Goal: Information Seeking & Learning: Compare options

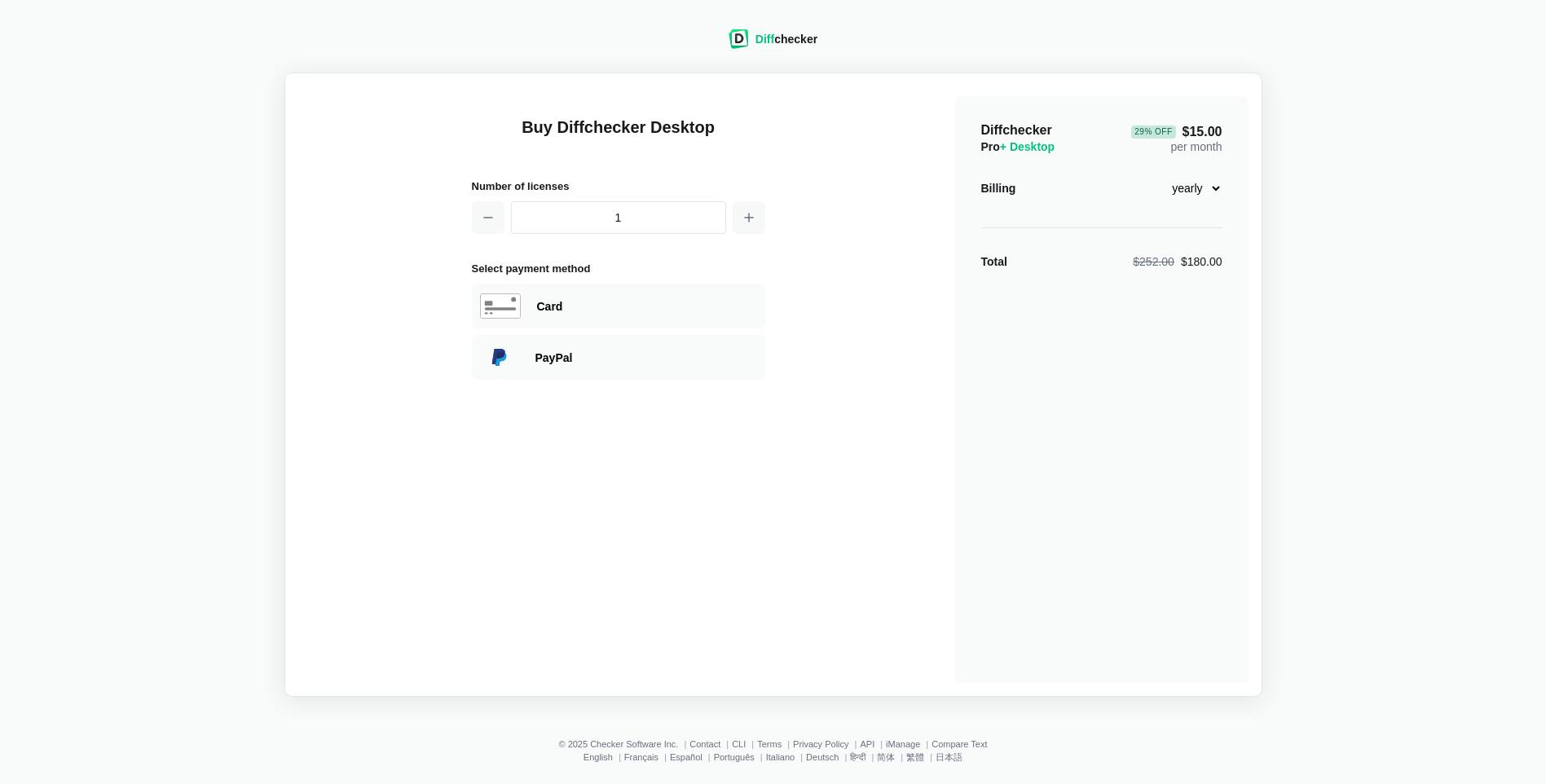
click at [785, 37] on div "Diff checker" at bounding box center [786, 38] width 62 height 17
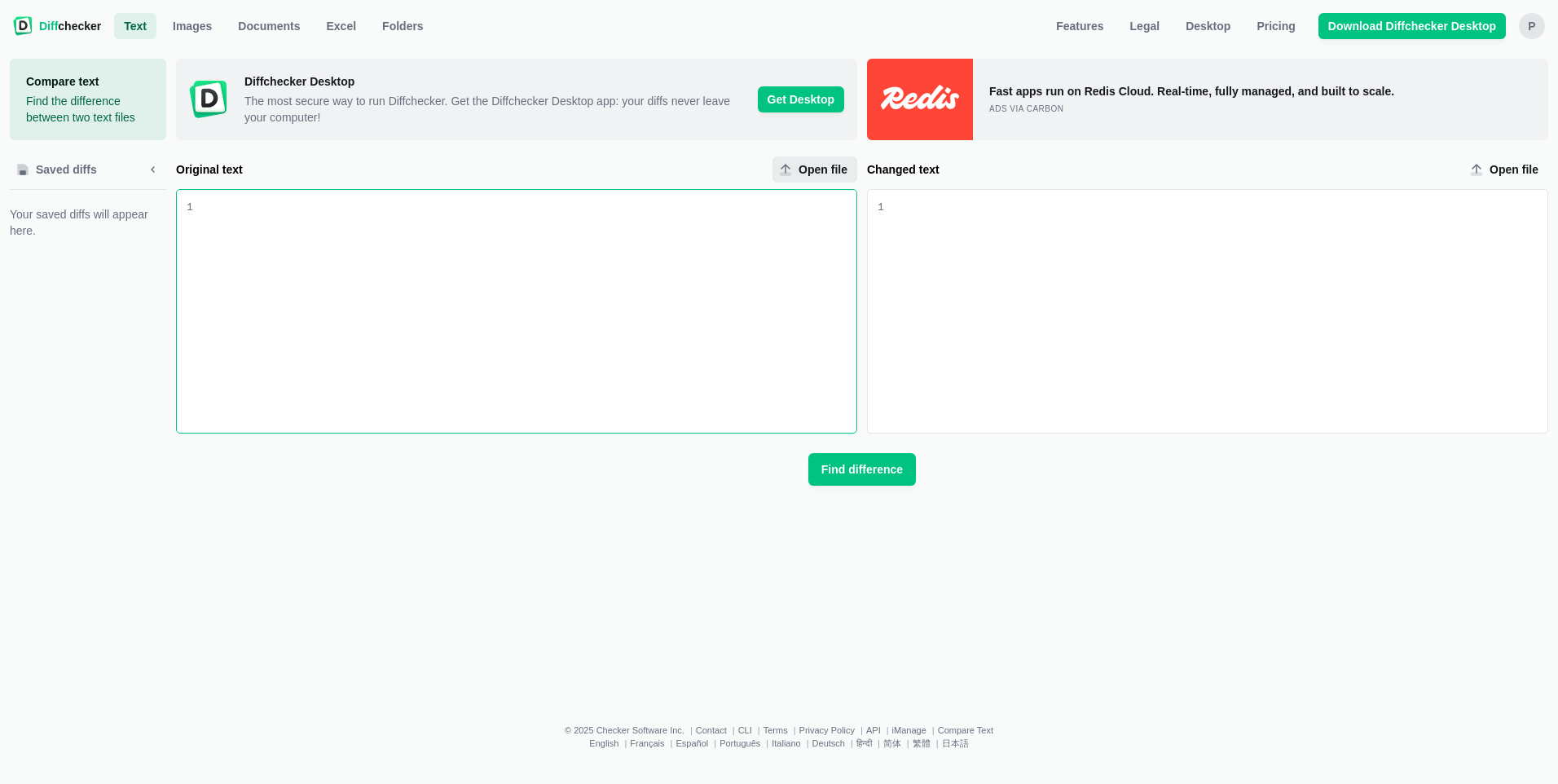
click at [828, 171] on span "Open file" at bounding box center [823, 170] width 55 height 17
click at [828, 171] on input "Open file" at bounding box center [815, 170] width 85 height 26
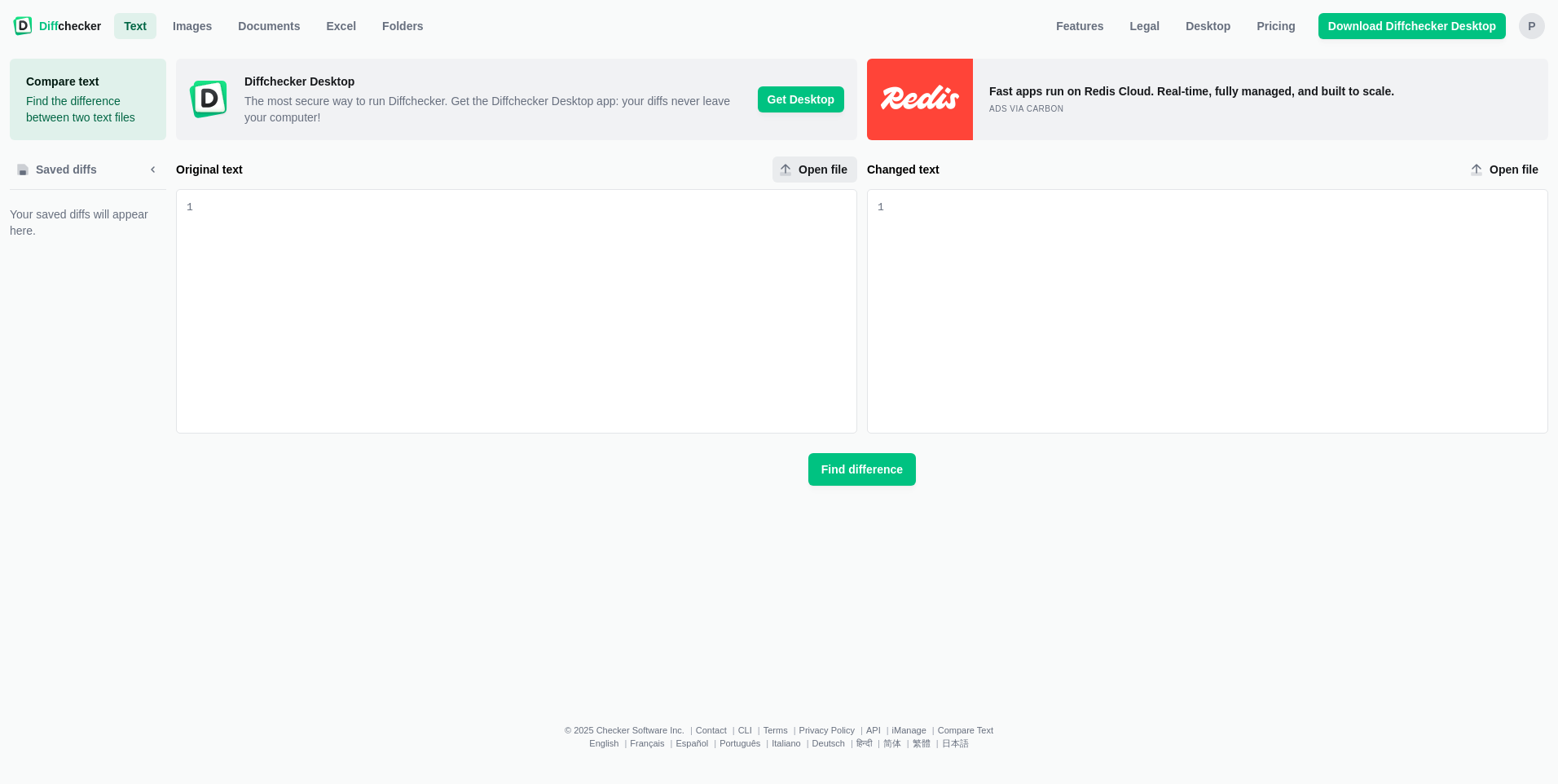
type input "C:\fakepath\CULS-HC.NOI.CA.PRIVATE.pdf"
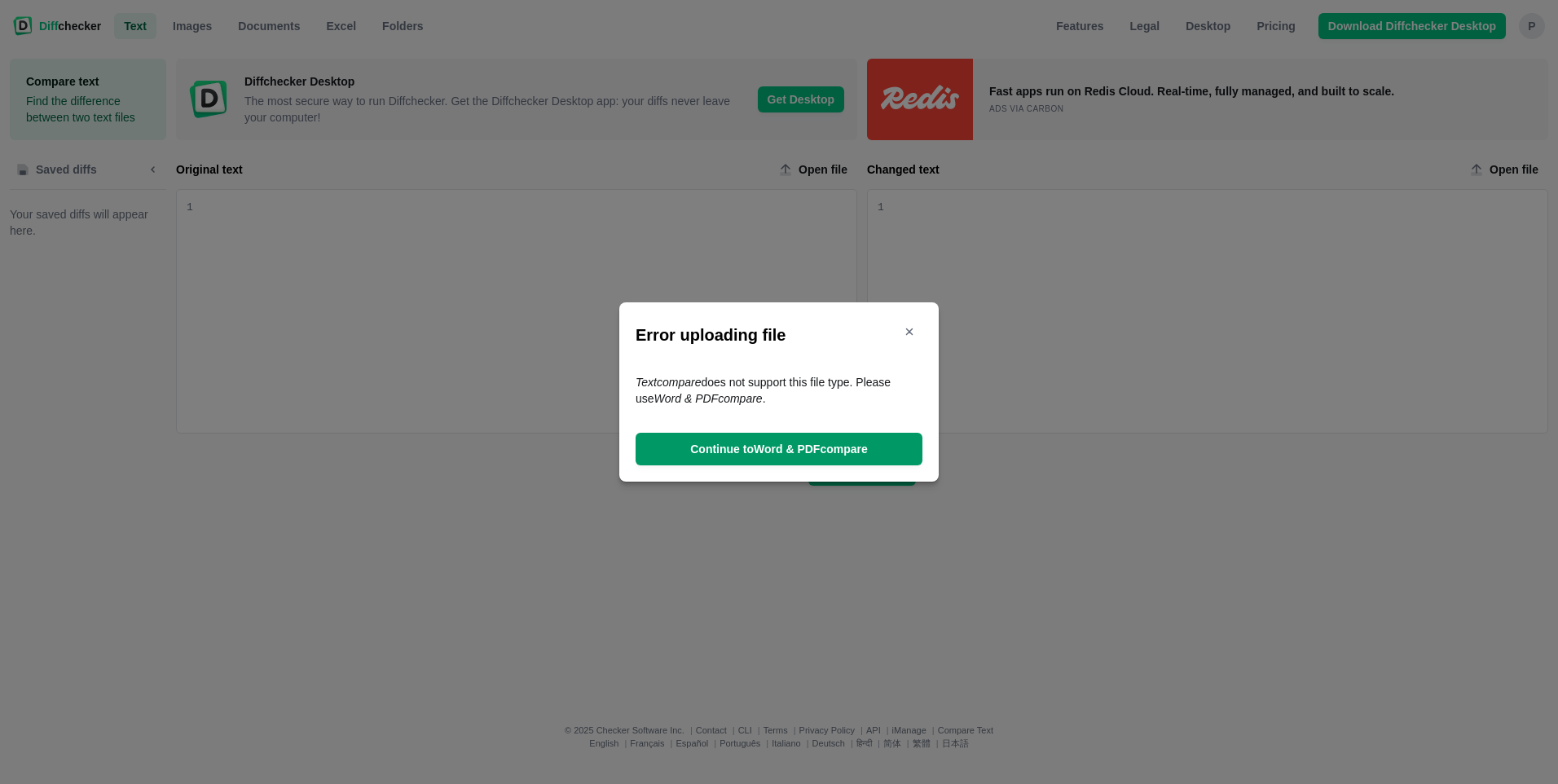
click at [773, 451] on span "Continue to Word & PDF compare" at bounding box center [779, 448] width 184 height 17
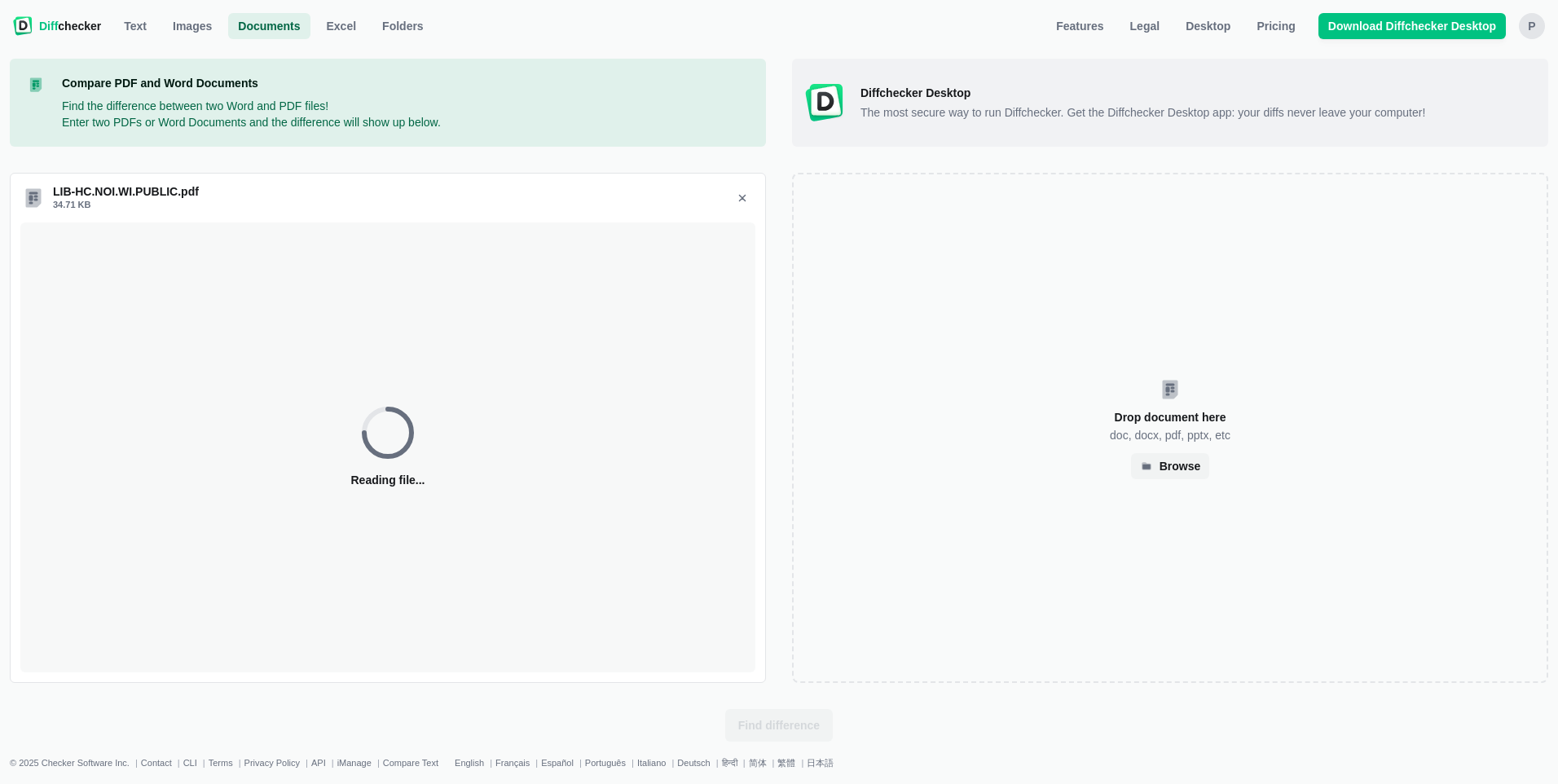
select select "4"
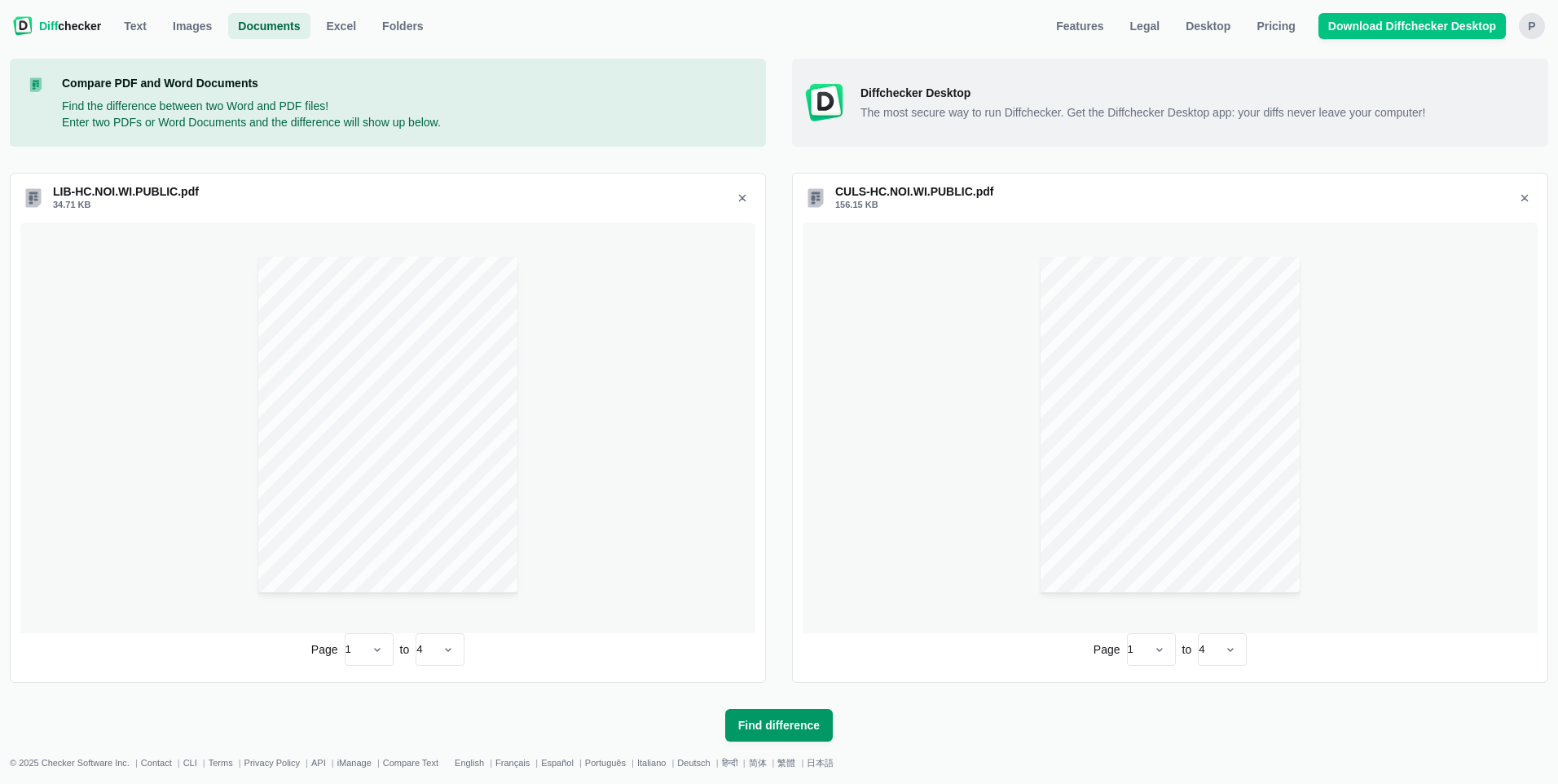
click at [799, 726] on span "Find difference" at bounding box center [779, 725] width 88 height 17
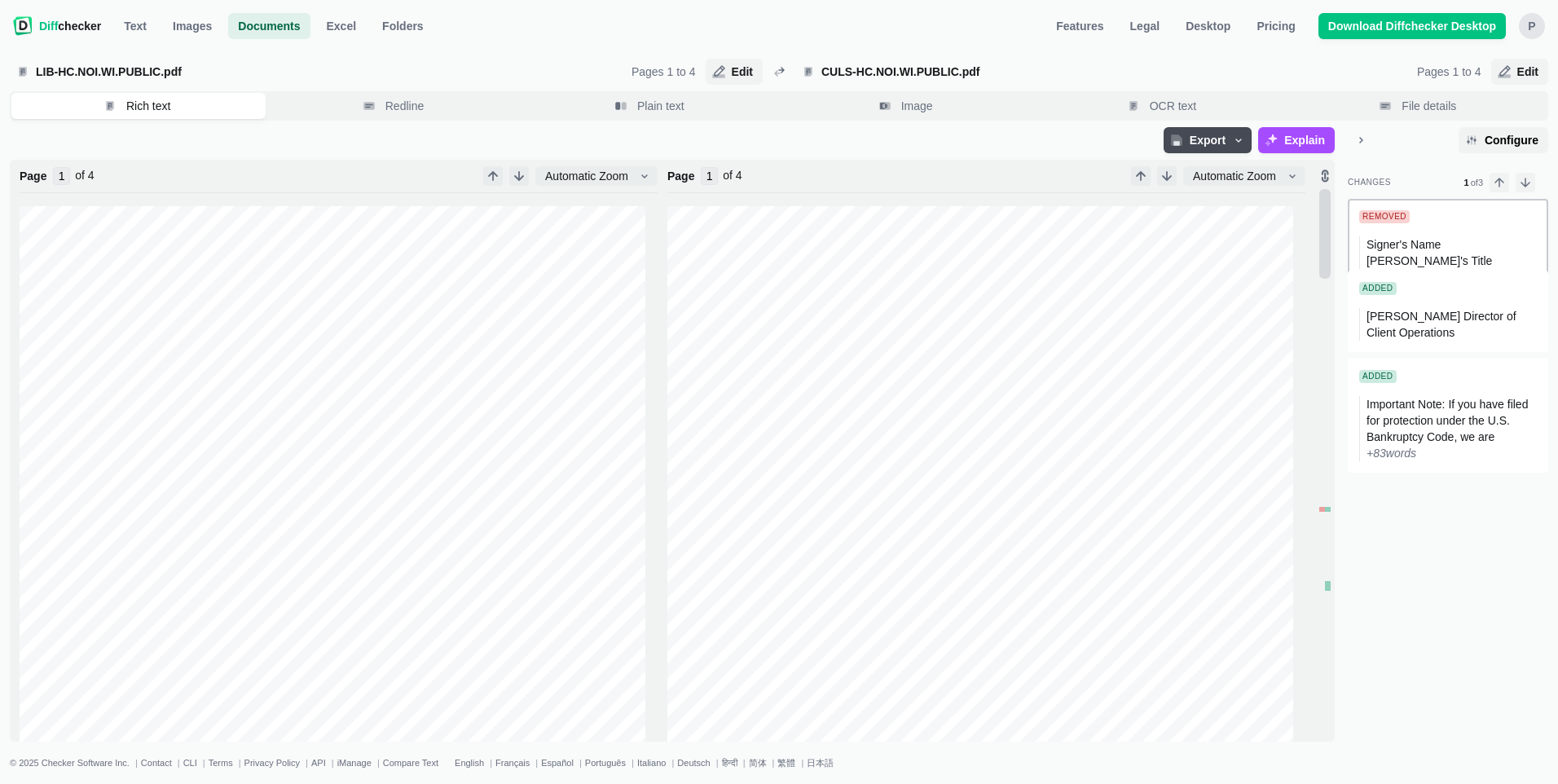
click at [1375, 216] on div "Removed" at bounding box center [1385, 216] width 51 height 13
type input "3"
click at [1375, 291] on div "Added" at bounding box center [1378, 288] width 38 height 13
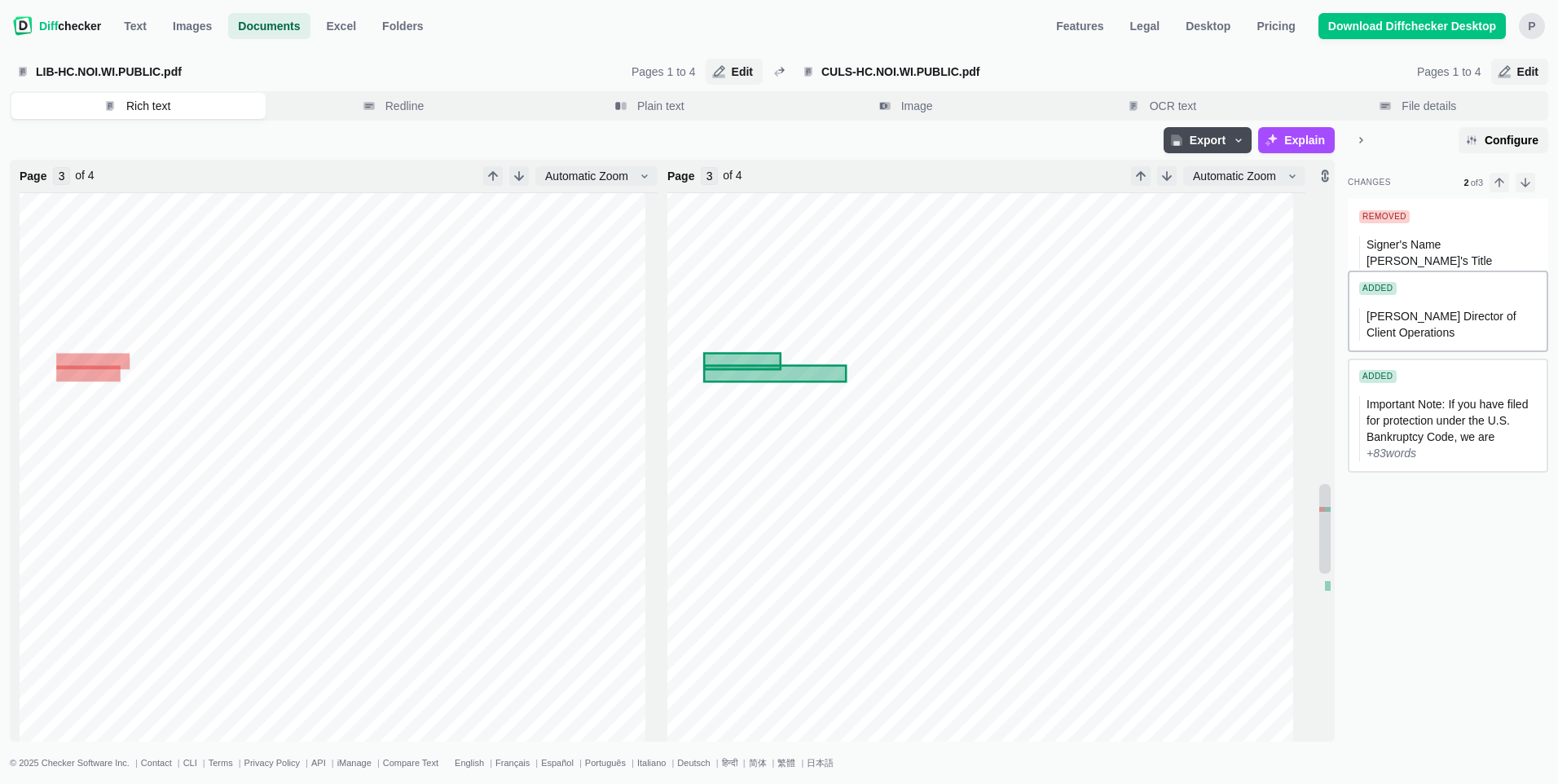
click at [1387, 377] on div "Added" at bounding box center [1378, 376] width 38 height 13
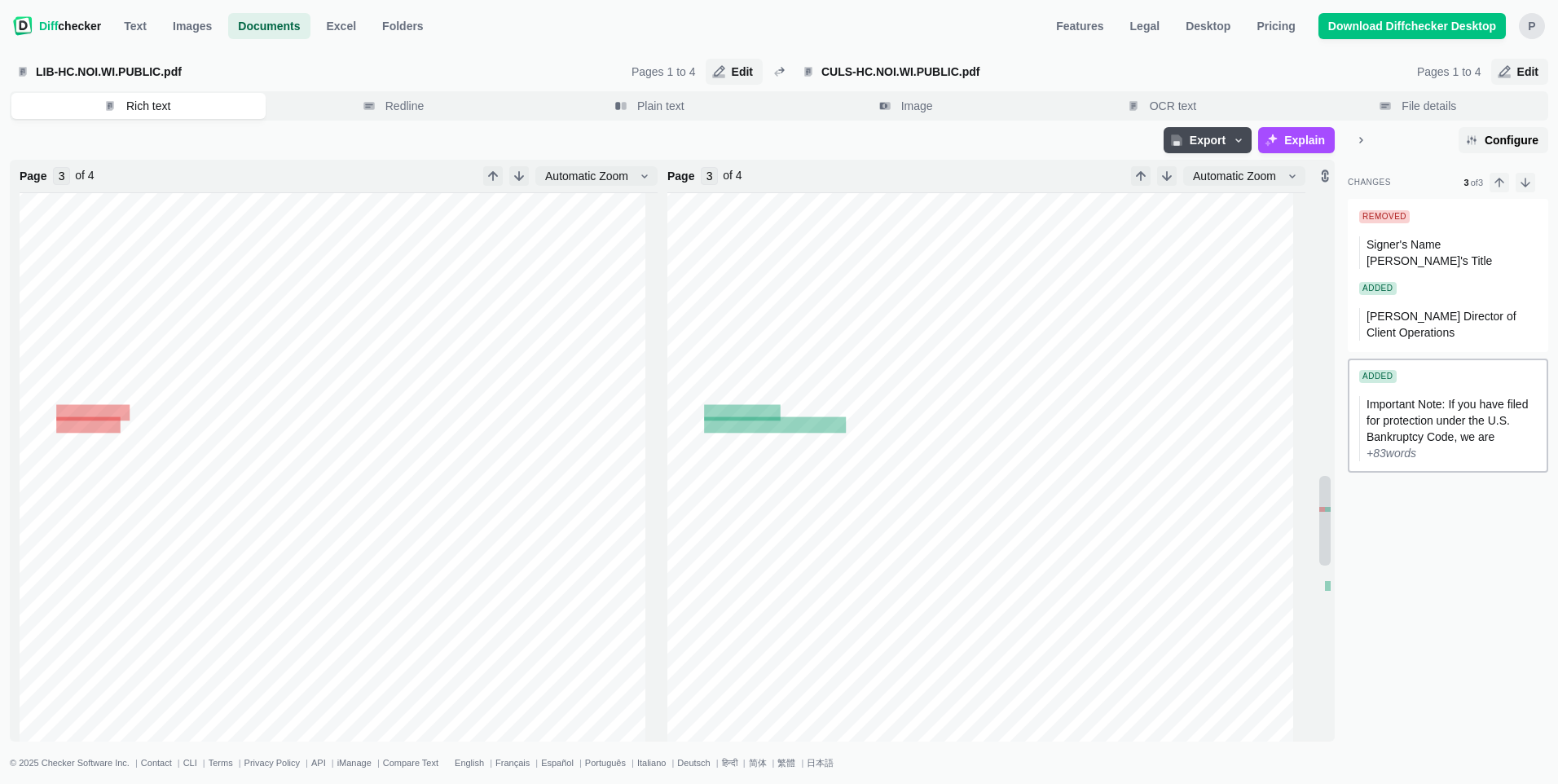
type input "2"
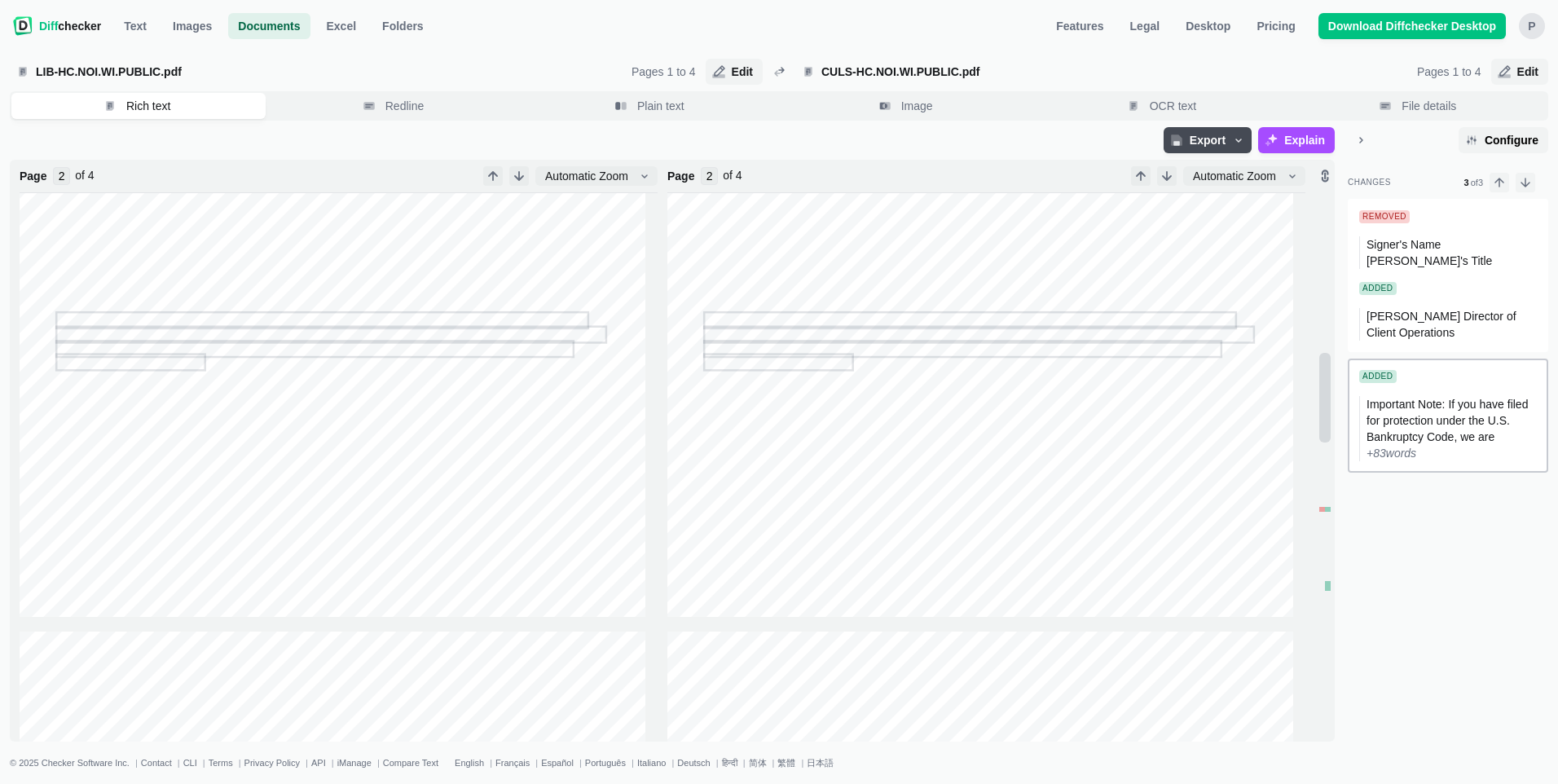
scroll to position [980, 0]
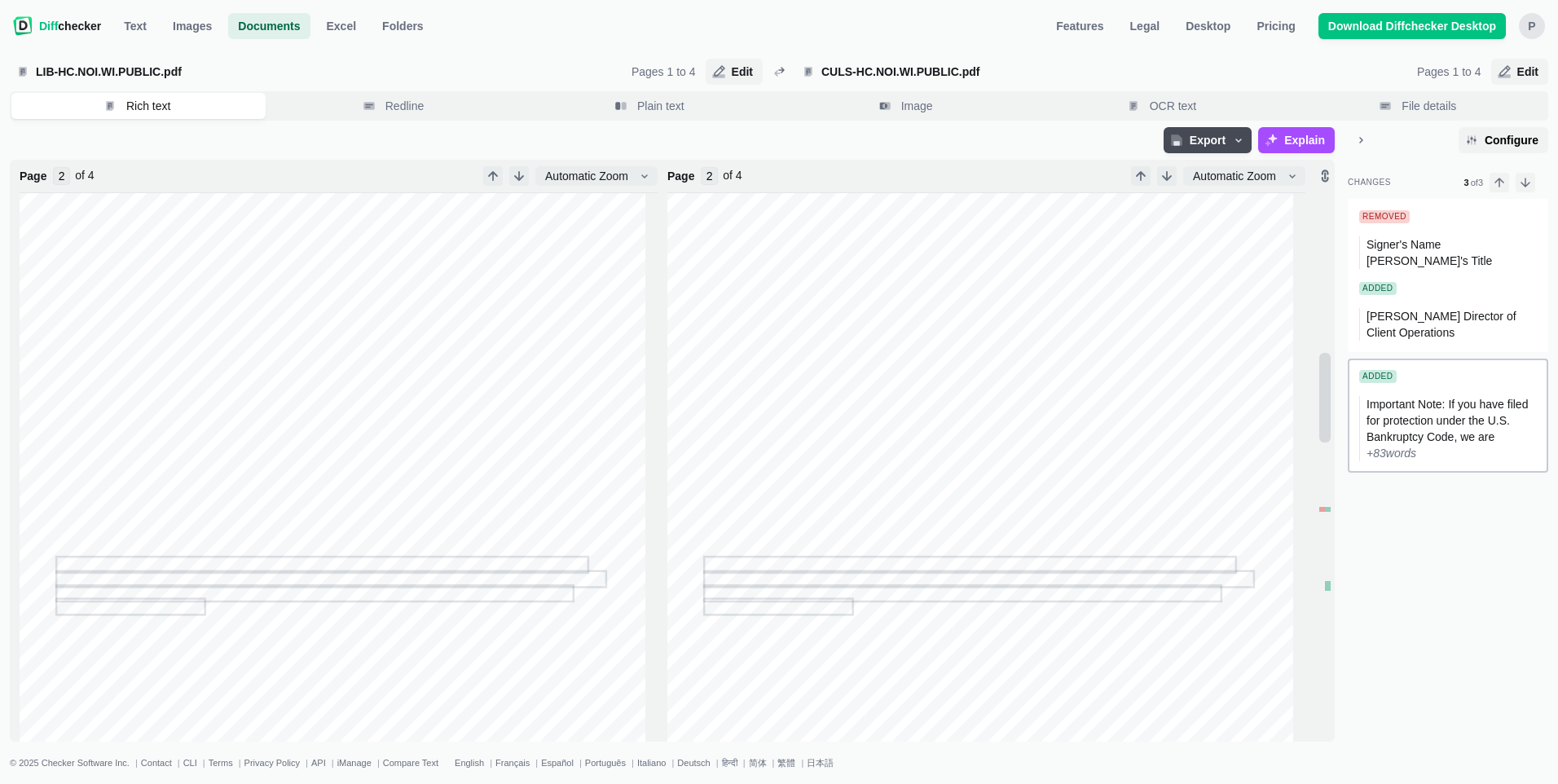
type input "1"
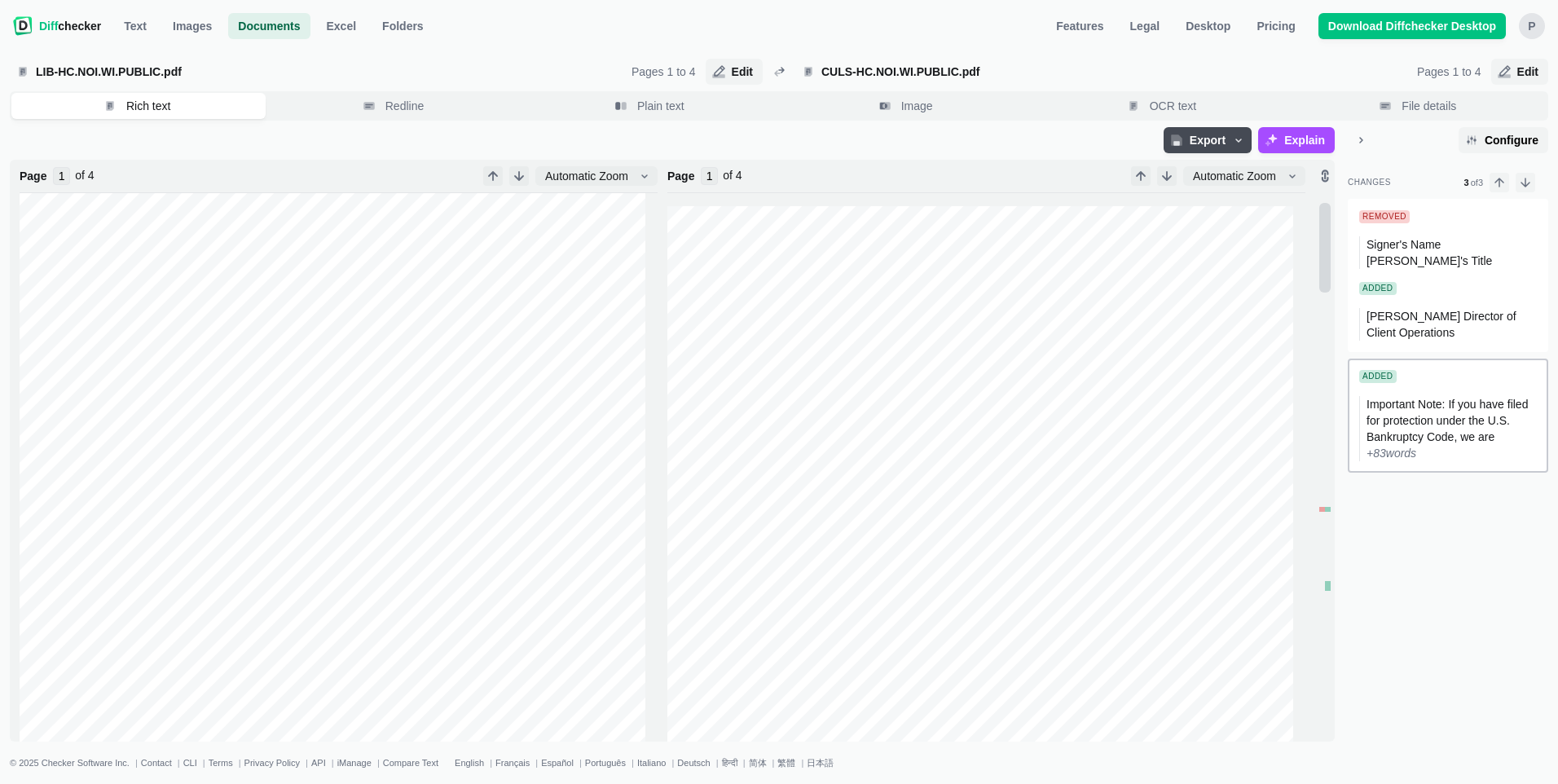
scroll to position [81, 0]
click at [520, 404] on icon "NOTICE OF OUR PLAN TO SELL PROPERTY" at bounding box center [332, 530] width 626 height 810
click at [1410, 698] on div "PdfDiff.richText.added Important Note: If you have filed for protection under t…" at bounding box center [1448, 469] width 200 height 543
click at [1522, 72] on span "Edit" at bounding box center [1528, 72] width 28 height 17
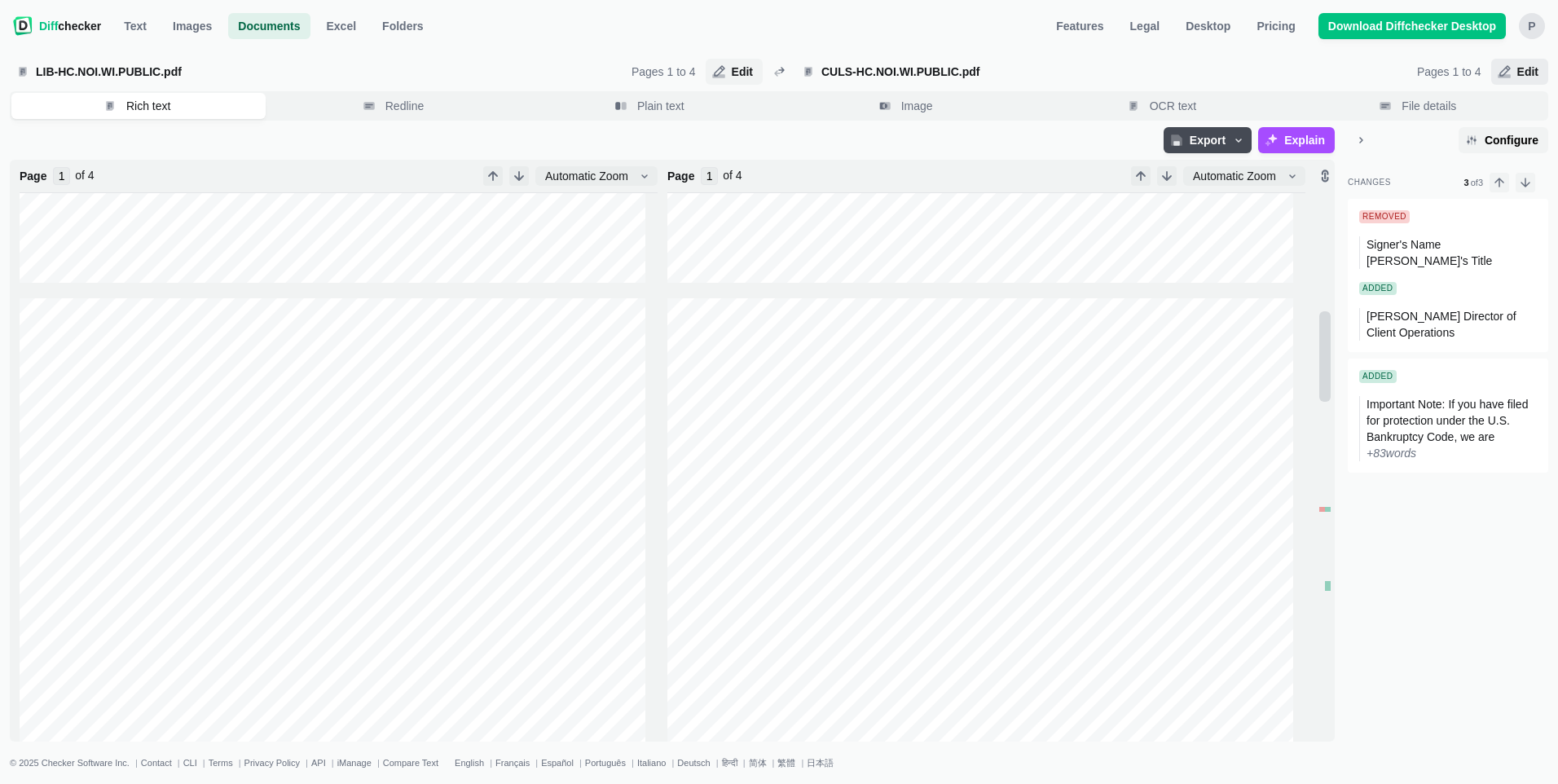
select select "4"
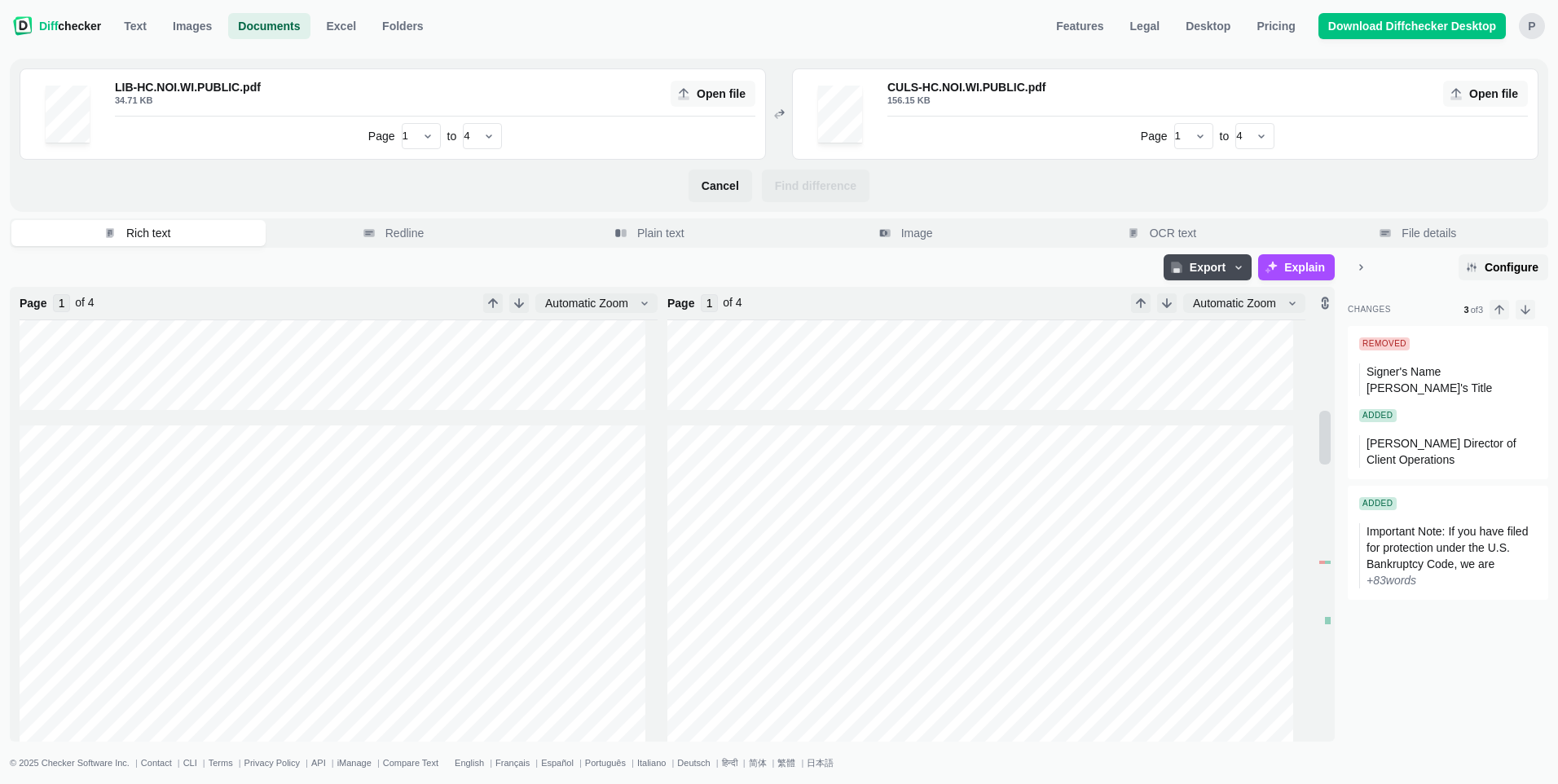
click at [184, 130] on div "Page 1 2 3 4 to 1 2 3 4" at bounding box center [435, 136] width 641 height 26
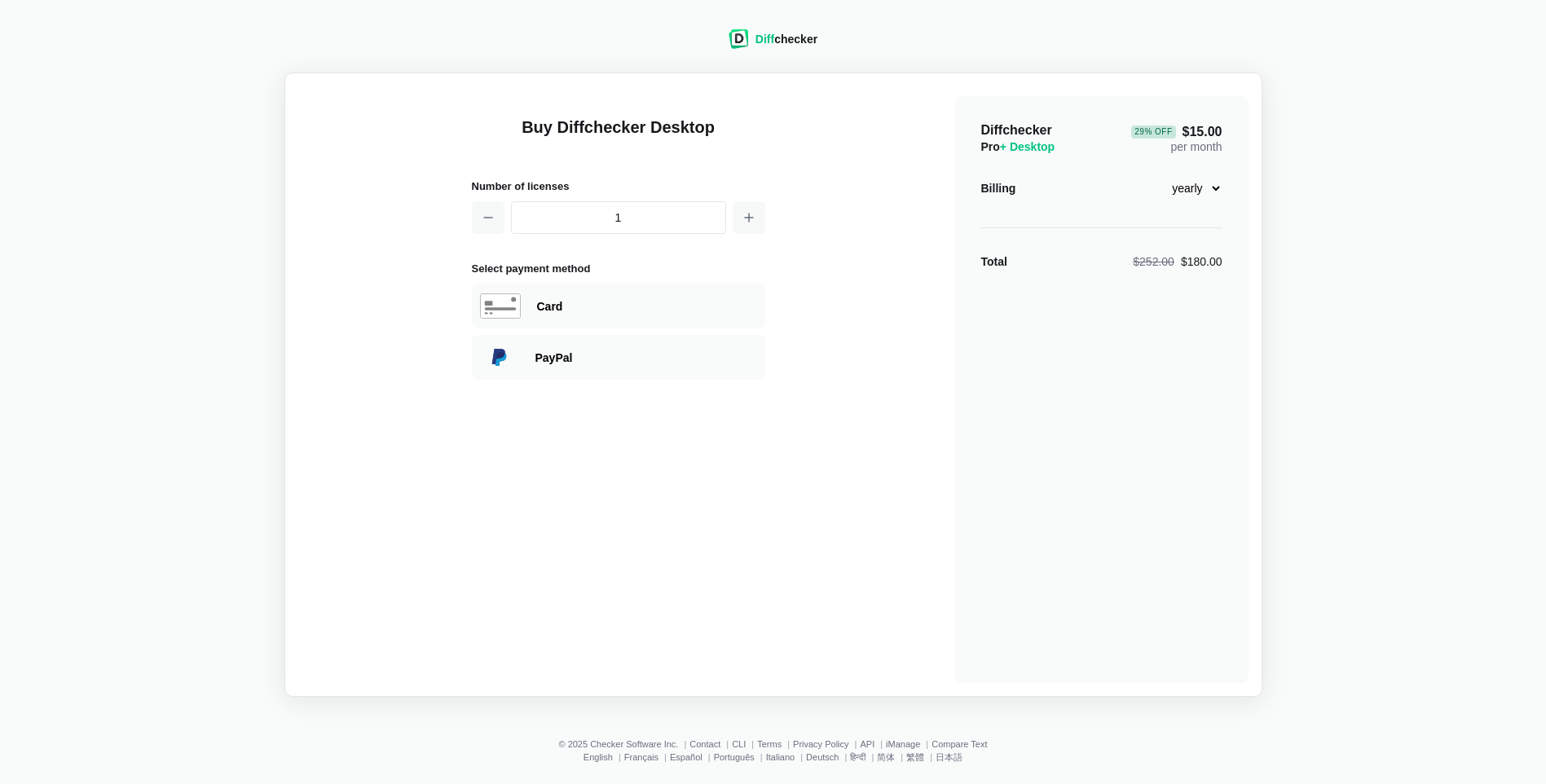
click at [759, 43] on span "Diff" at bounding box center [764, 38] width 18 height 13
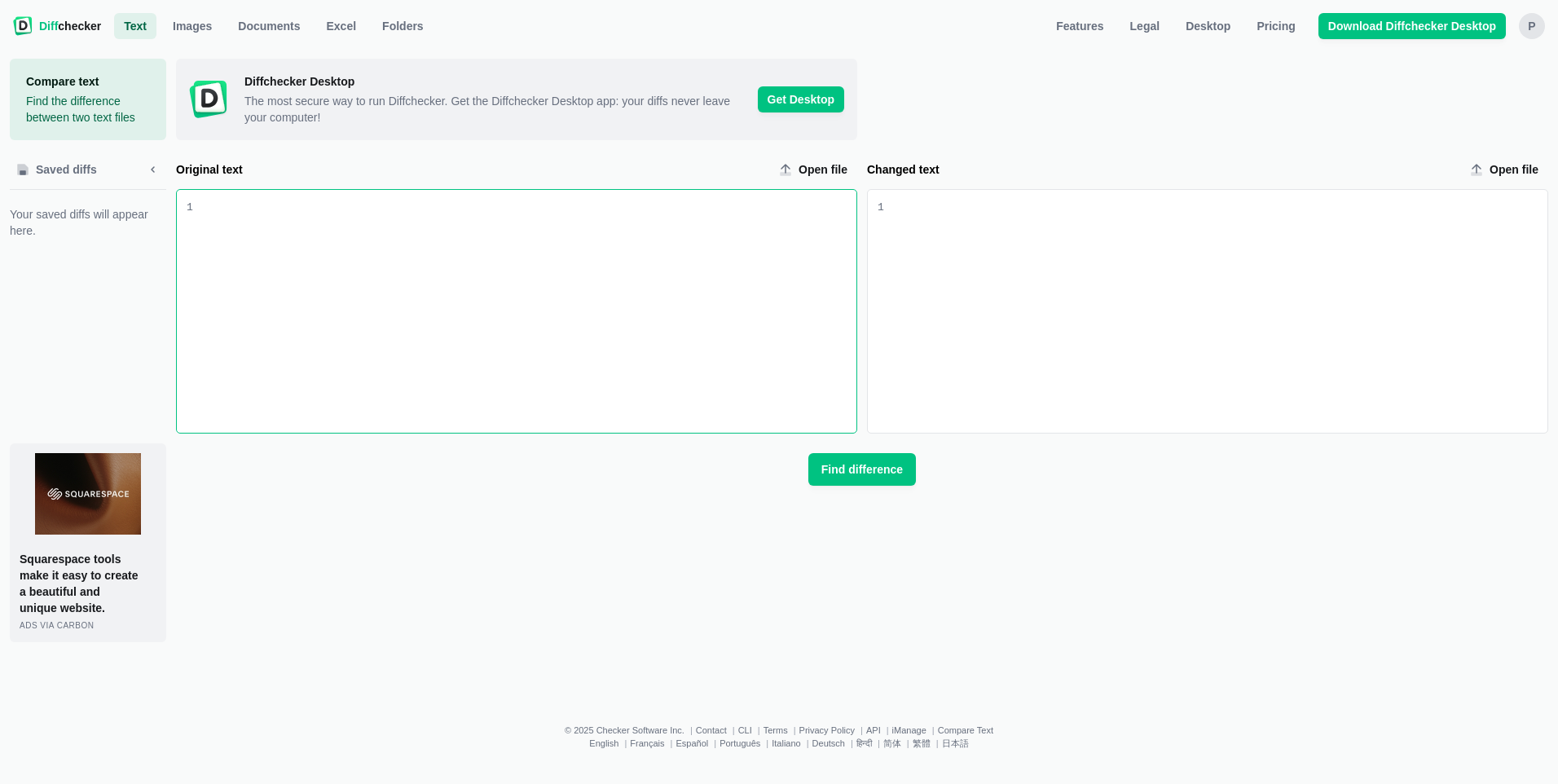
click at [801, 259] on div "Original text input" at bounding box center [525, 311] width 664 height 243
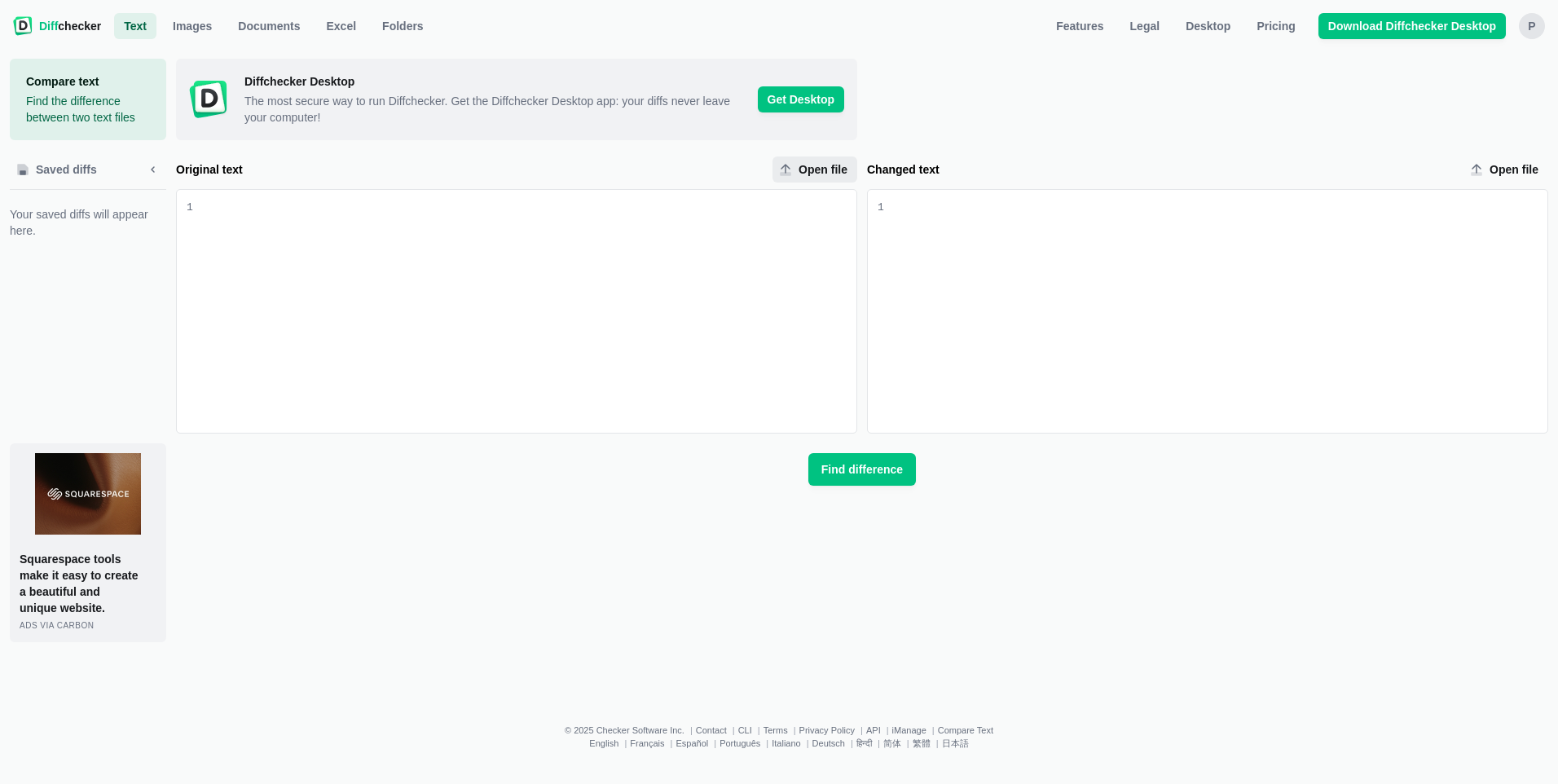
click at [817, 168] on span "Open file" at bounding box center [823, 170] width 55 height 17
click at [817, 168] on input "Open file" at bounding box center [815, 170] width 85 height 26
type input "C:\fakepath\CULS-HC.NOI.CA.PRIVATE.pdf"
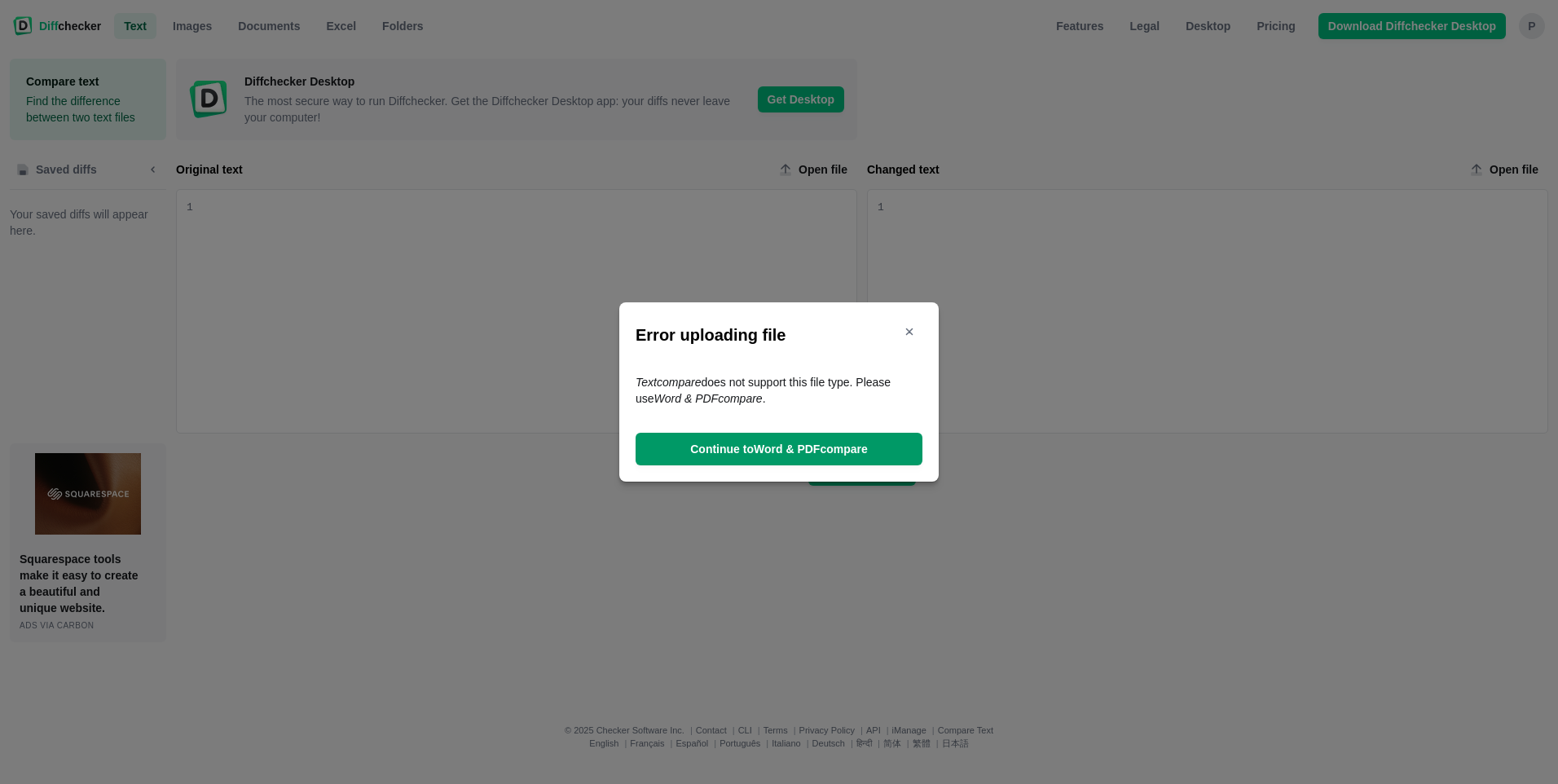
click at [785, 450] on span "Continue to Word & PDF compare" at bounding box center [779, 448] width 184 height 17
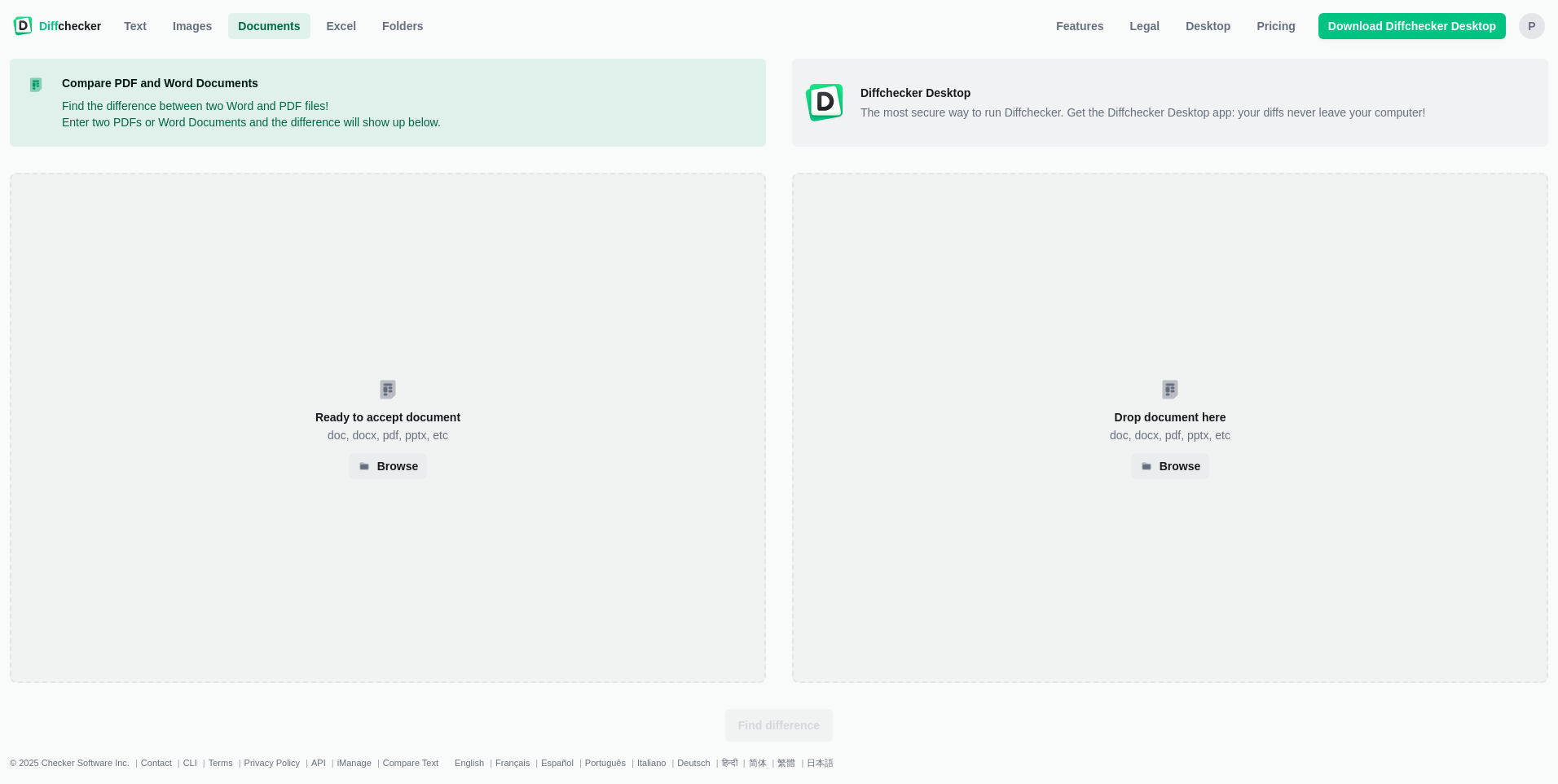
select select "2"
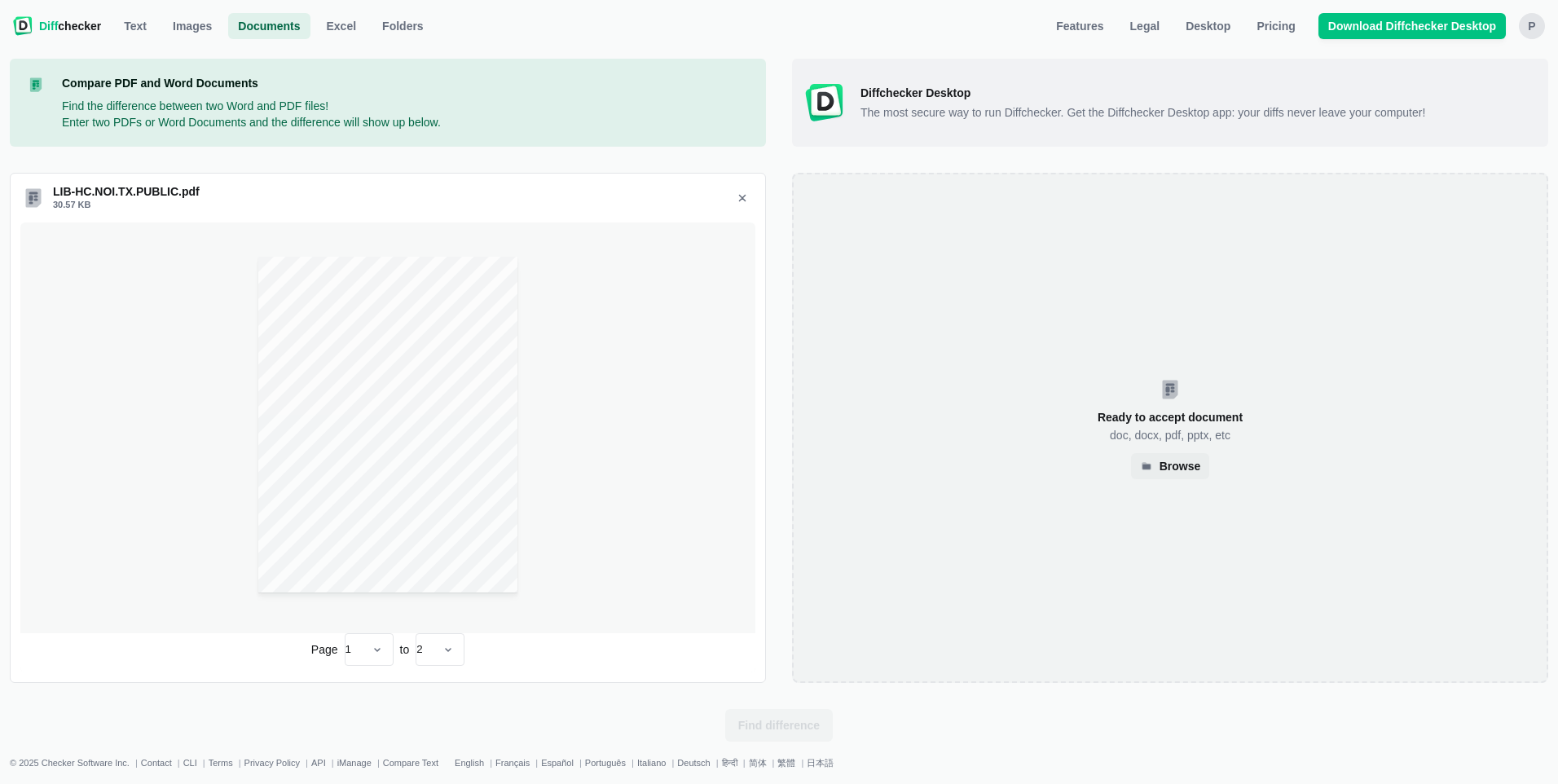
select select "2"
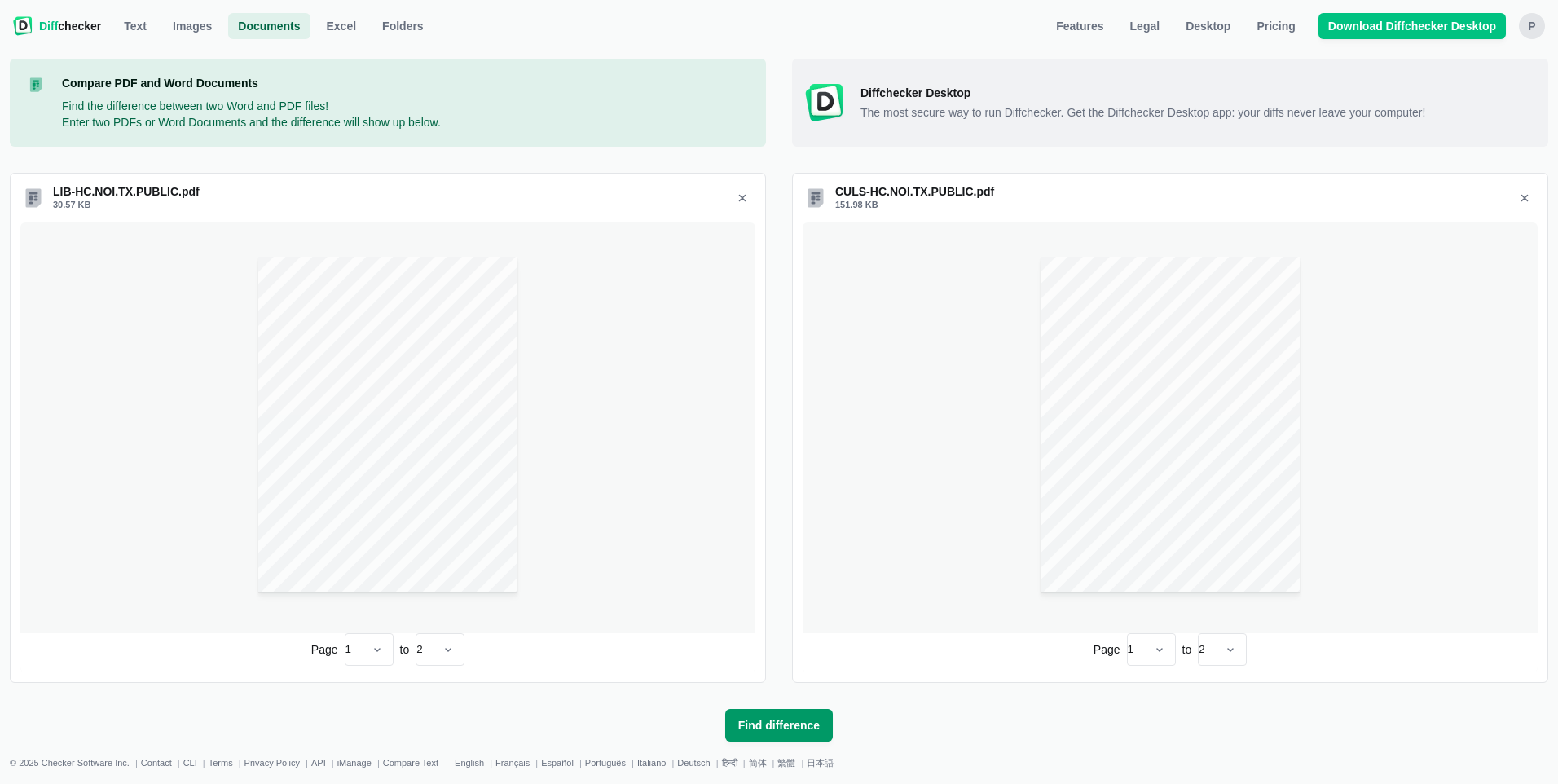
click at [766, 730] on span "Find difference" at bounding box center [779, 725] width 88 height 17
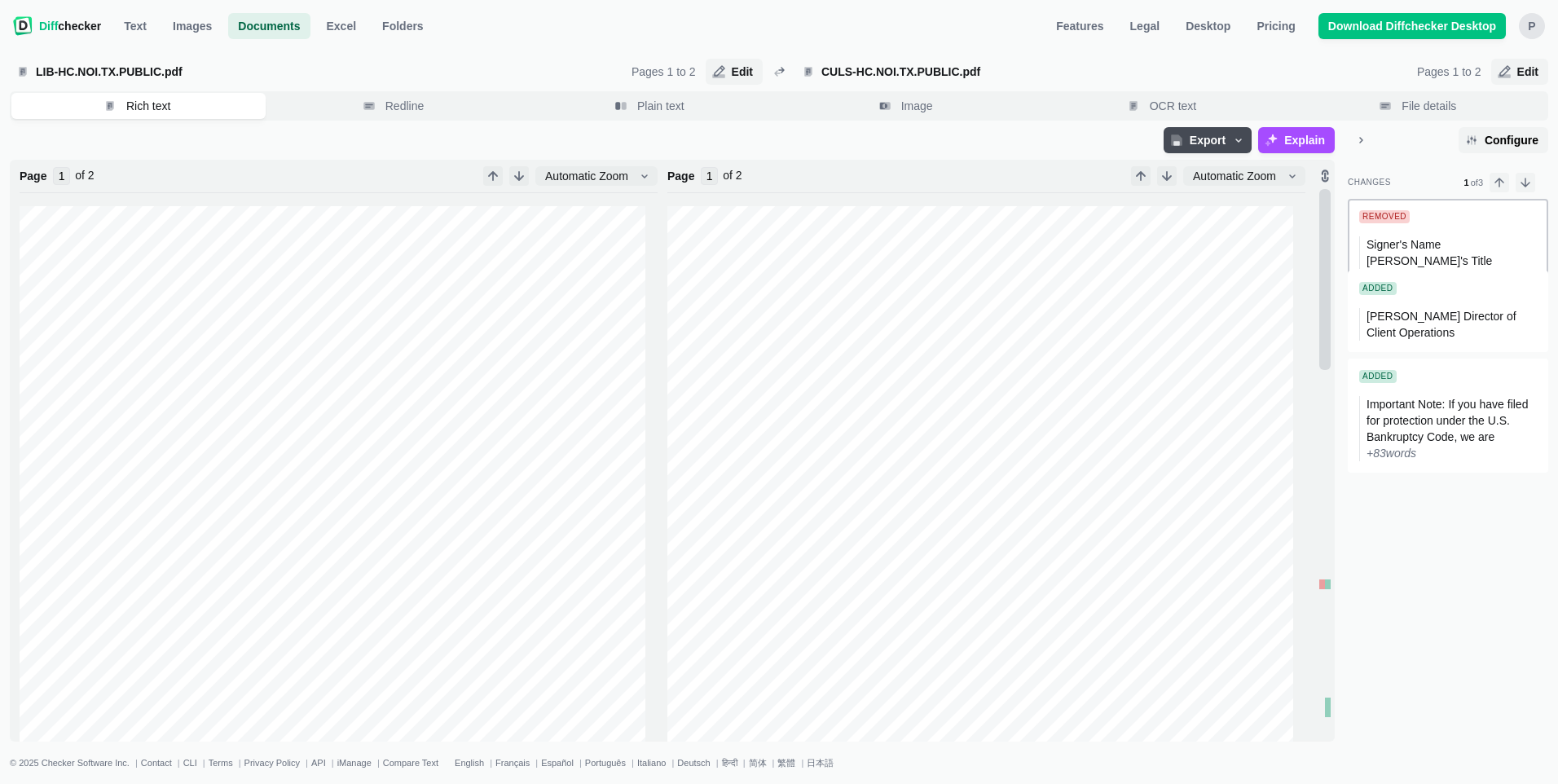
click at [1419, 248] on span "Signer's Name [PERSON_NAME]'s Title" at bounding box center [1429, 253] width 126 height 30
type input "2"
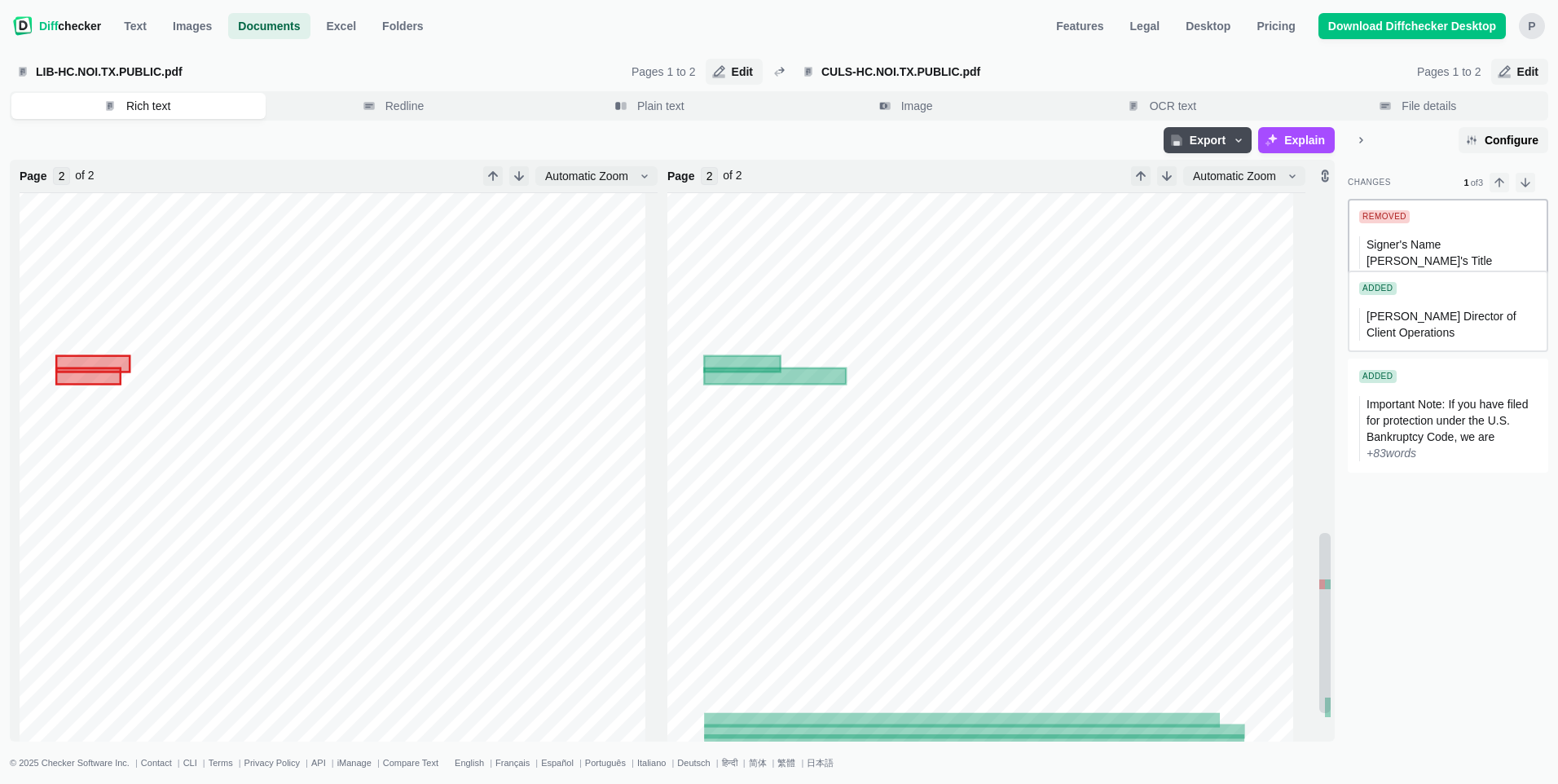
click at [1424, 322] on span "[PERSON_NAME] Director of Client Operations" at bounding box center [1443, 324] width 153 height 30
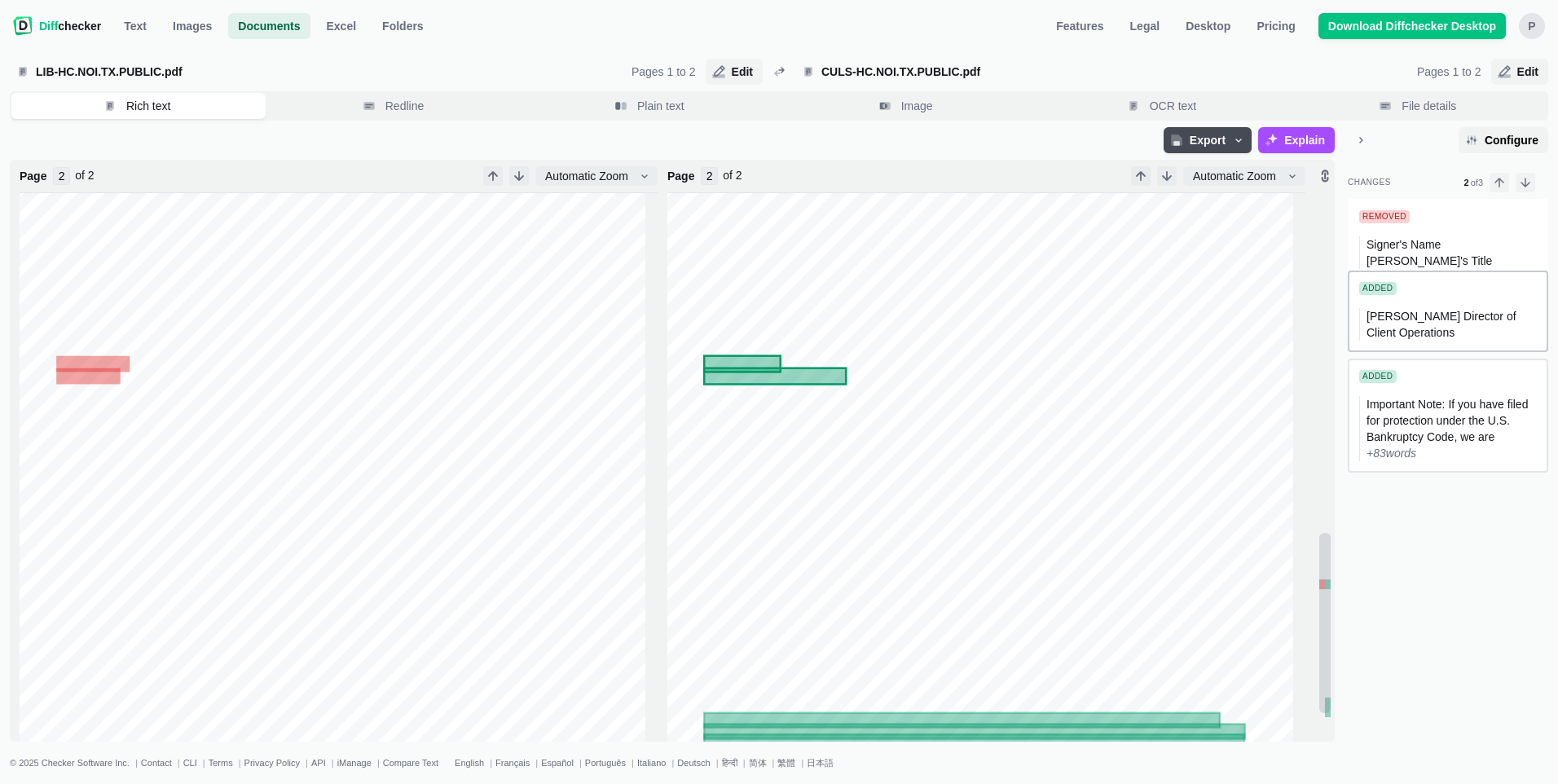
click at [1393, 402] on span "Important Note: If you have filed for protection under the U.S. Bankruptcy Code…" at bounding box center [1449, 420] width 164 height 45
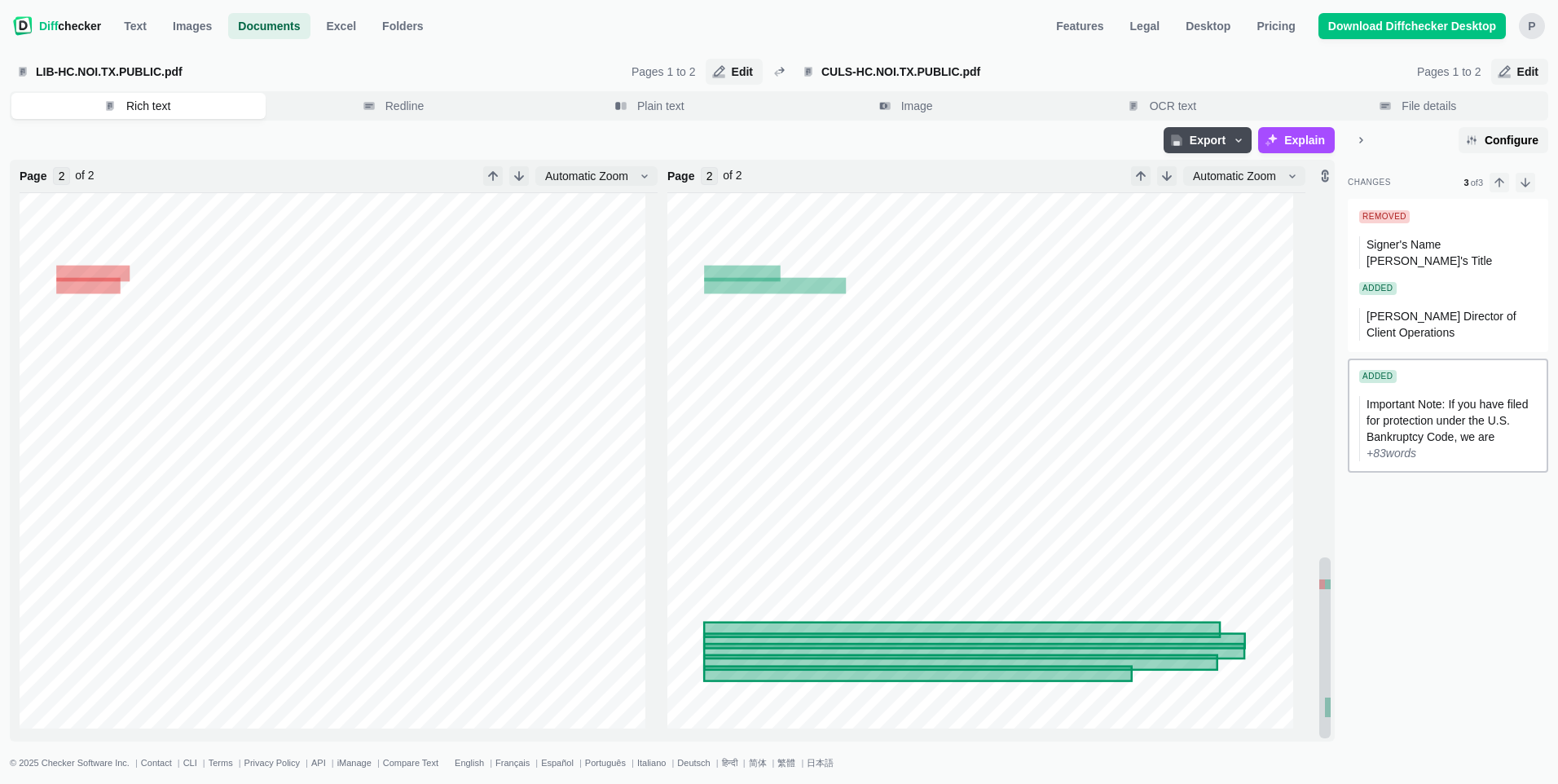
type input "1"
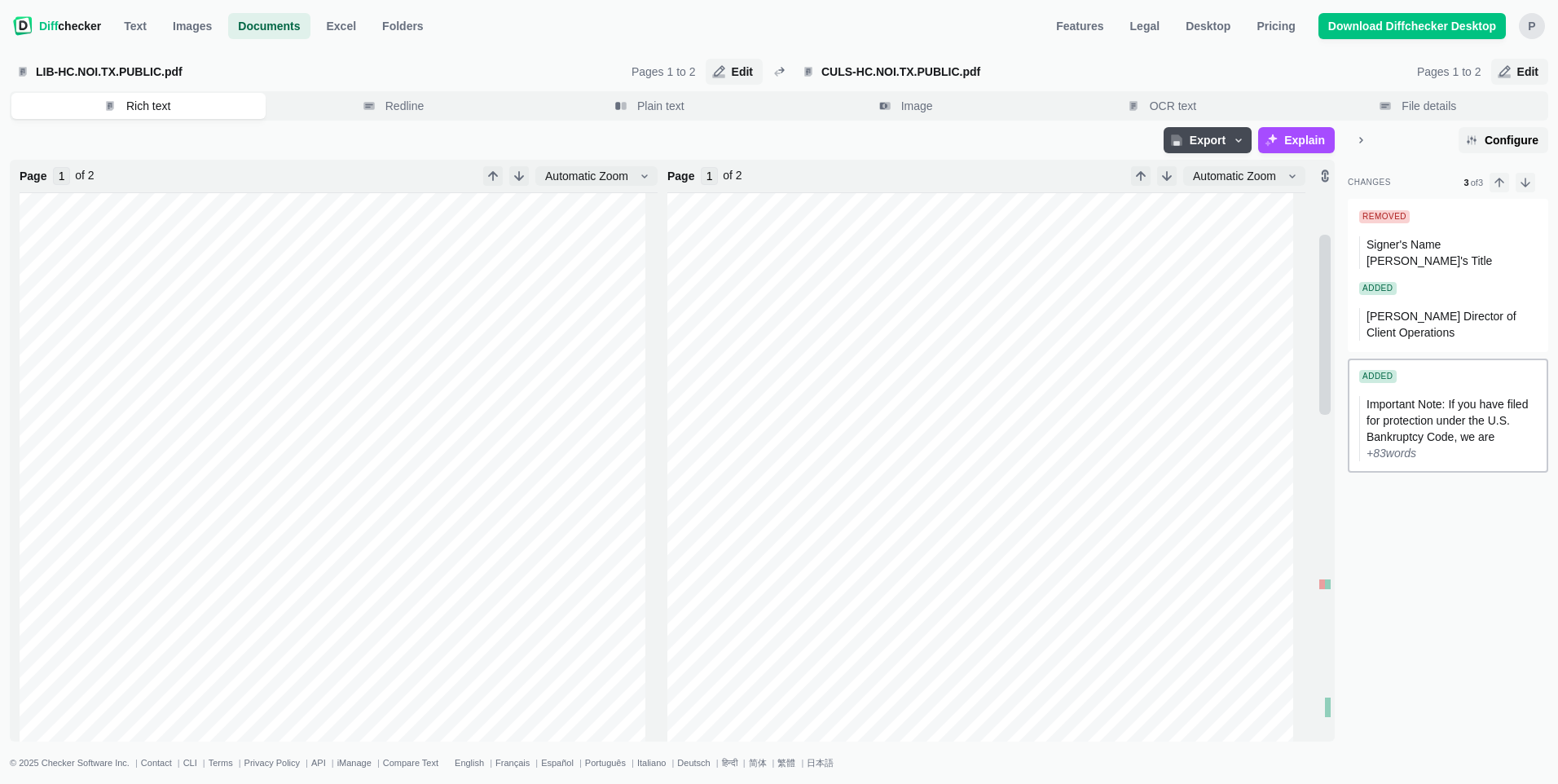
scroll to position [0, 0]
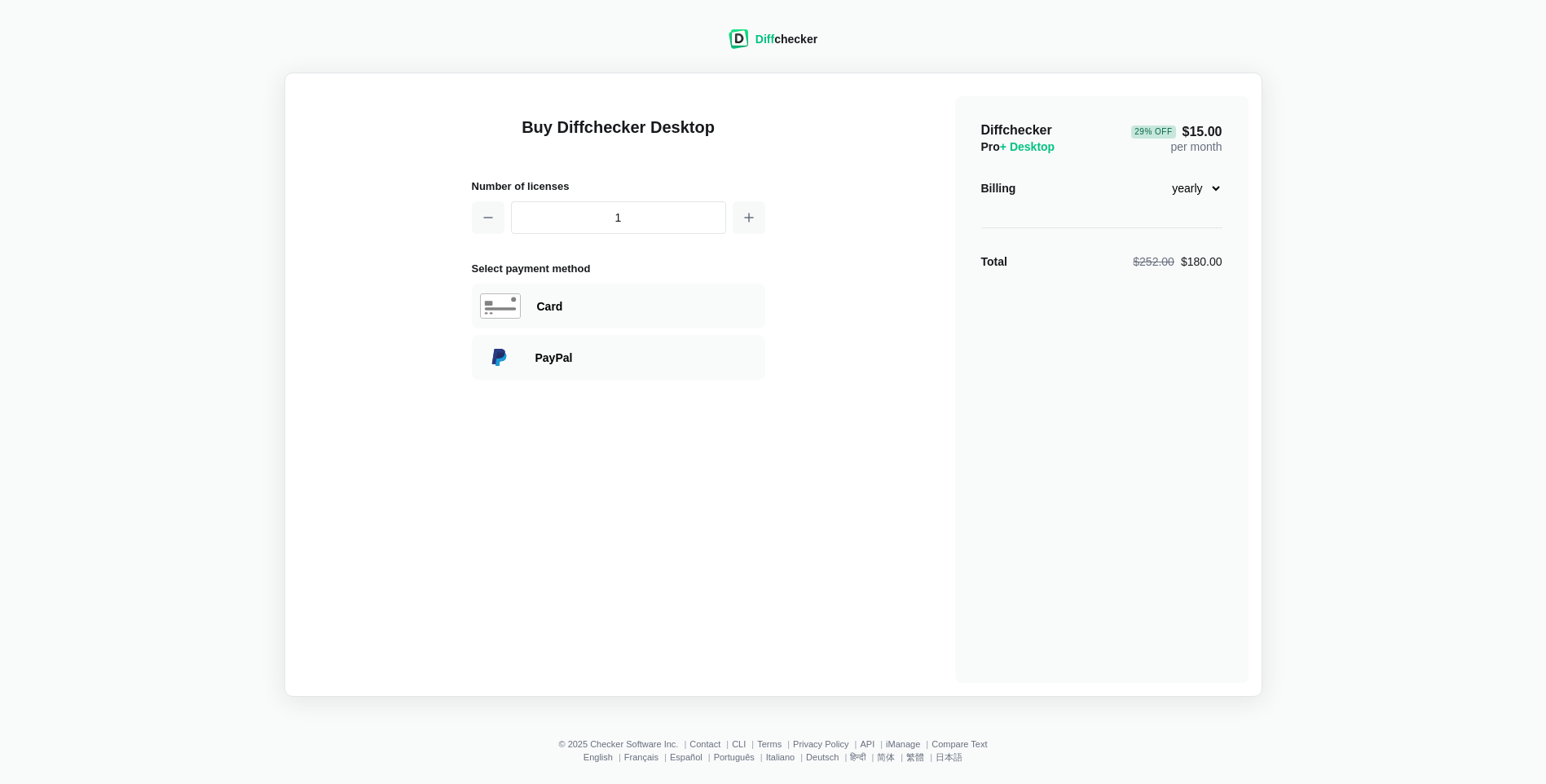
click at [807, 30] on div "Diff checker" at bounding box center [773, 39] width 89 height 19
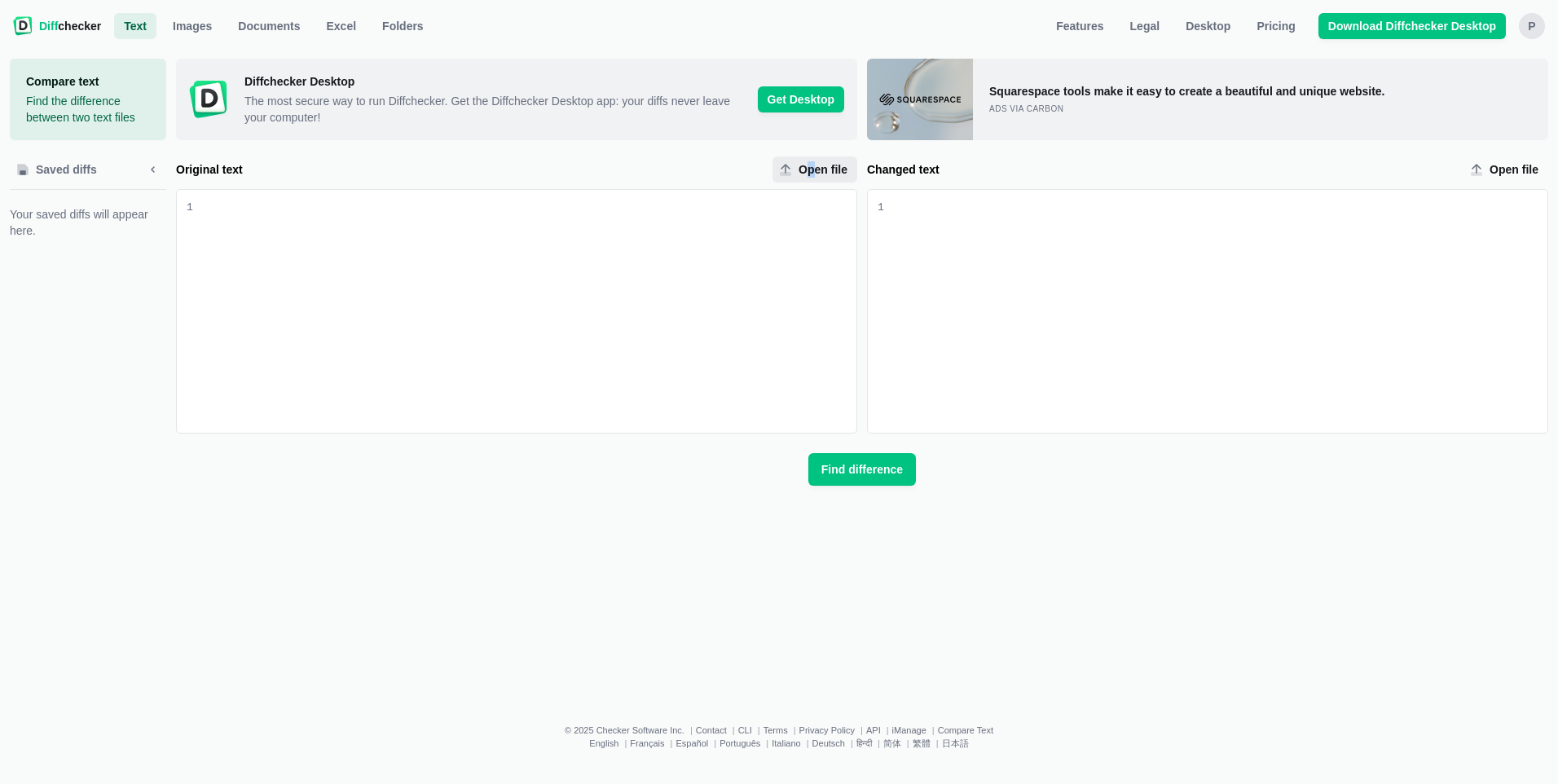
click at [812, 169] on span "Open file" at bounding box center [823, 170] width 55 height 17
drag, startPoint x: 812, startPoint y: 169, endPoint x: 781, endPoint y: 170, distance: 31.0
click at [781, 170] on icon "Original text upload" at bounding box center [785, 169] width 13 height 13
click at [781, 170] on input "Open file" at bounding box center [815, 170] width 85 height 26
type input "C:\fakepath\CULS-HC.NOI.CT.PRIVATE.pdf"
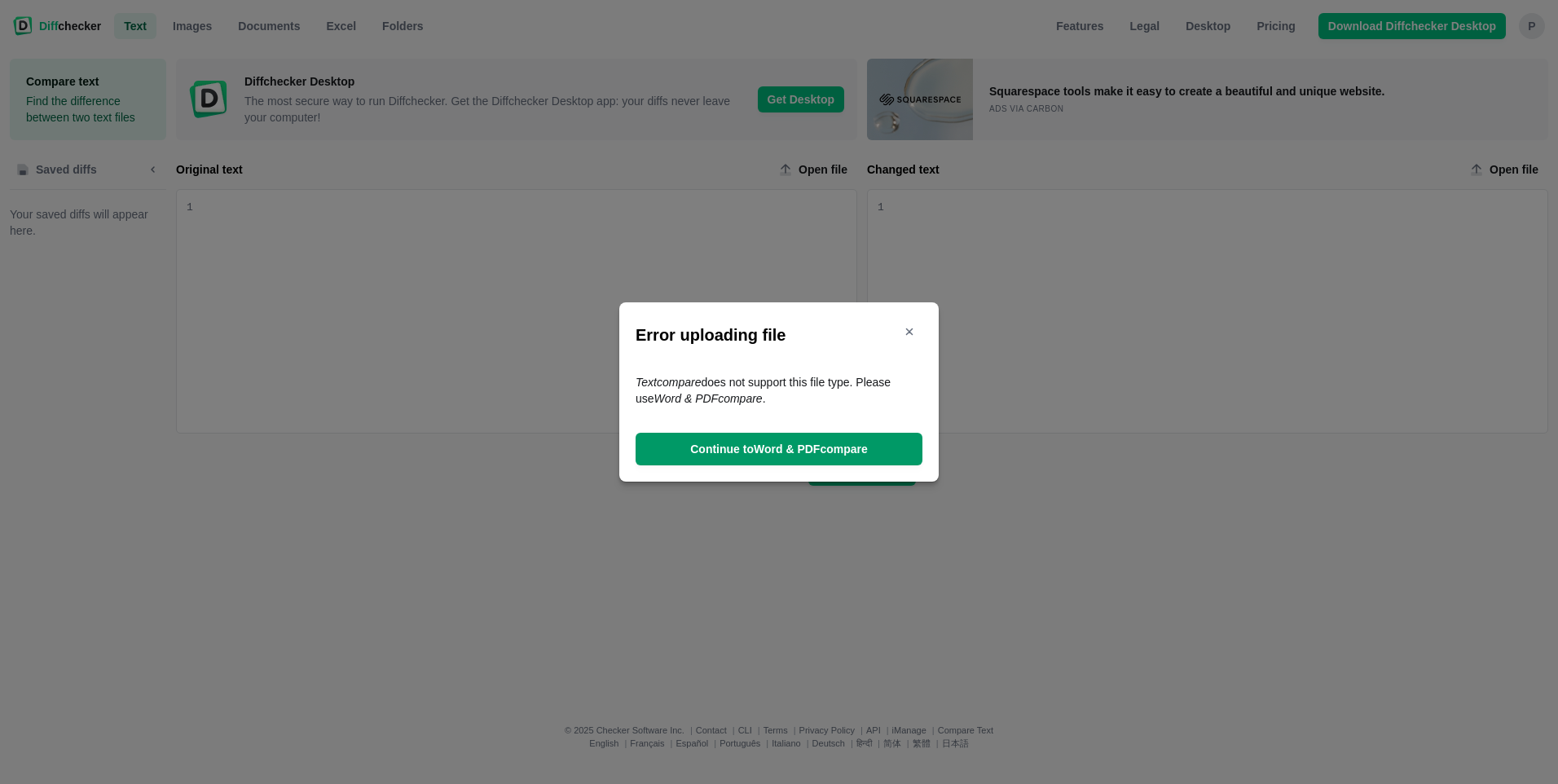
click at [761, 442] on span "Continue to Word & PDF compare" at bounding box center [779, 448] width 184 height 17
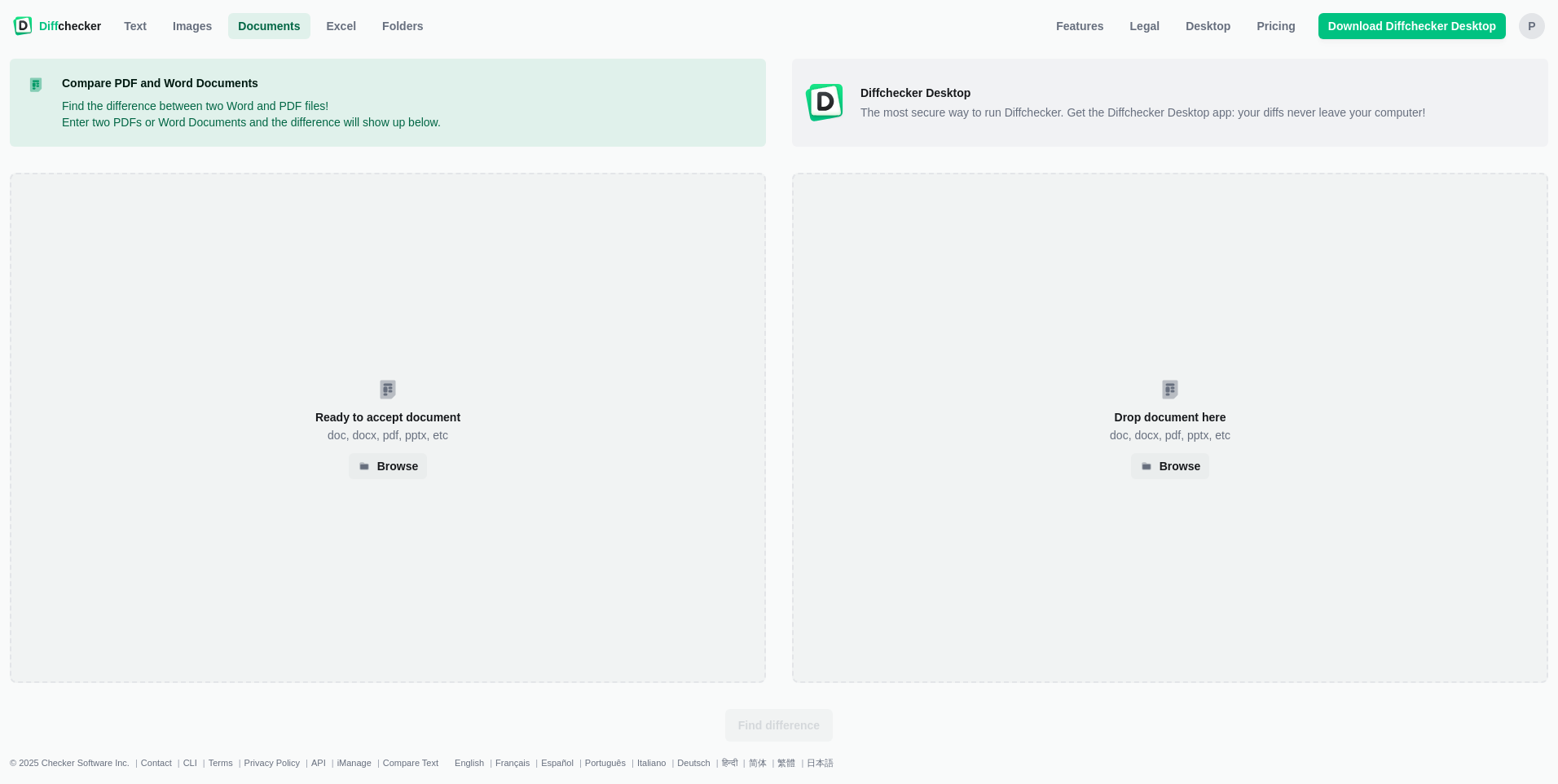
select select "4"
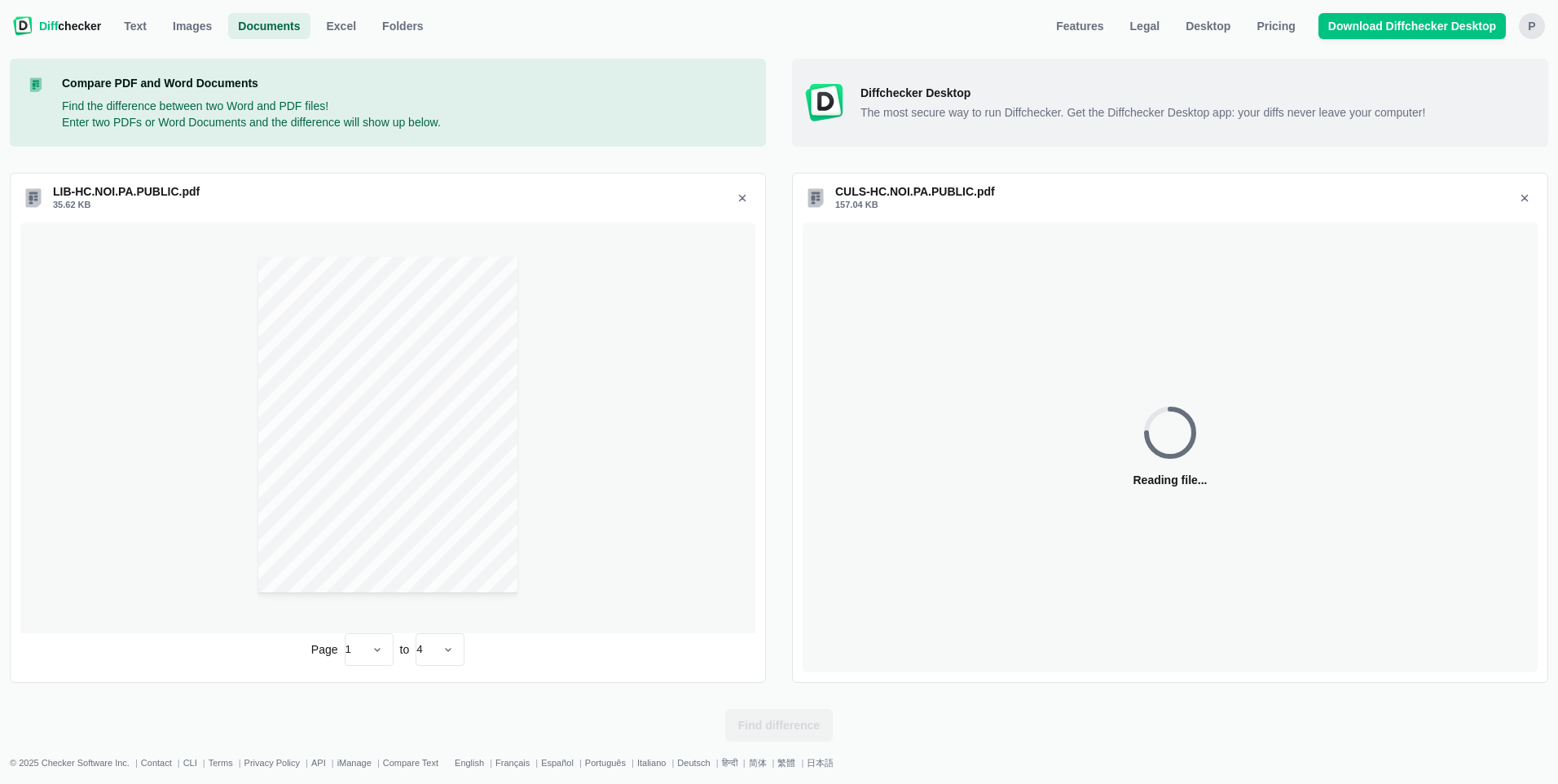
select select "4"
click at [744, 726] on span "Find difference" at bounding box center [779, 725] width 88 height 17
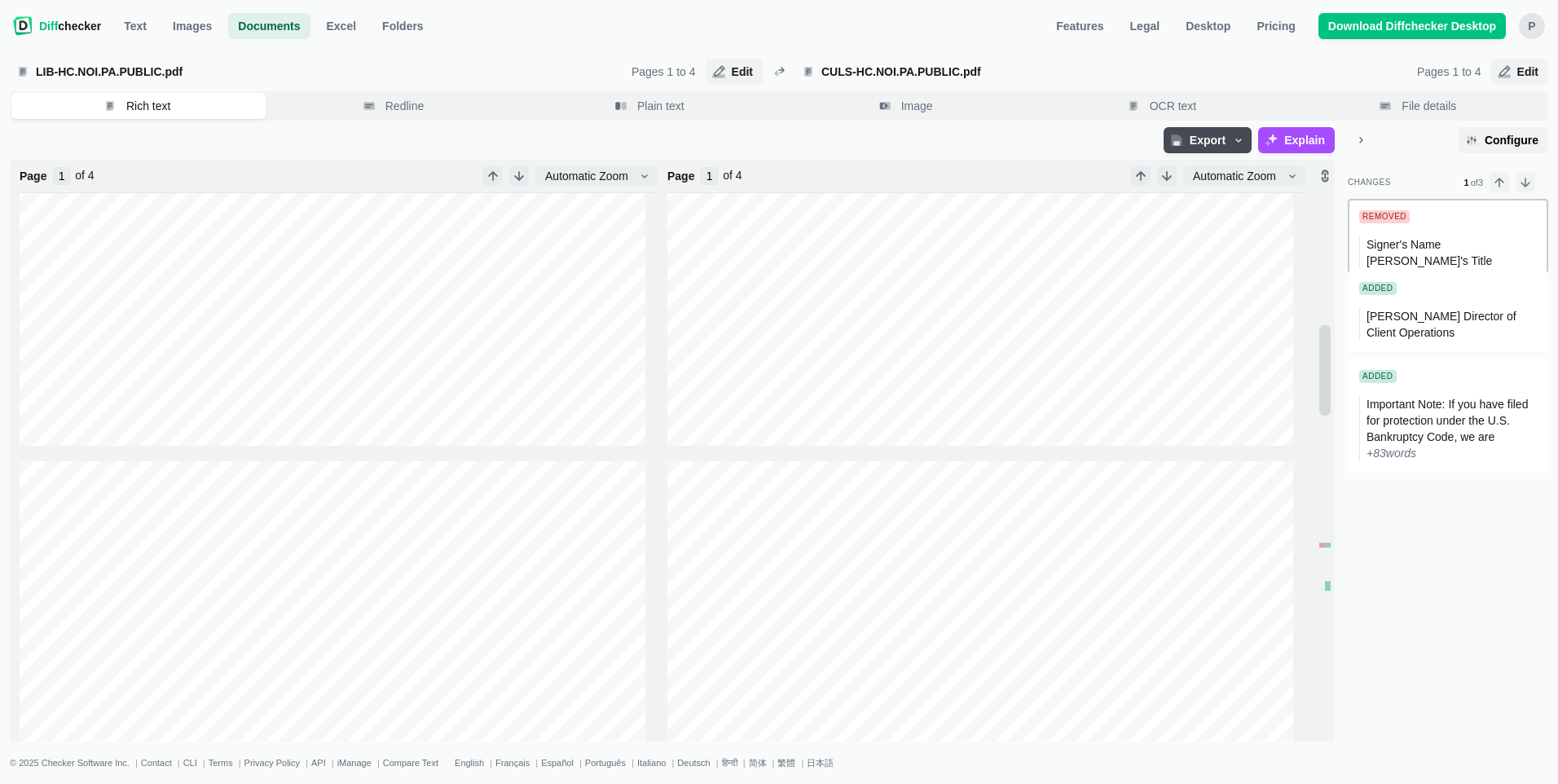
scroll to position [815, 0]
click at [1398, 232] on div "Removed Signer's Name Signer's Title" at bounding box center [1448, 239] width 200 height 81
type input "3"
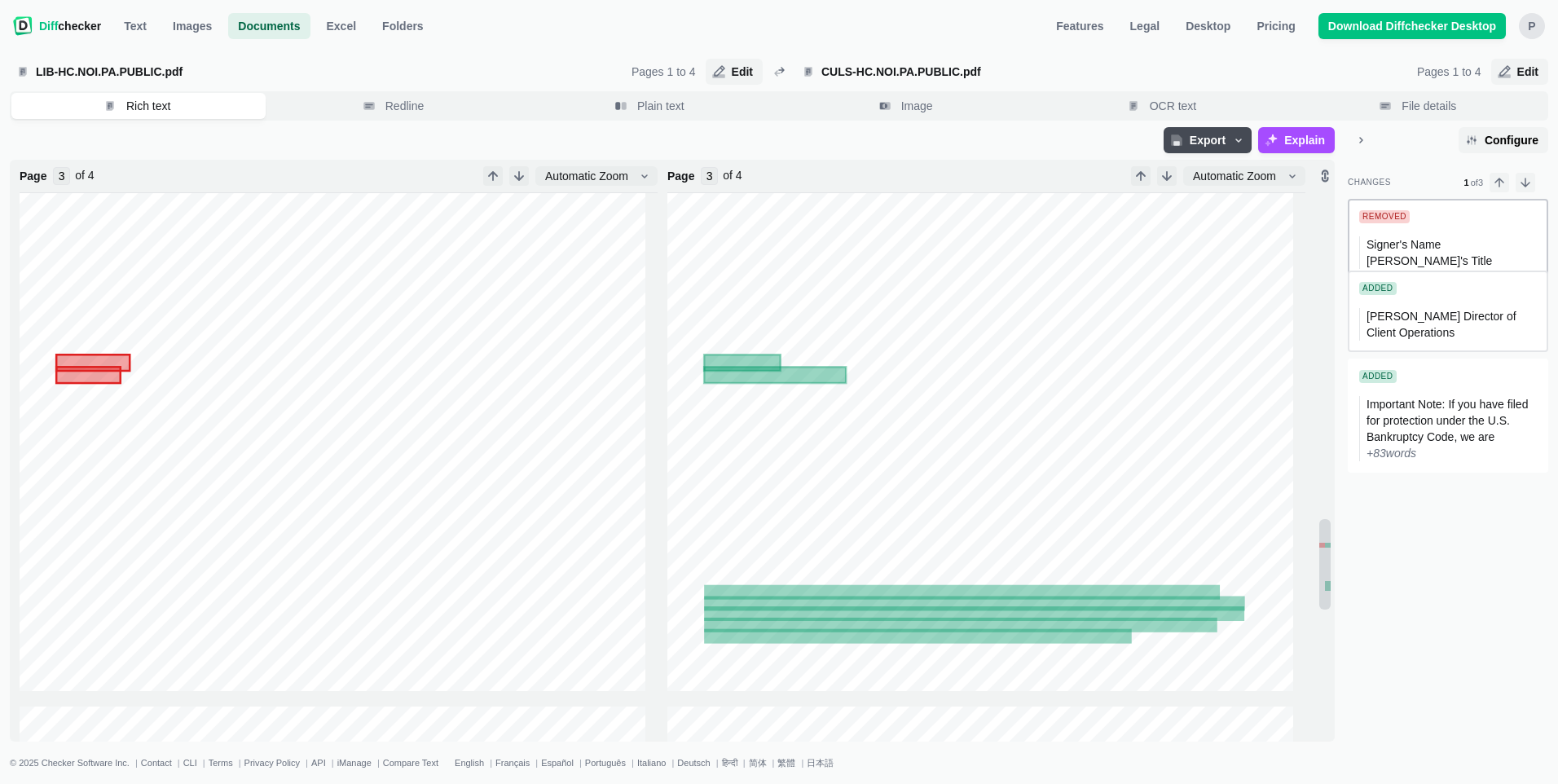
click at [1366, 295] on div "Added" at bounding box center [1378, 288] width 38 height 13
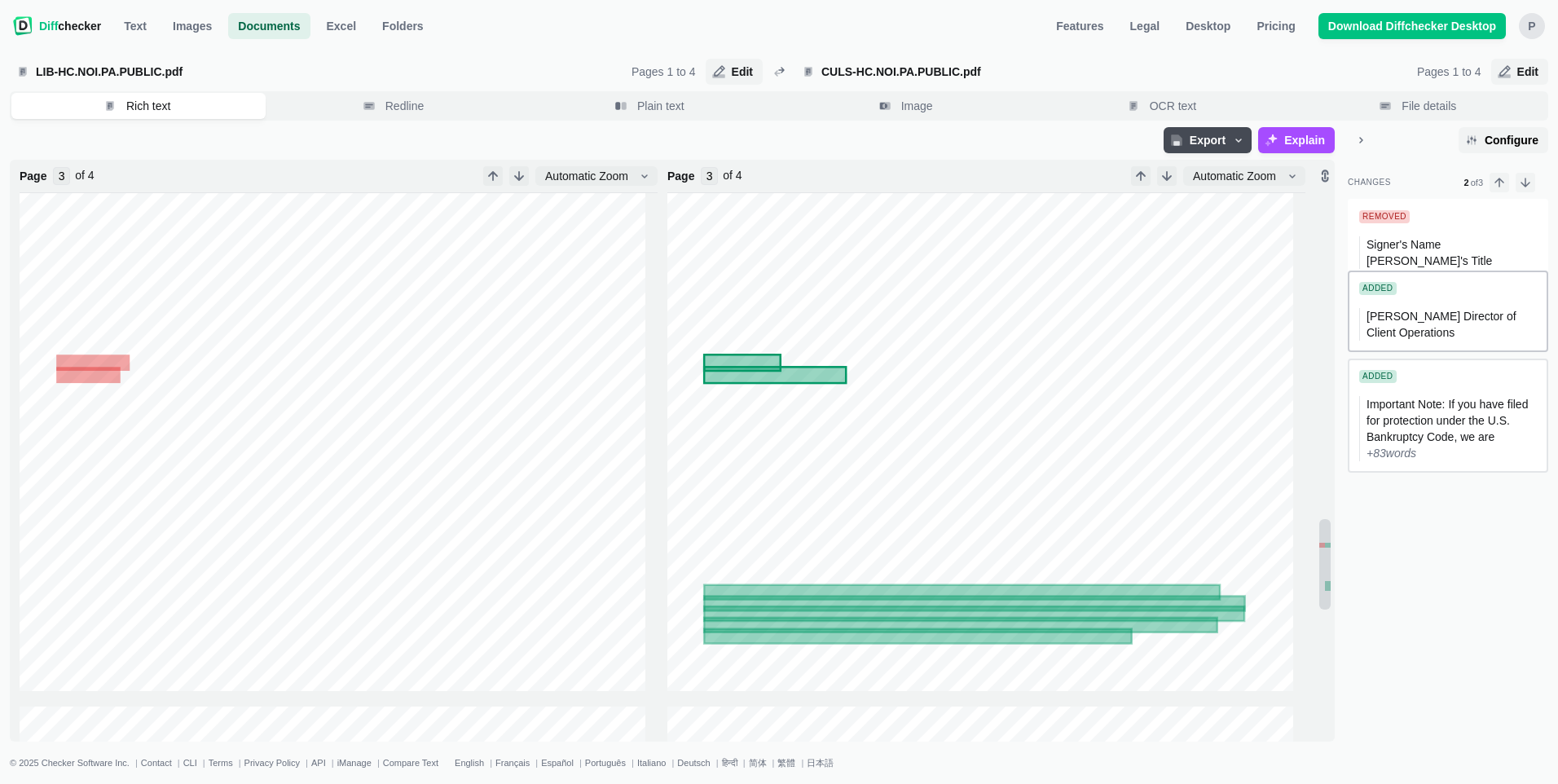
click at [1429, 425] on span "Important Note: If you have filed for protection under the U.S. Bankruptcy Code…" at bounding box center [1449, 420] width 164 height 45
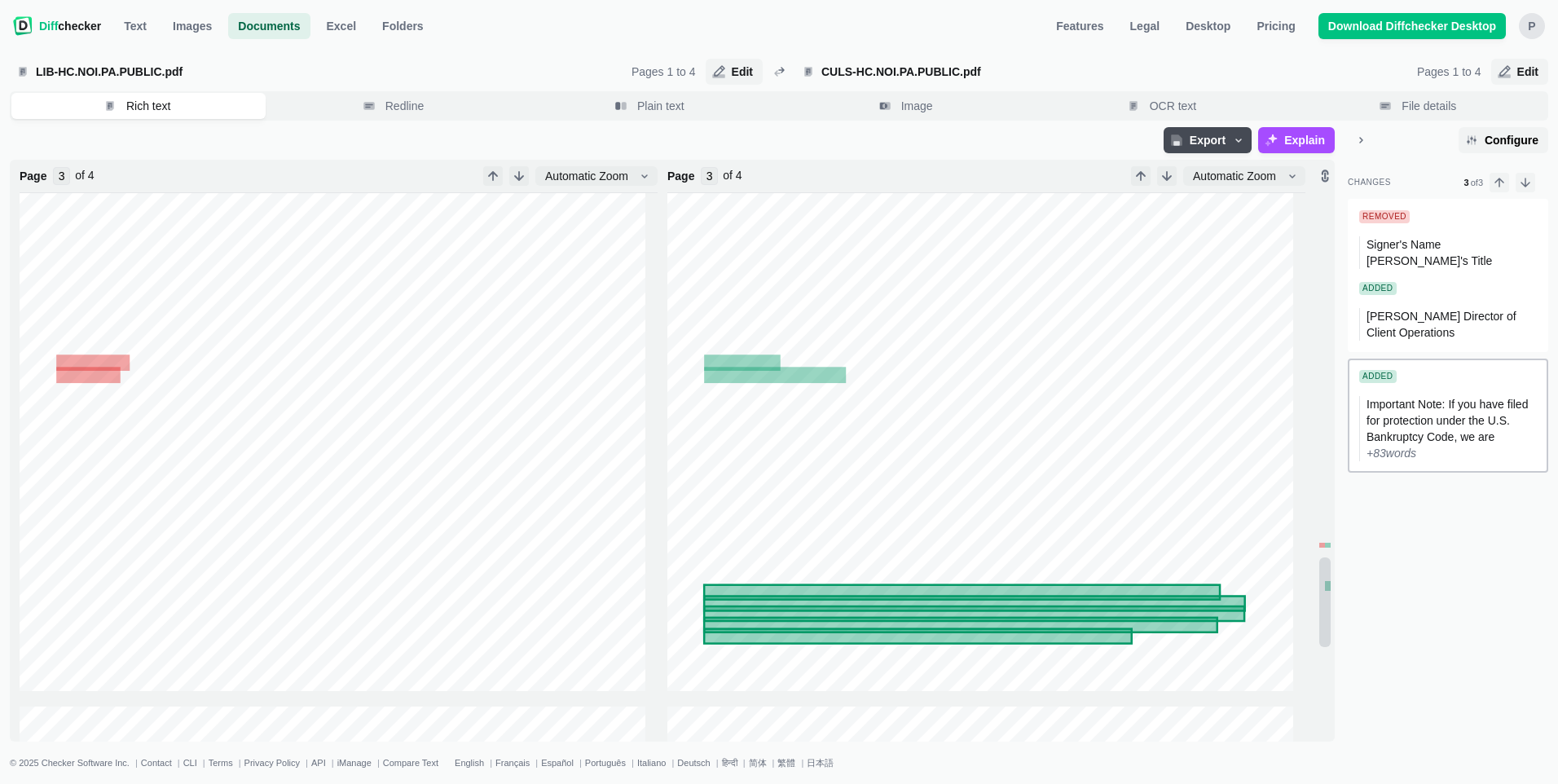
scroll to position [2203, 0]
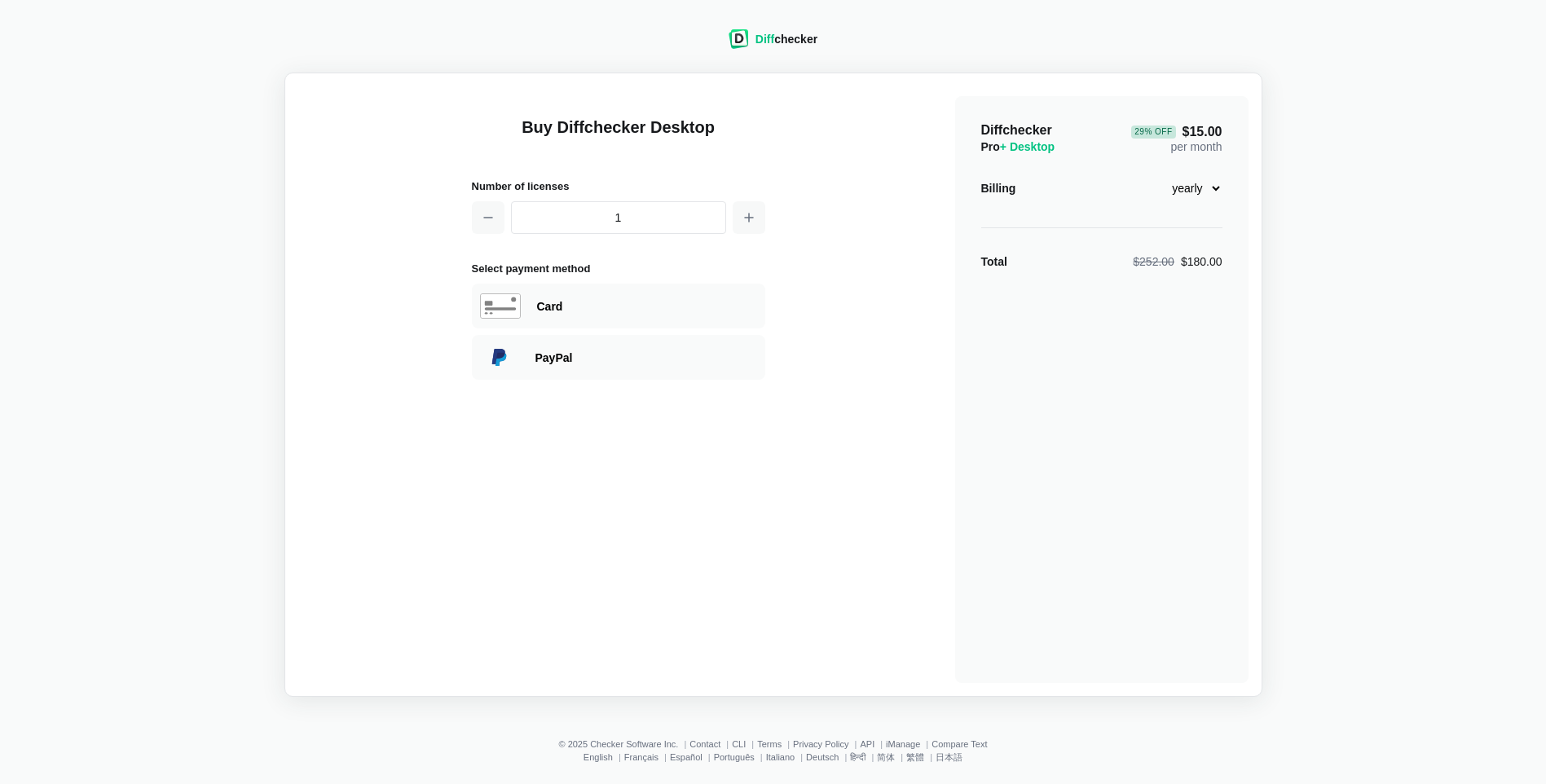
click at [773, 38] on span "Diff" at bounding box center [764, 38] width 18 height 13
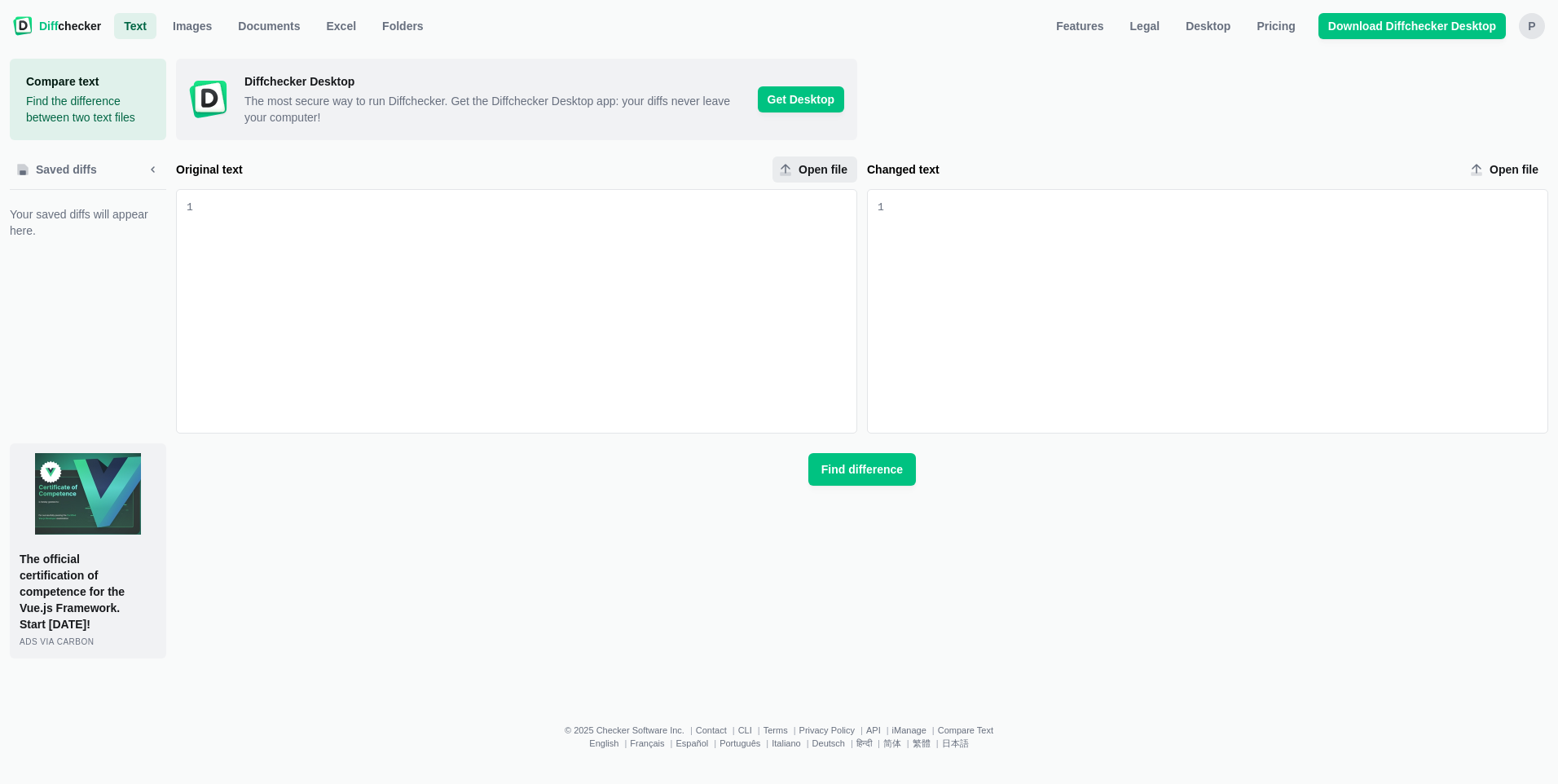
click at [797, 170] on span "Open file" at bounding box center [823, 170] width 55 height 17
click at [797, 170] on input "Open file" at bounding box center [815, 170] width 85 height 26
type input "C:\fakepath\CULS-HC.NOI.CA.PRIVATE.pdf"
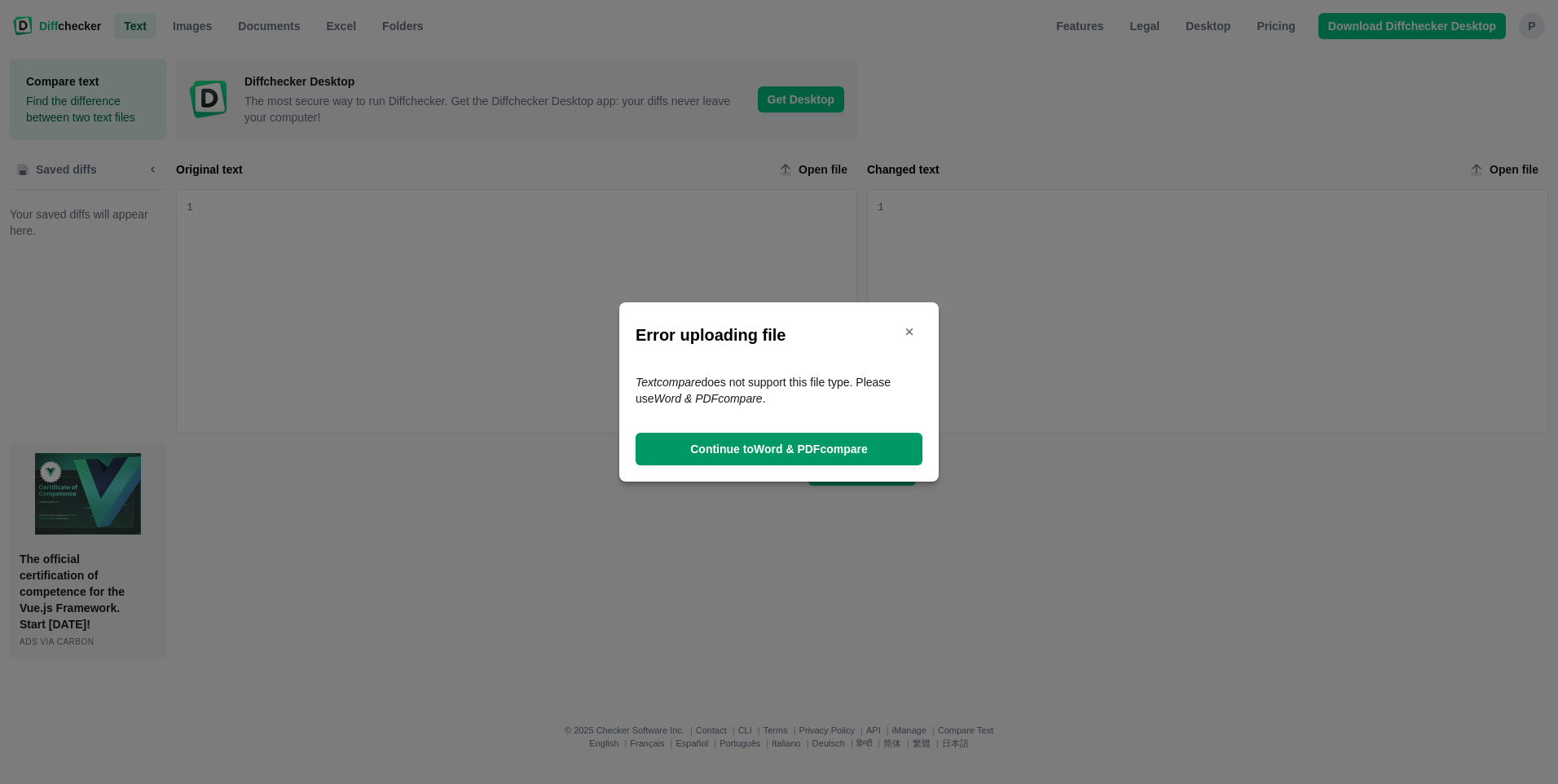
click at [744, 449] on span "Continue to Word & PDF compare" at bounding box center [779, 448] width 184 height 17
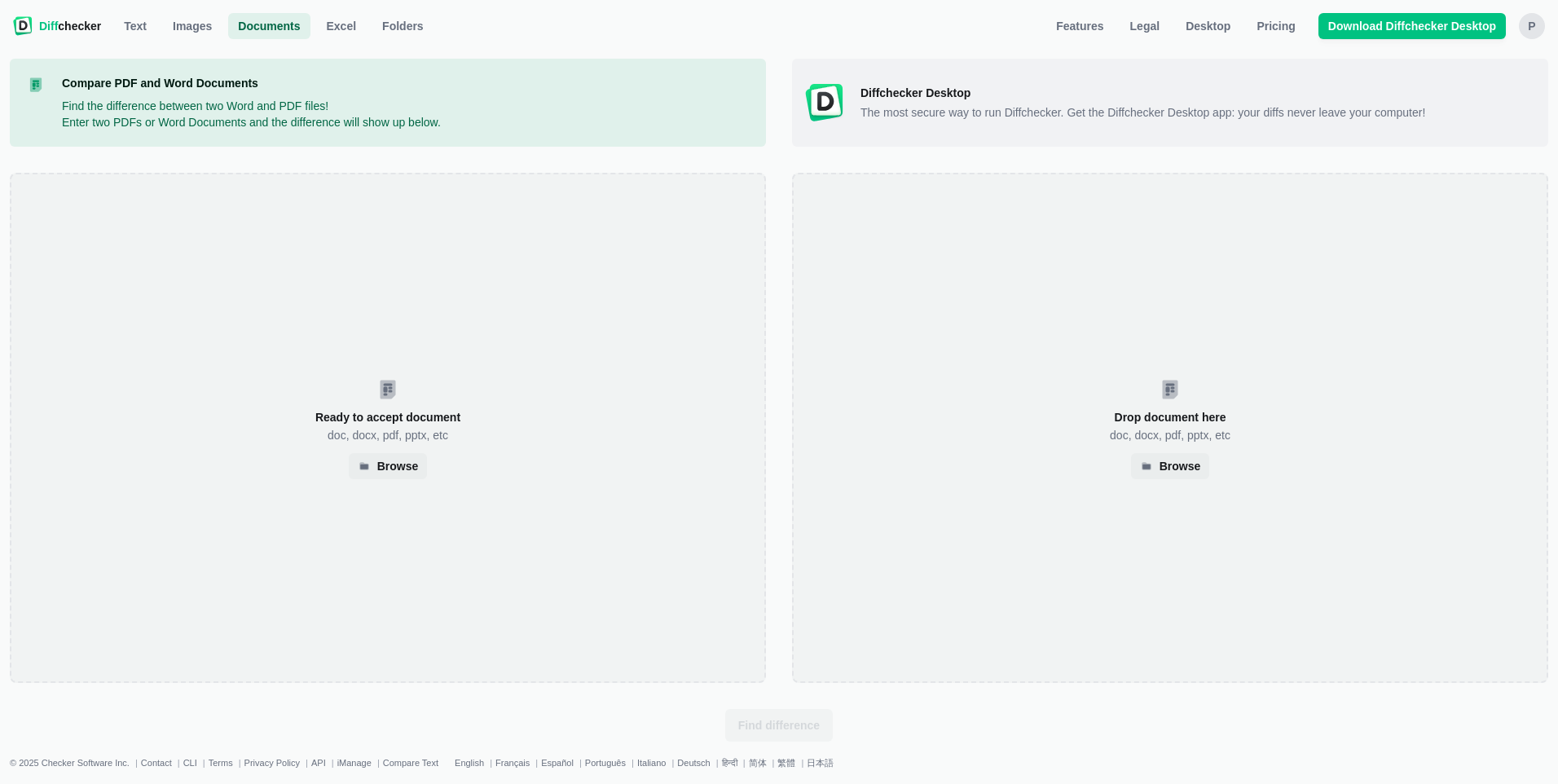
select select "4"
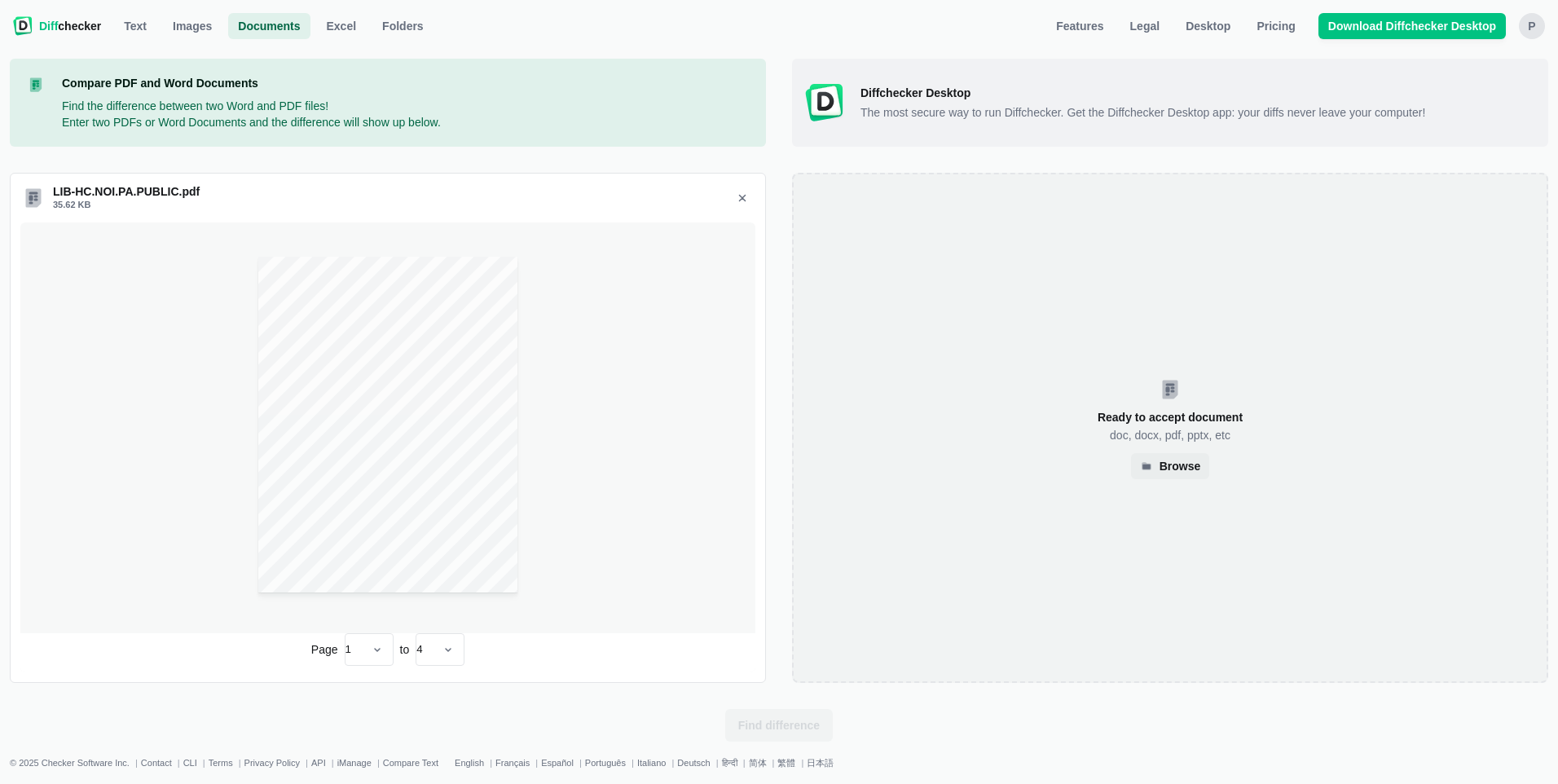
select select "4"
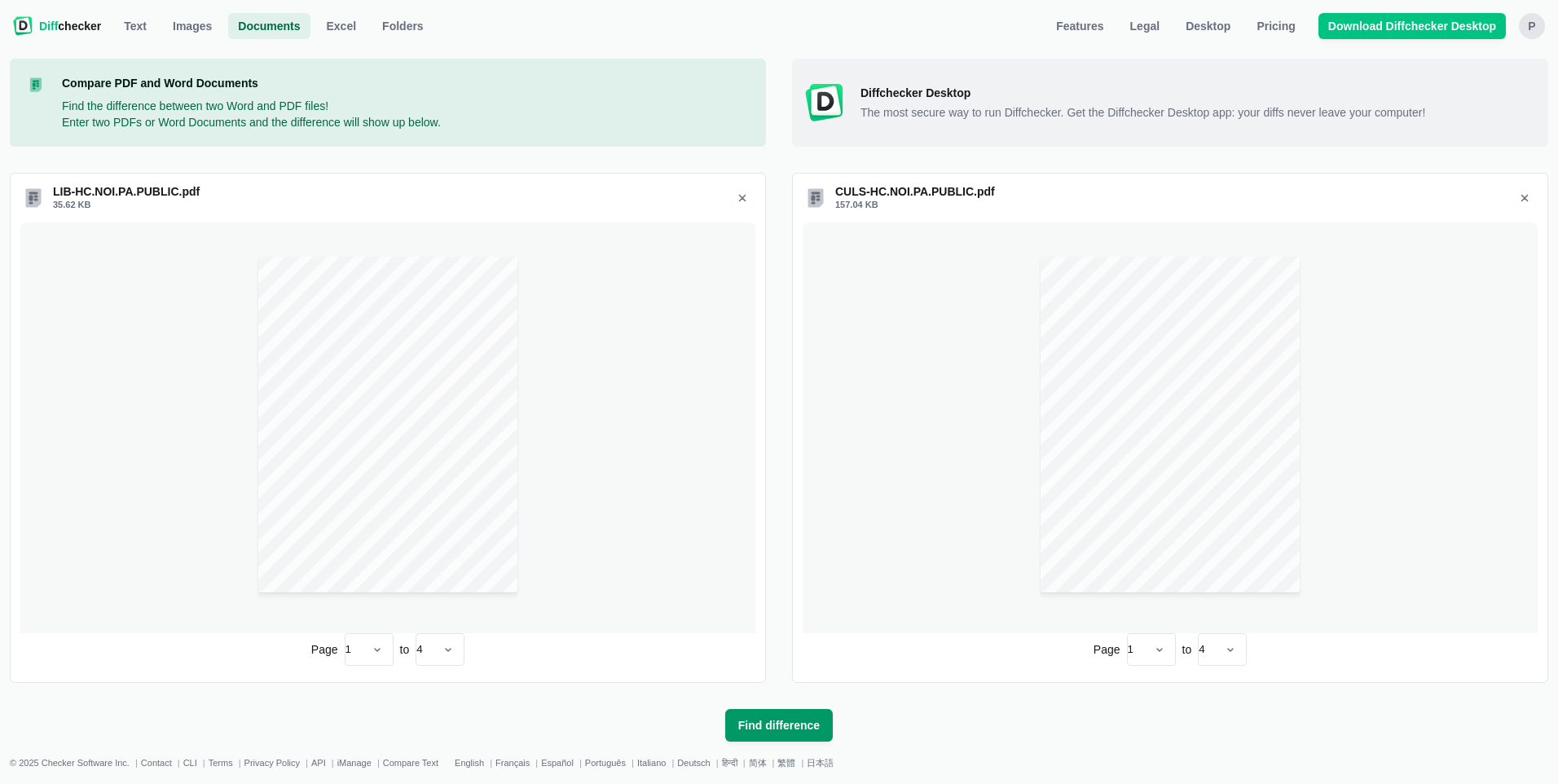
click at [782, 726] on span "Find difference" at bounding box center [779, 725] width 88 height 17
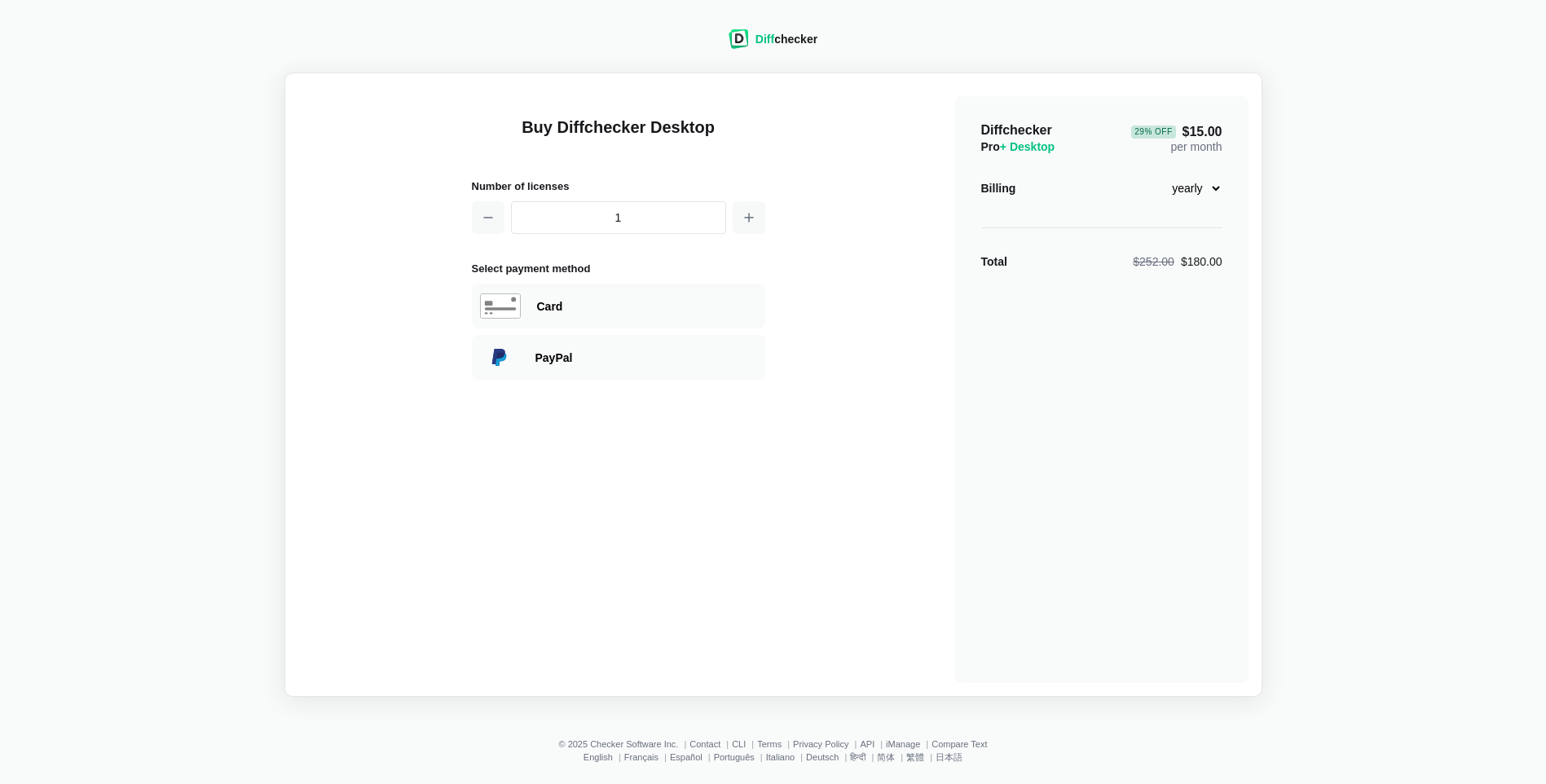
click at [773, 30] on div "Diff checker" at bounding box center [773, 39] width 89 height 19
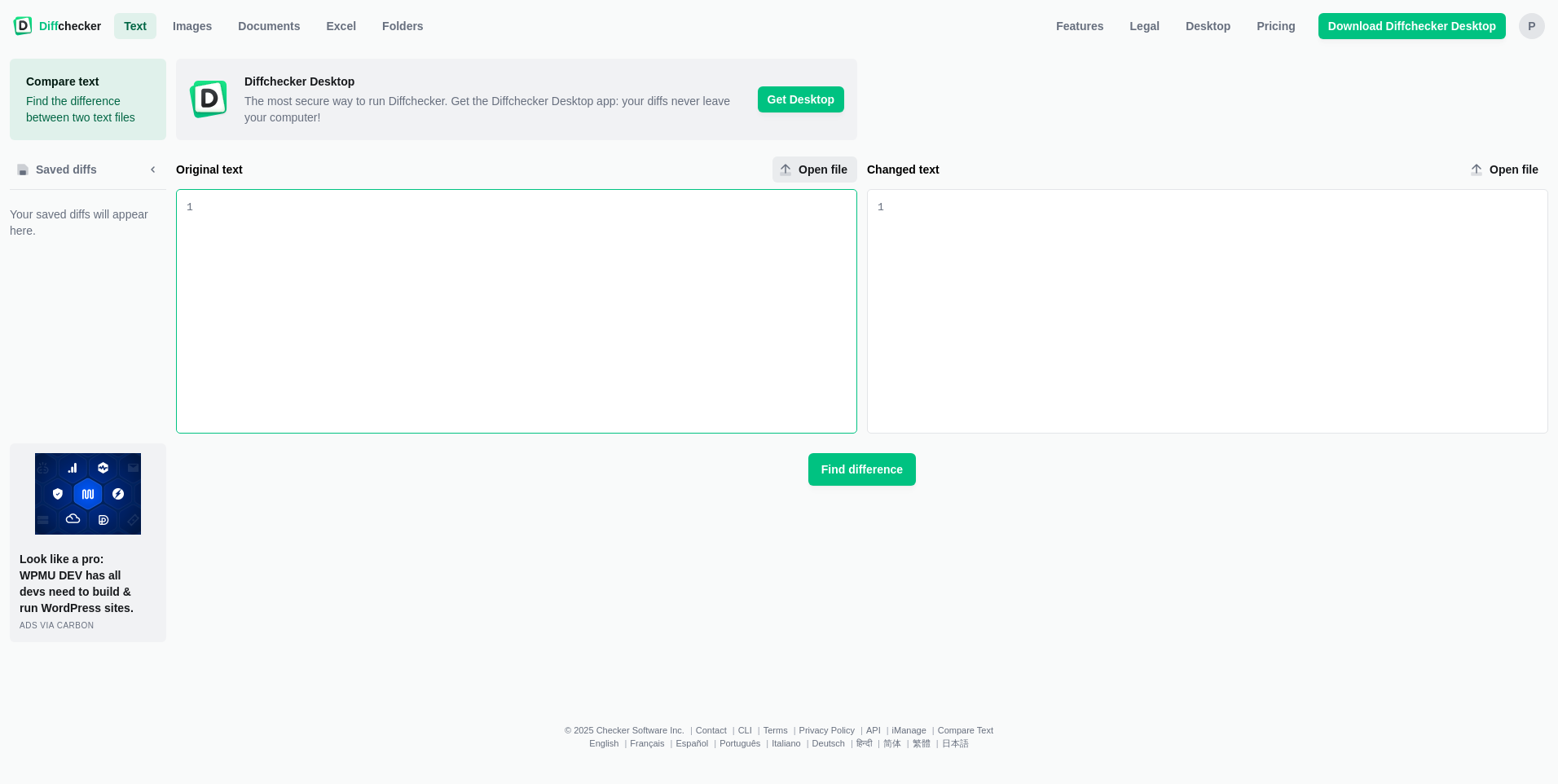
click at [789, 174] on icon "Original text upload" at bounding box center [785, 174] width 10 height 3
click at [789, 174] on input "Open file" at bounding box center [815, 170] width 85 height 26
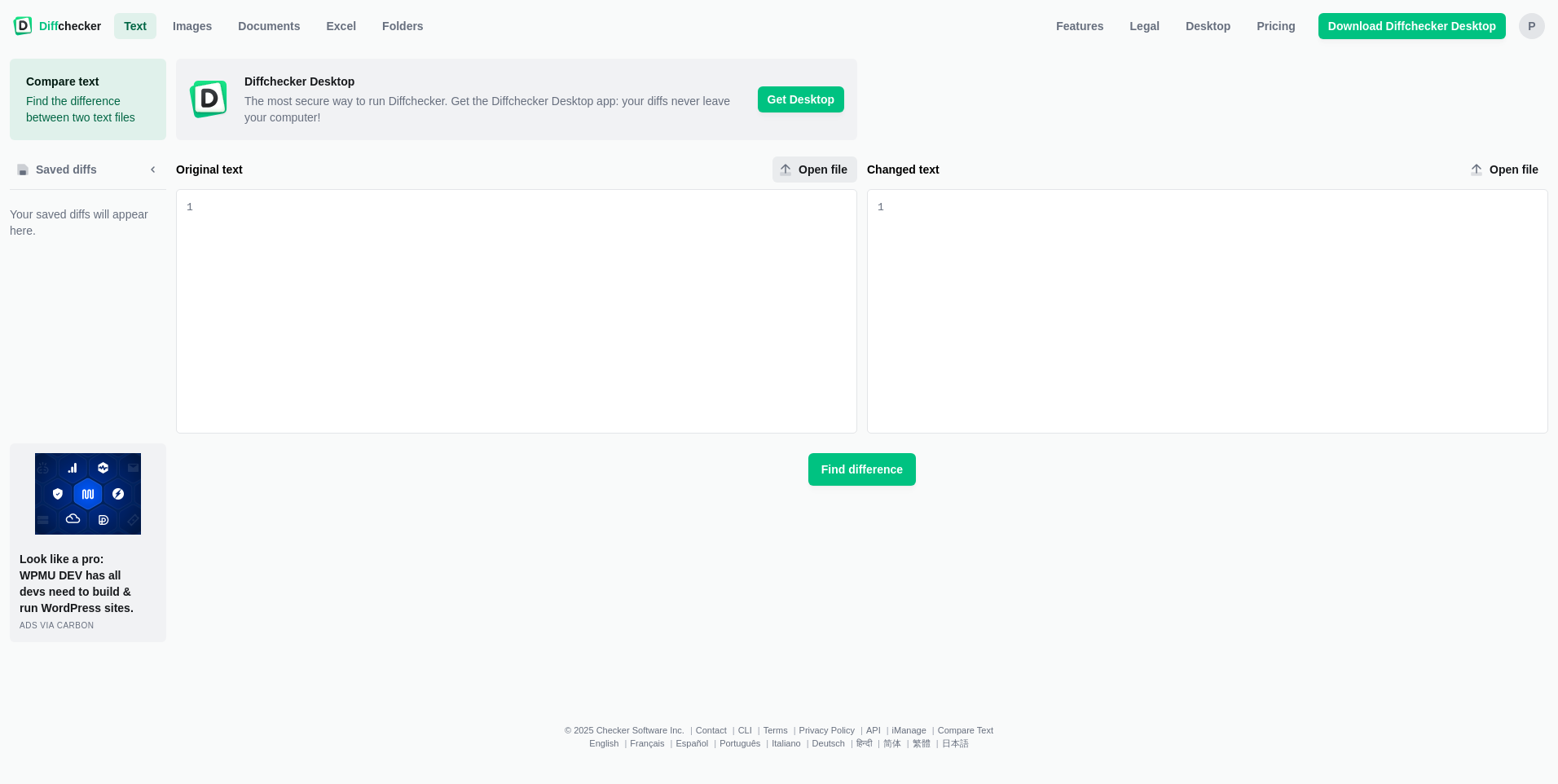
type input "C:\fakepath\CULS-HC.NOI.OH.PUBLIC.pdf"
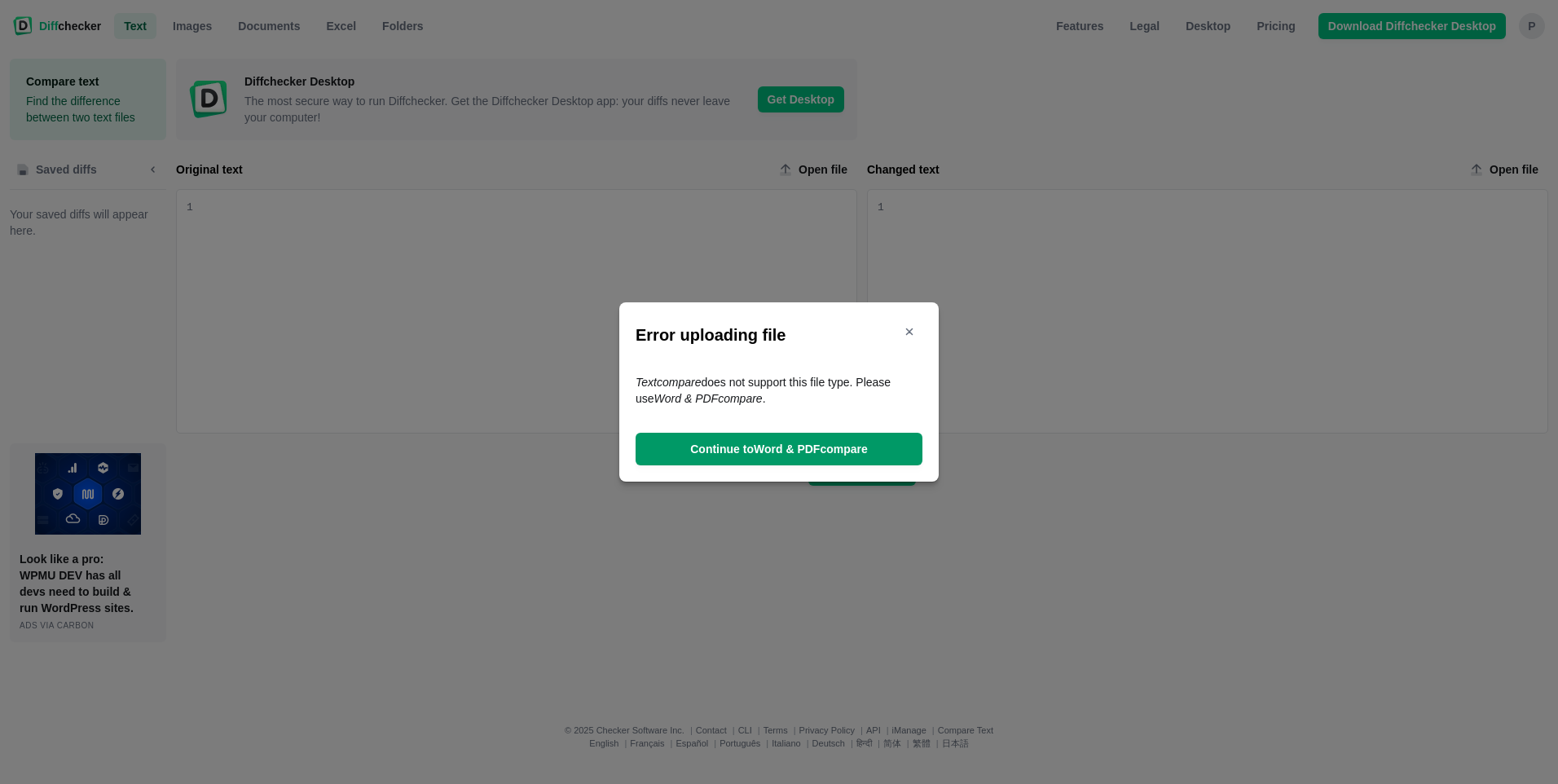
click at [755, 452] on span "Continue to Word & PDF compare" at bounding box center [779, 448] width 184 height 17
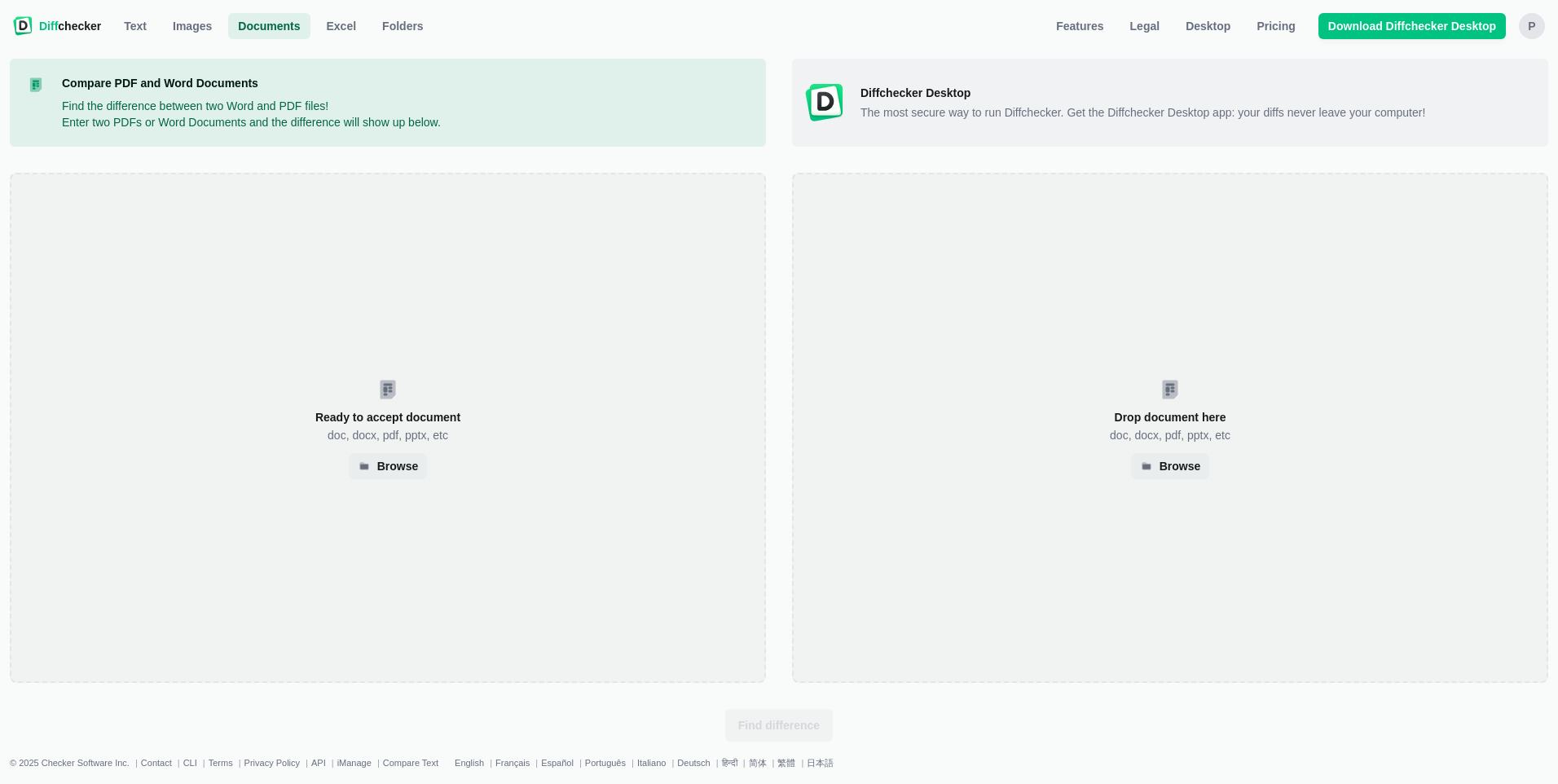
select select "4"
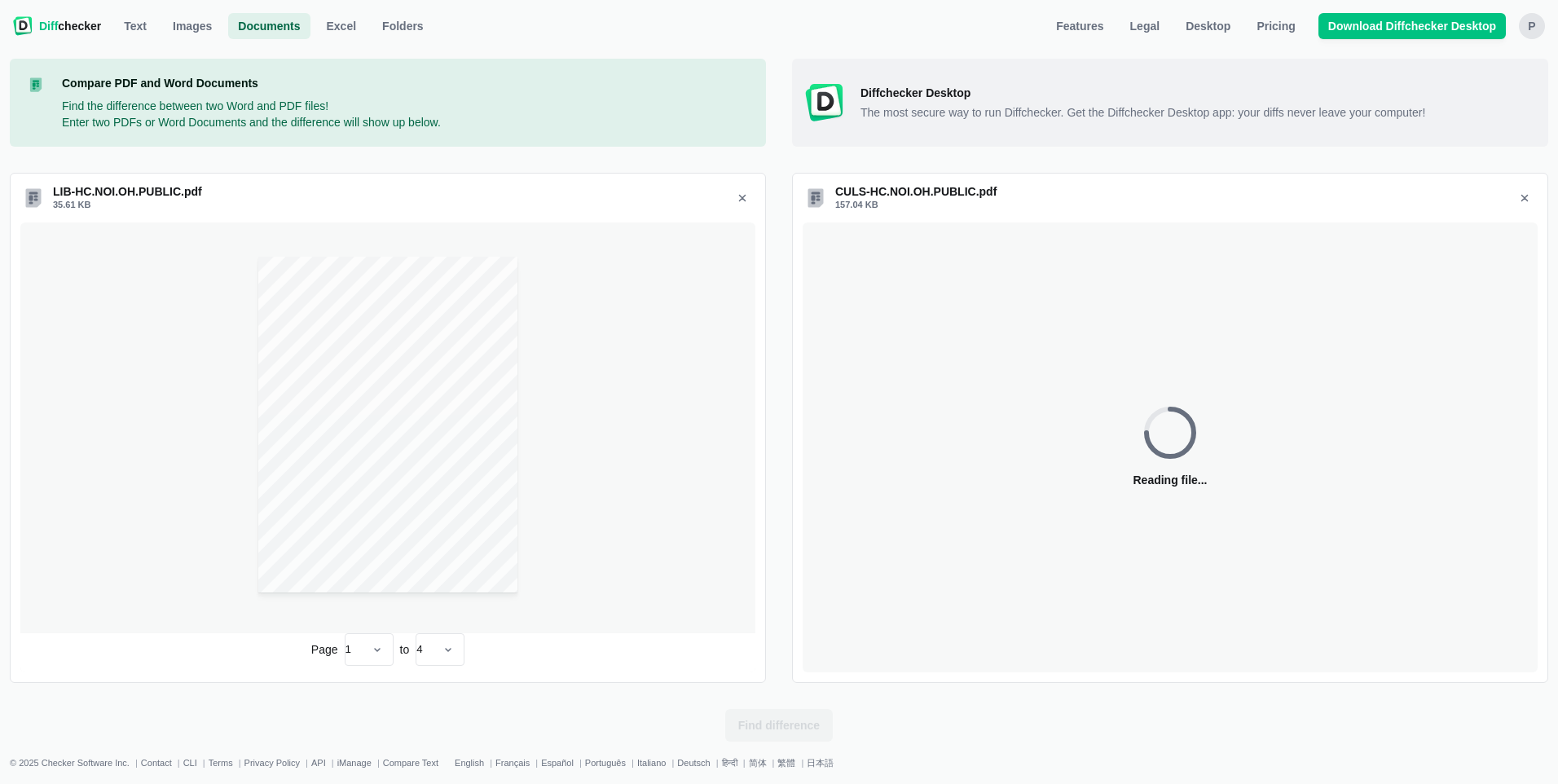
select select "4"
click at [812, 728] on span "Find difference" at bounding box center [779, 725] width 88 height 17
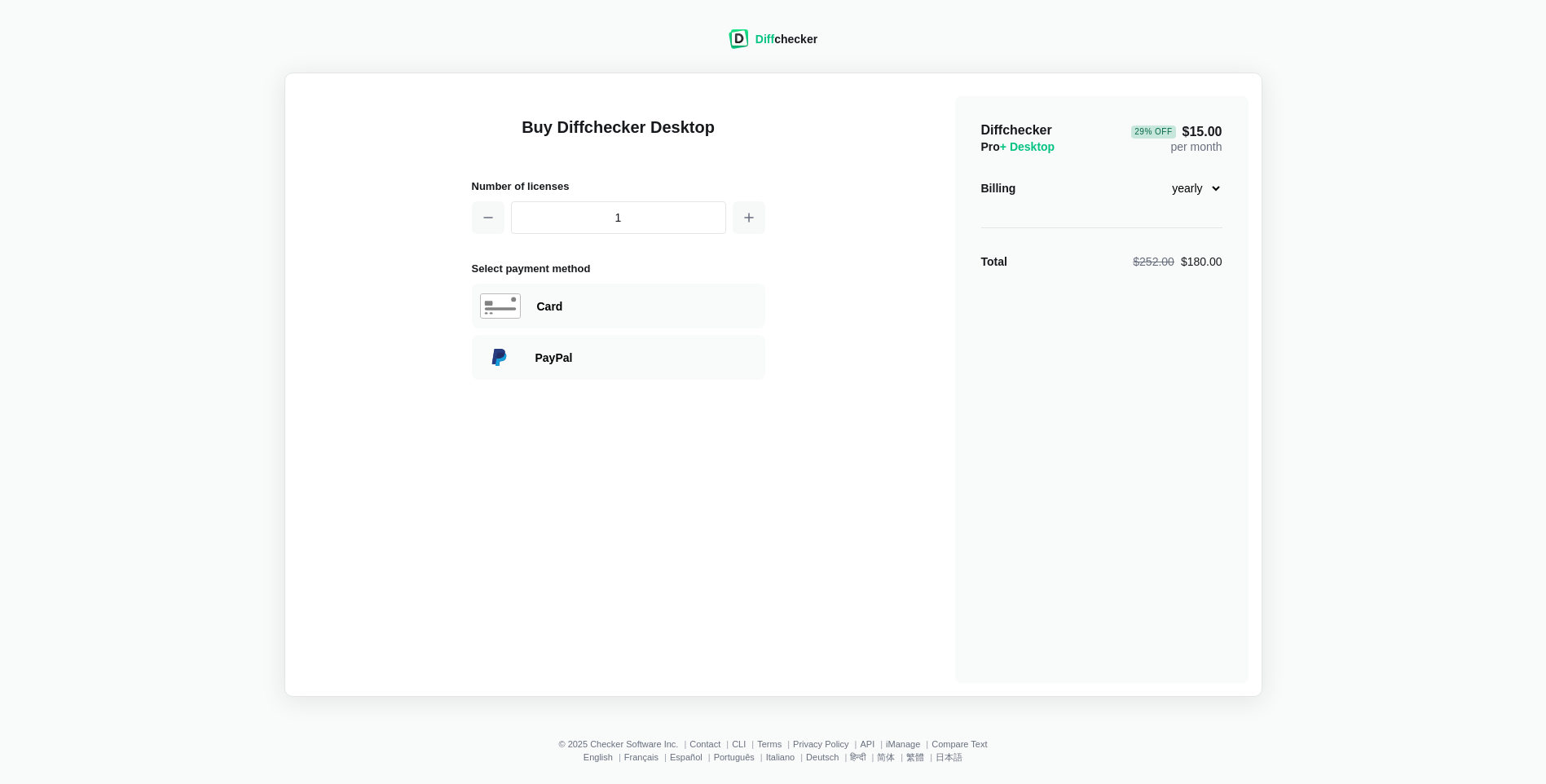
click at [739, 38] on img at bounding box center [738, 39] width 20 height 19
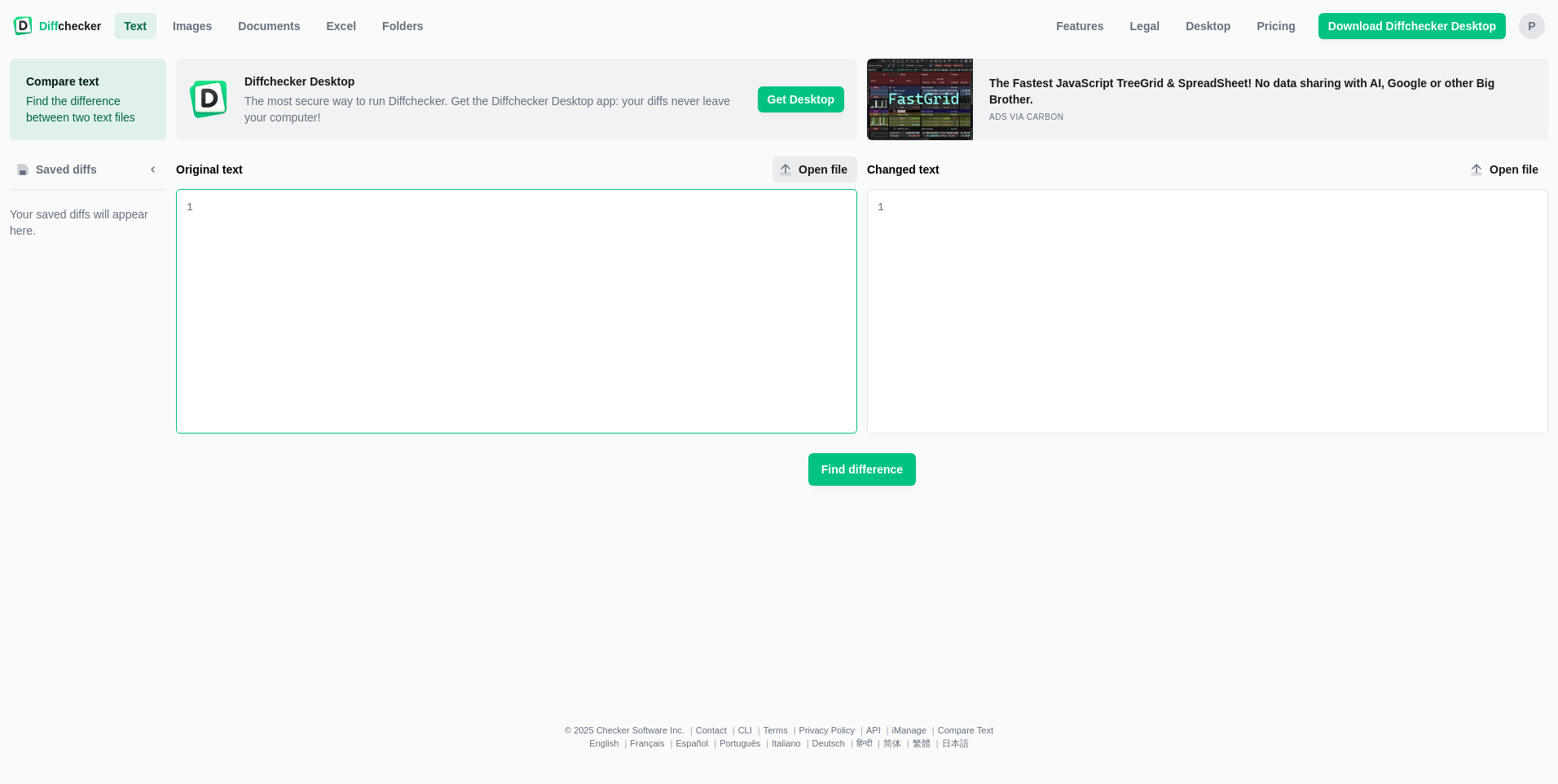
click at [810, 174] on span "Open file" at bounding box center [823, 170] width 55 height 17
click at [810, 174] on input "Open file" at bounding box center [815, 170] width 85 height 26
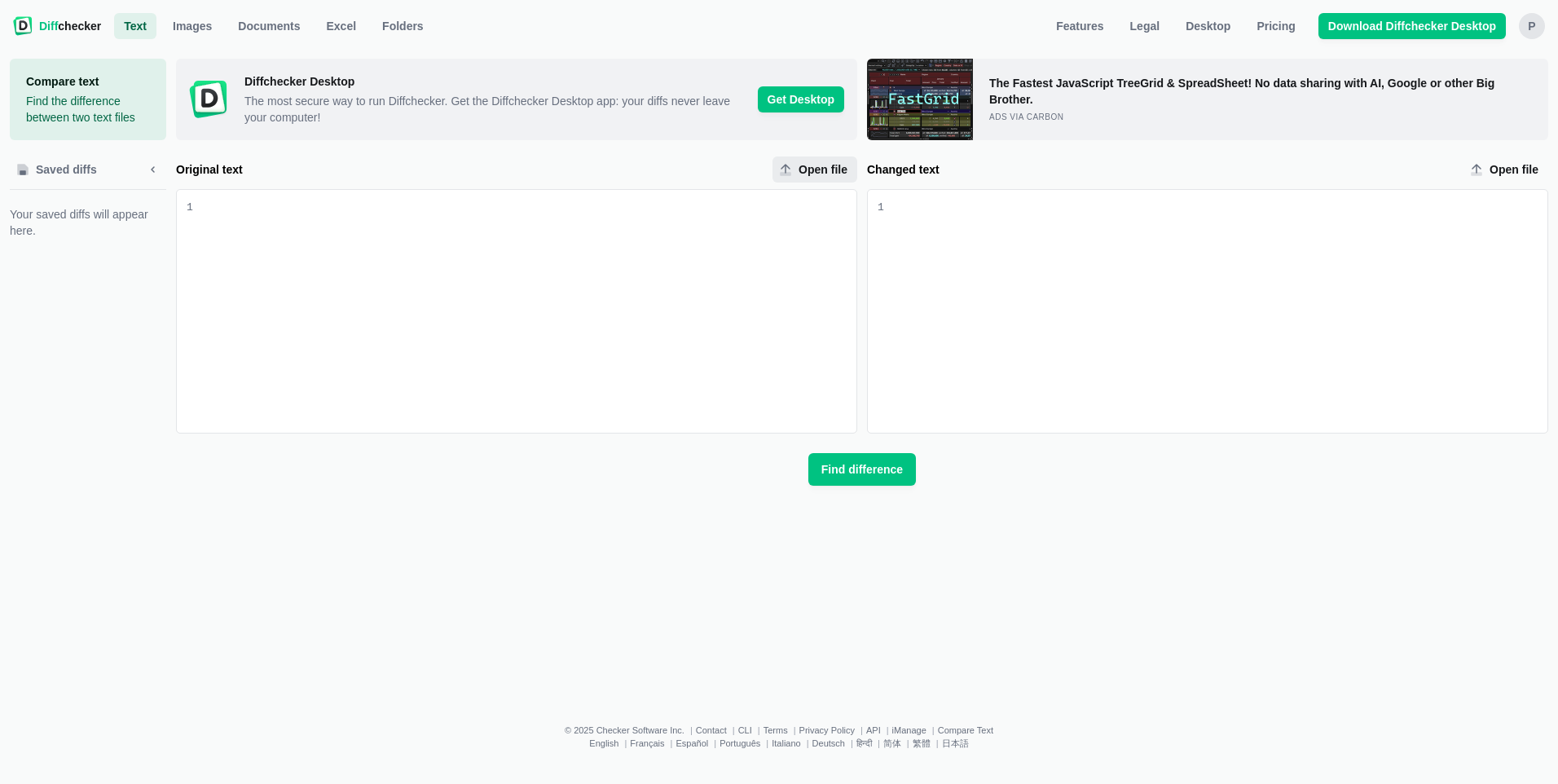
type input "C:\fakepath\CULS-HC.NOI.PA.PUBLIC.pdf"
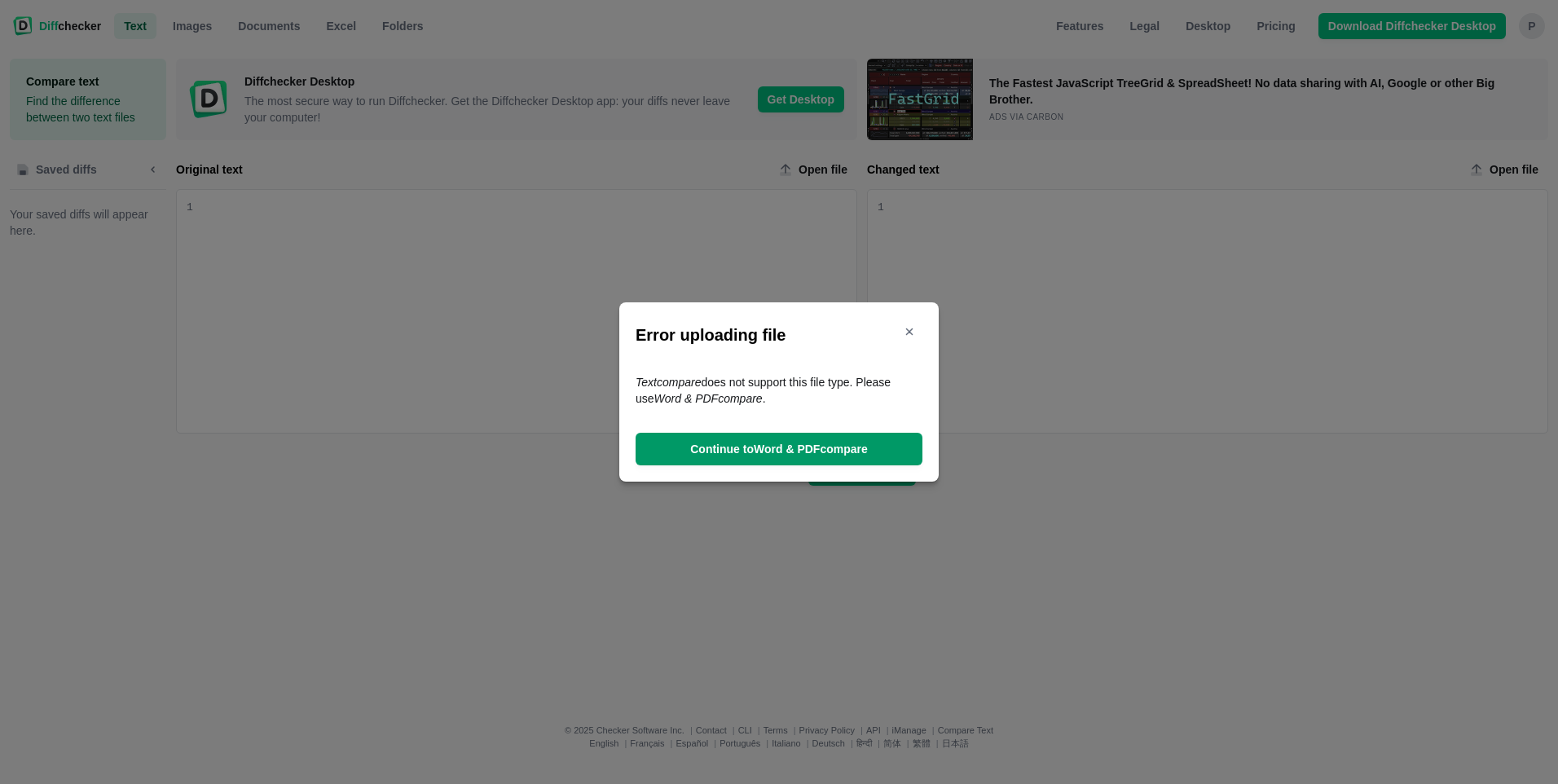
click at [714, 447] on span "Continue to Word & PDF compare" at bounding box center [779, 448] width 184 height 17
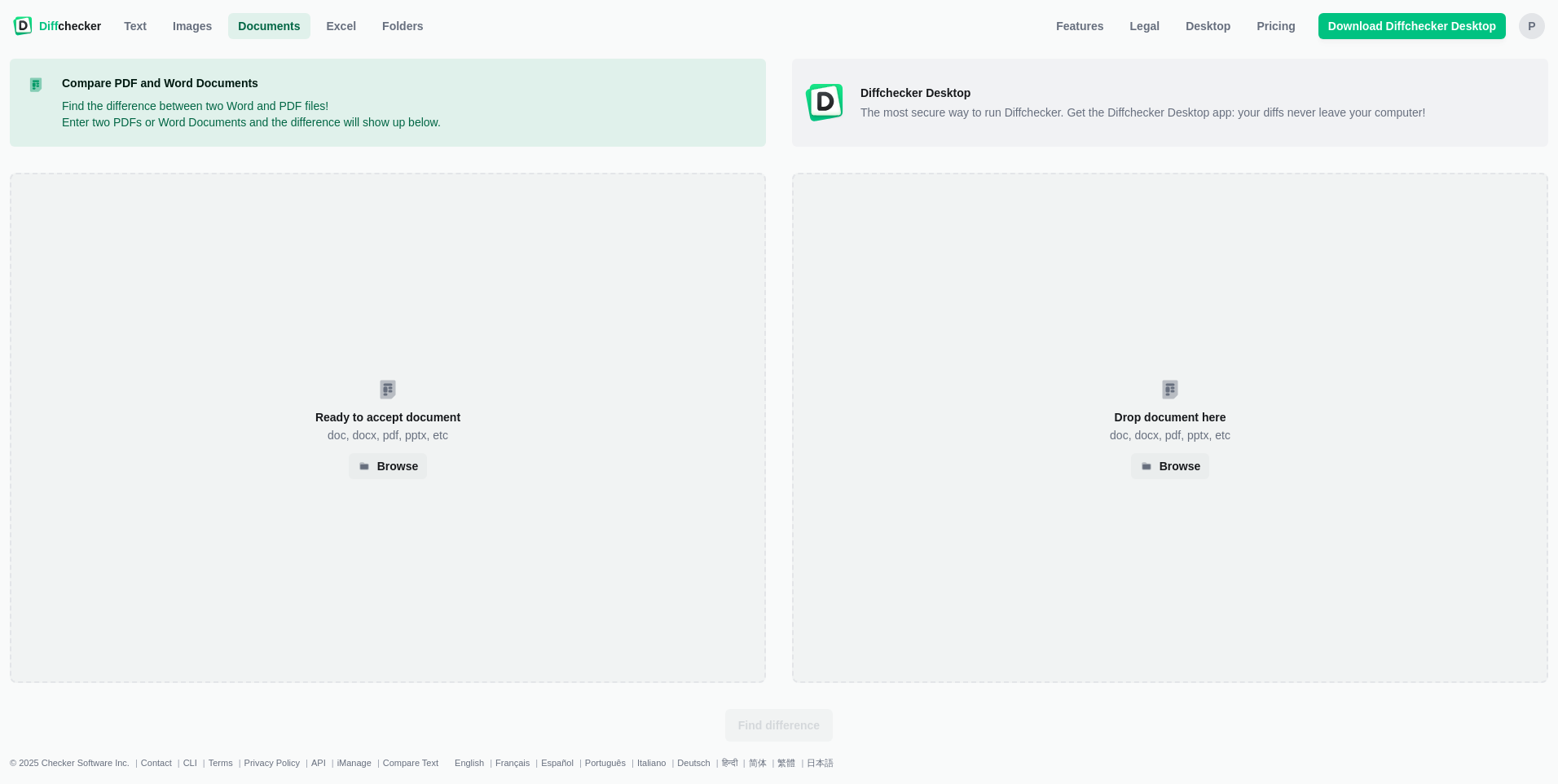
select select "2"
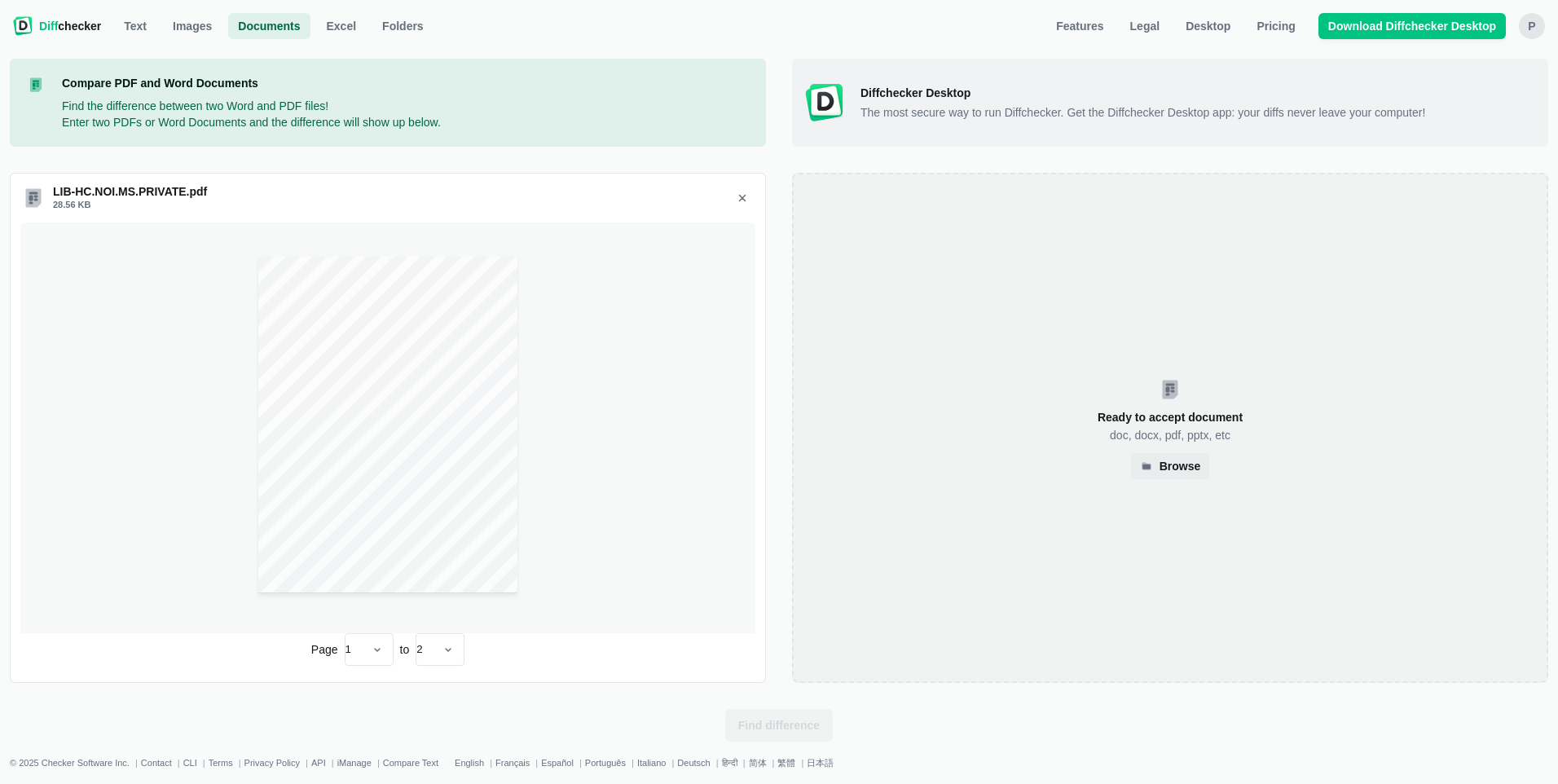
select select "2"
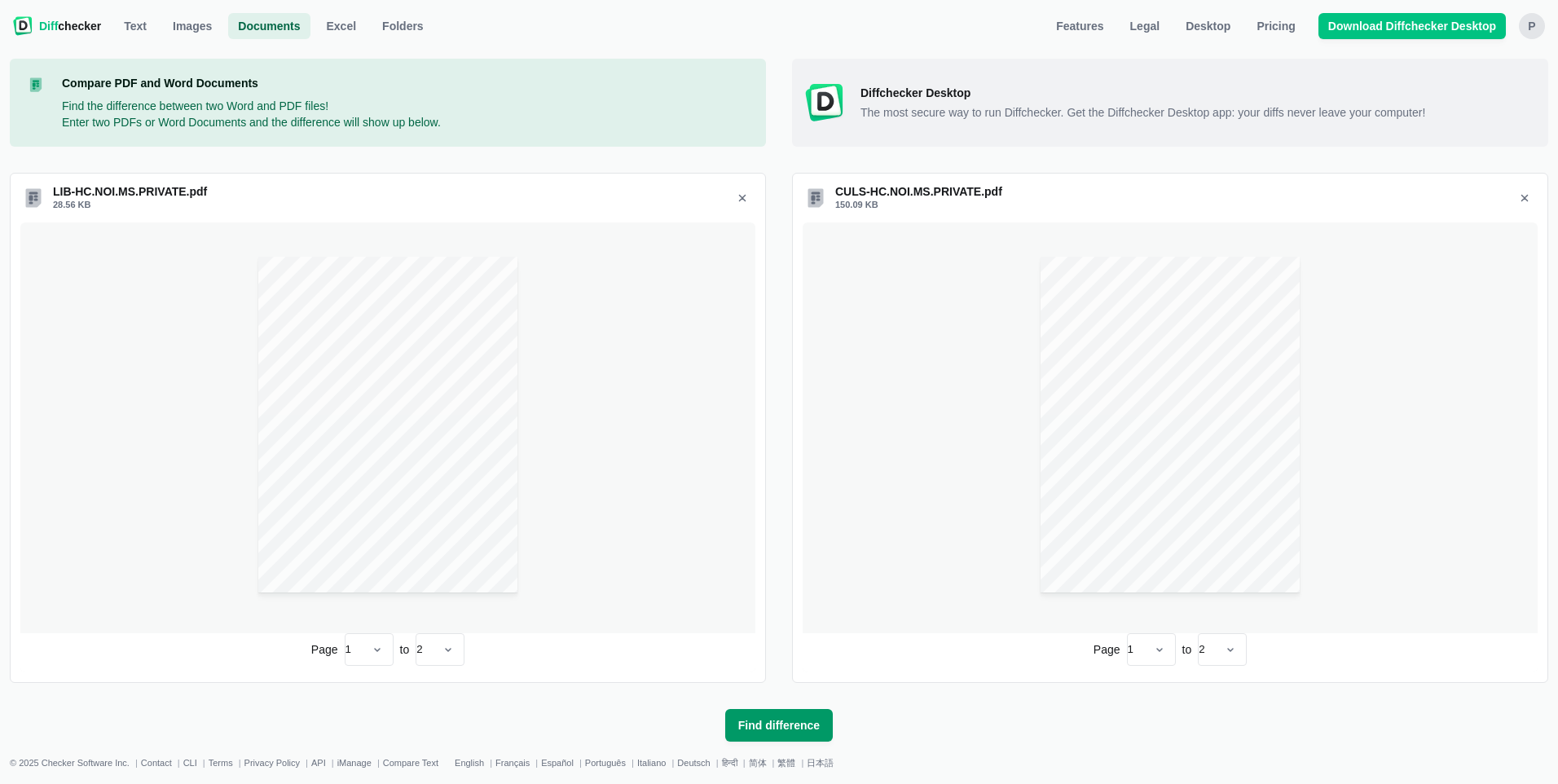
click at [777, 726] on span "Find difference" at bounding box center [779, 725] width 88 height 17
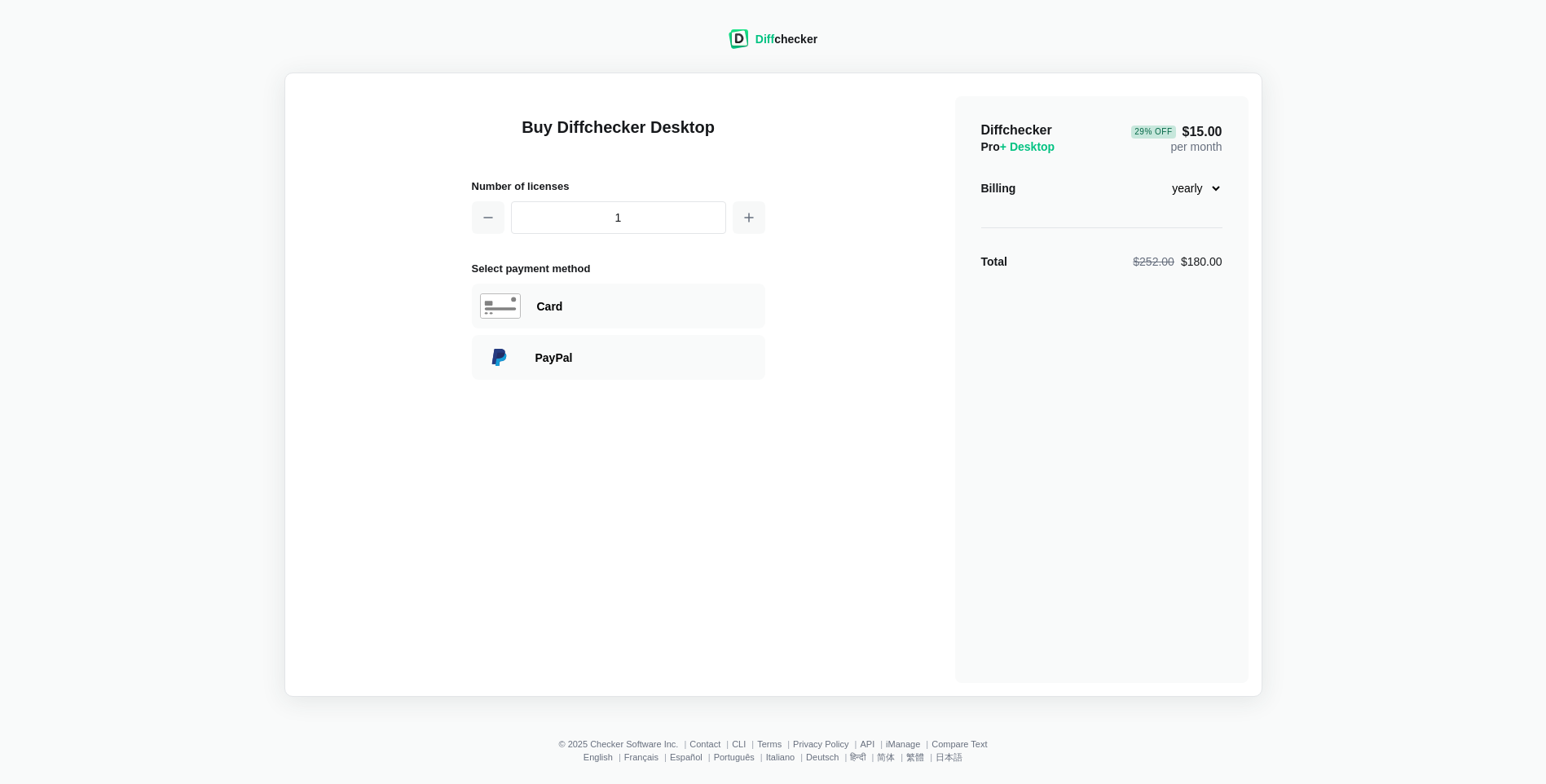
click at [767, 36] on span "Diff" at bounding box center [764, 38] width 18 height 13
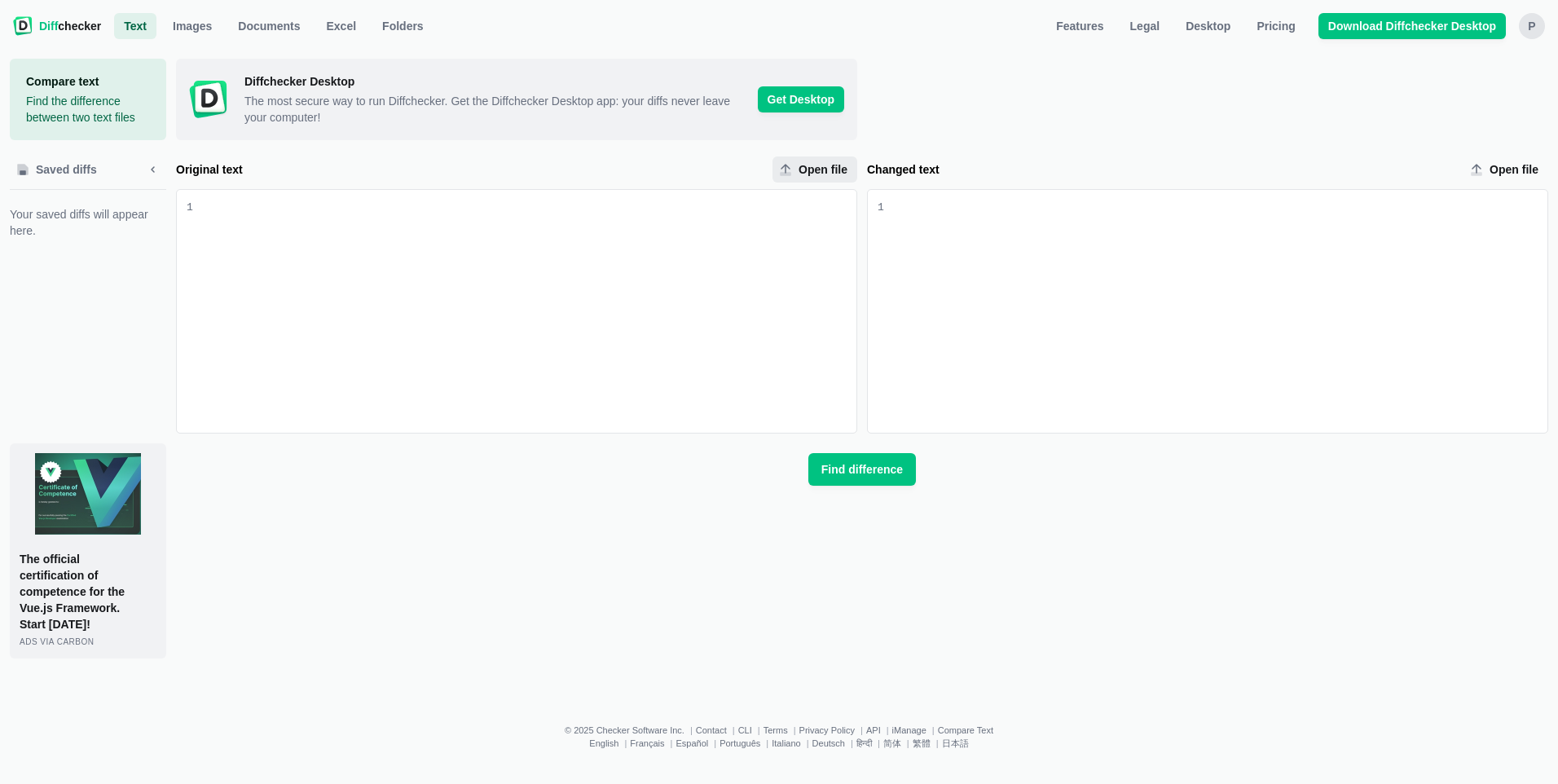
click at [814, 168] on span "Open file" at bounding box center [823, 170] width 55 height 17
click at [814, 168] on input "Open file" at bounding box center [815, 170] width 85 height 26
type input "C:\fakepath\CULS-HC.NOI.CA.PRIVATE.pdf"
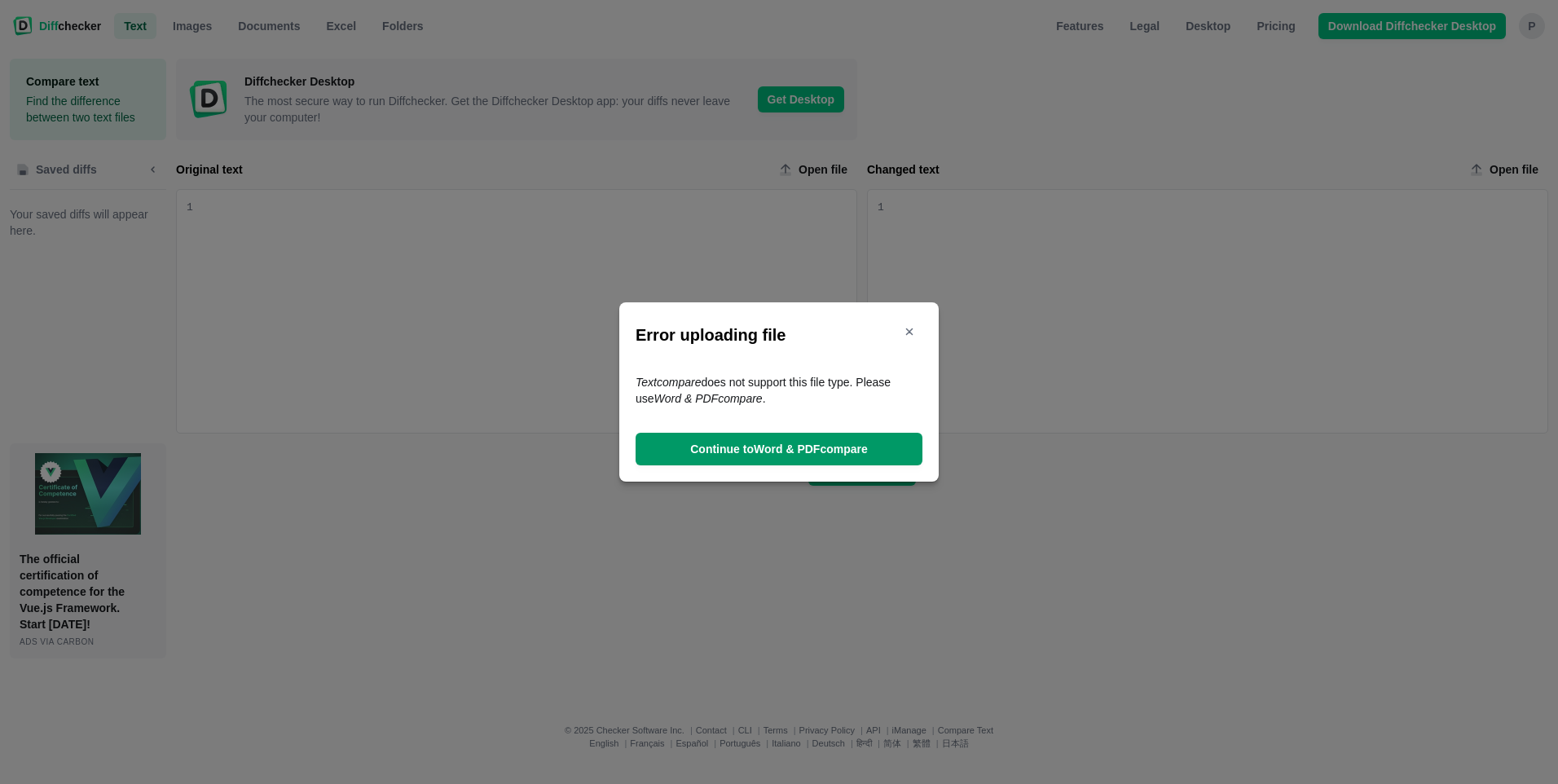
click at [768, 447] on span "Continue to Word & PDF compare" at bounding box center [779, 448] width 184 height 17
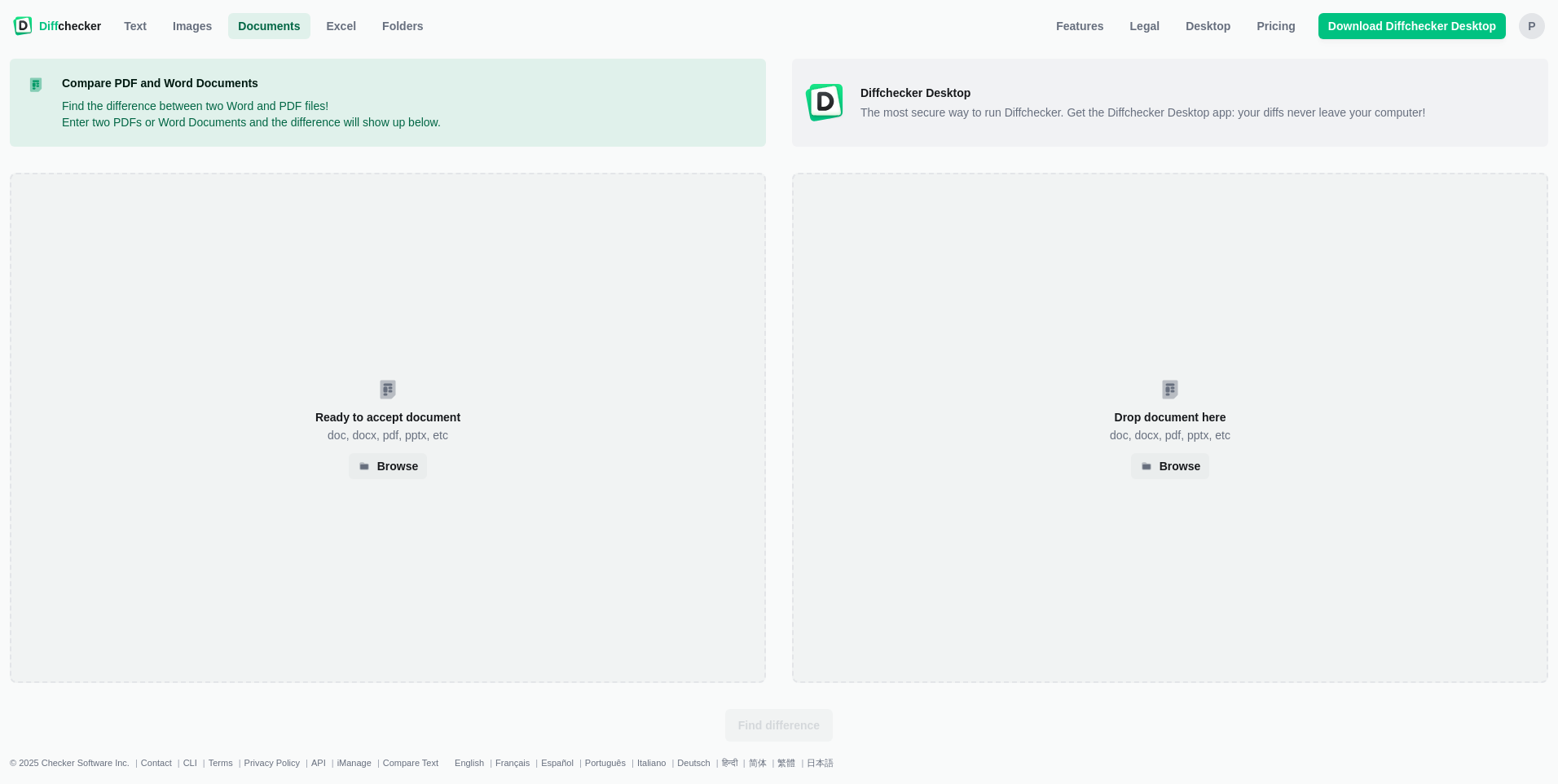
select select "4"
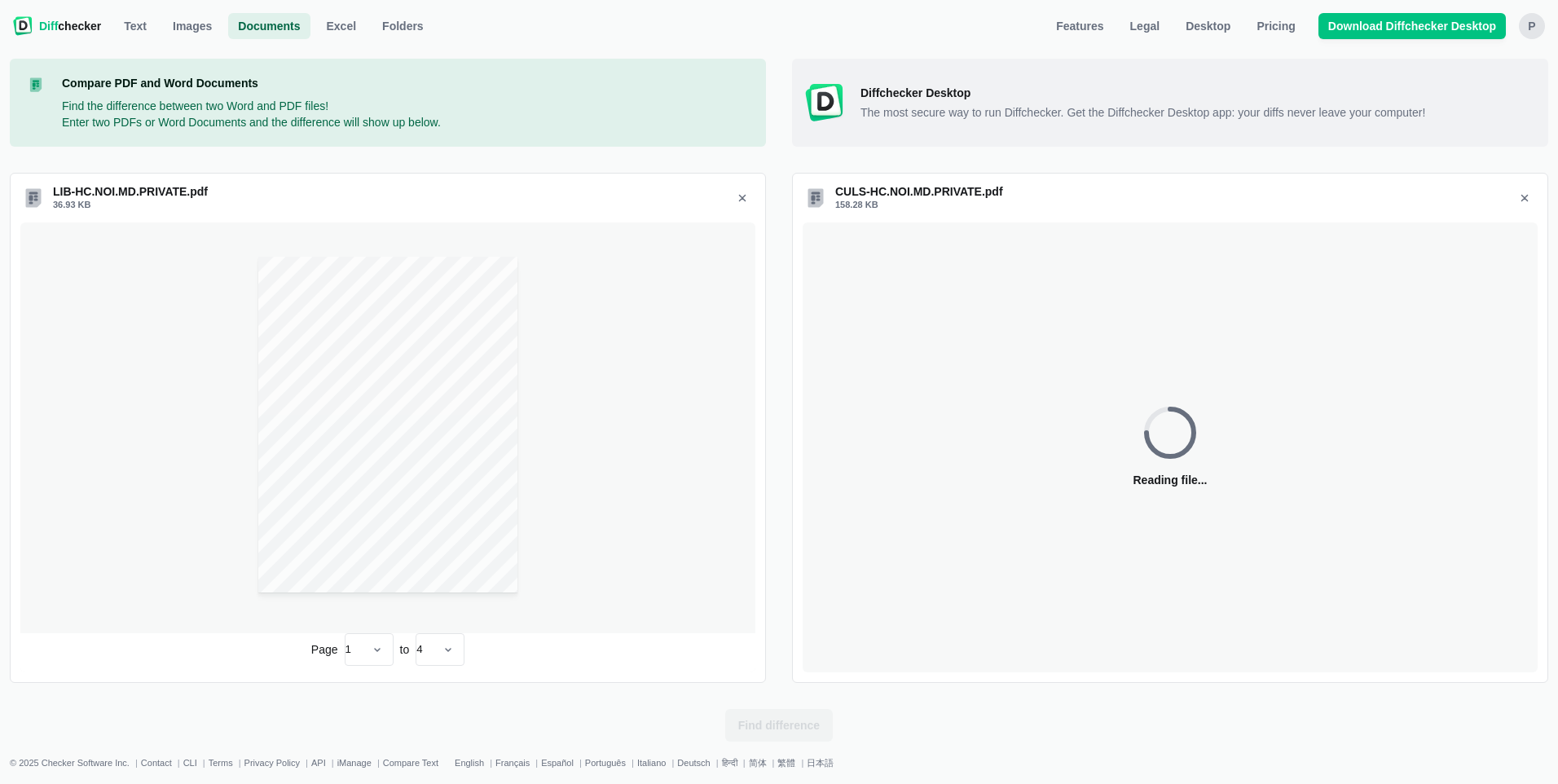
select select "4"
click at [776, 722] on span "Find difference" at bounding box center [779, 725] width 88 height 17
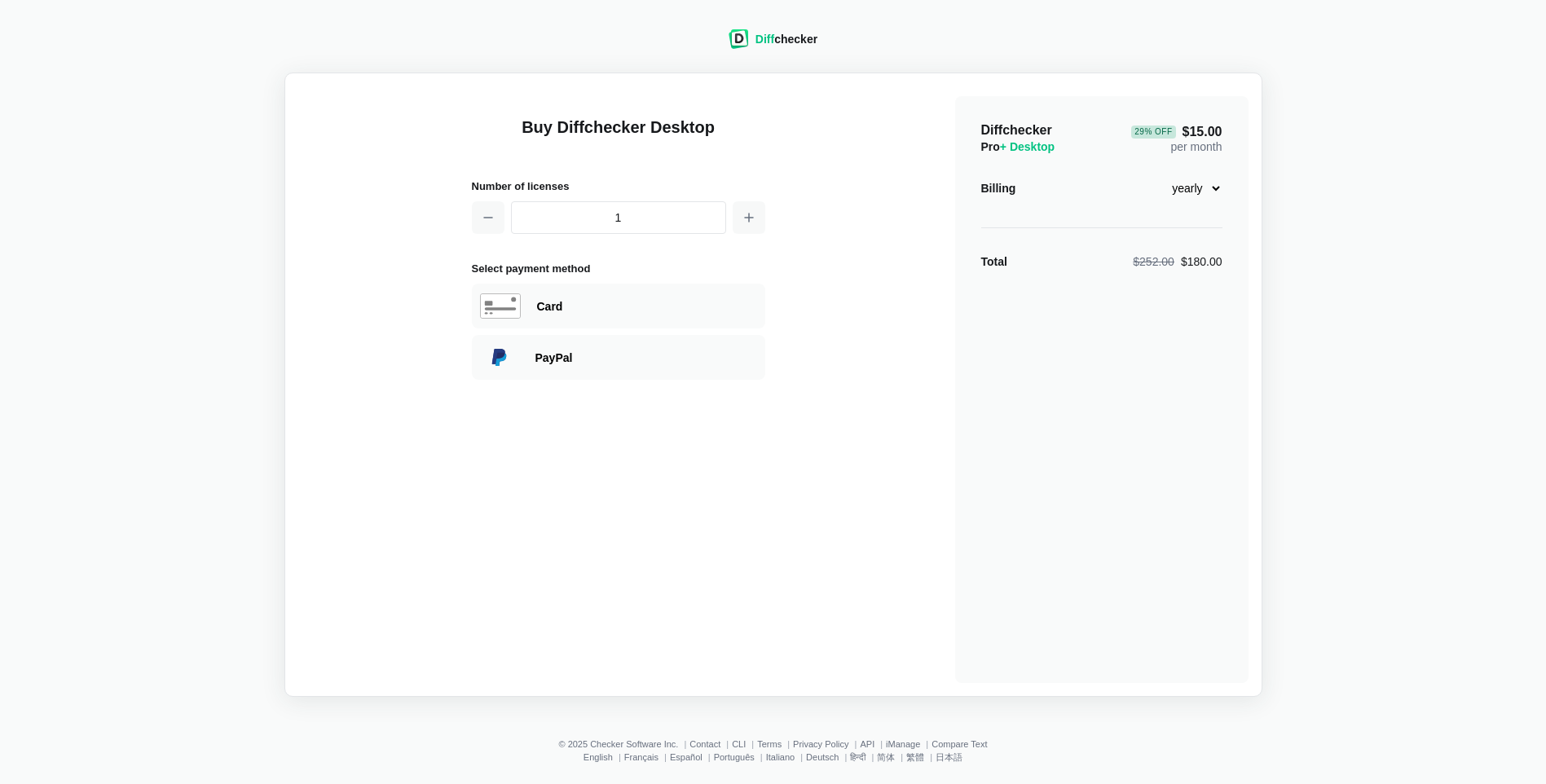
click at [769, 38] on span "Diff" at bounding box center [764, 38] width 18 height 13
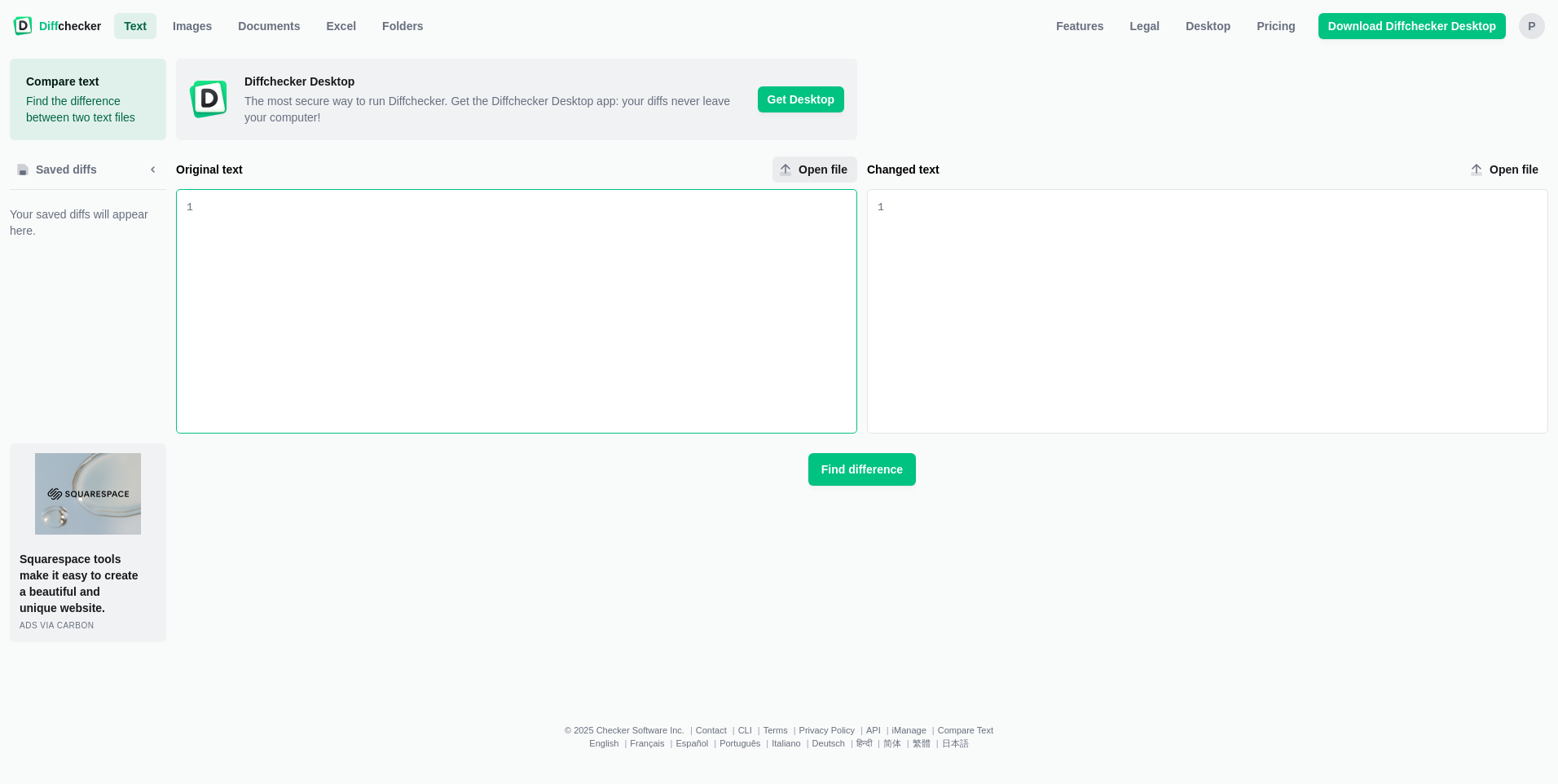
click at [818, 167] on span "Open file" at bounding box center [823, 170] width 55 height 17
click at [818, 167] on input "Open file" at bounding box center [815, 170] width 85 height 26
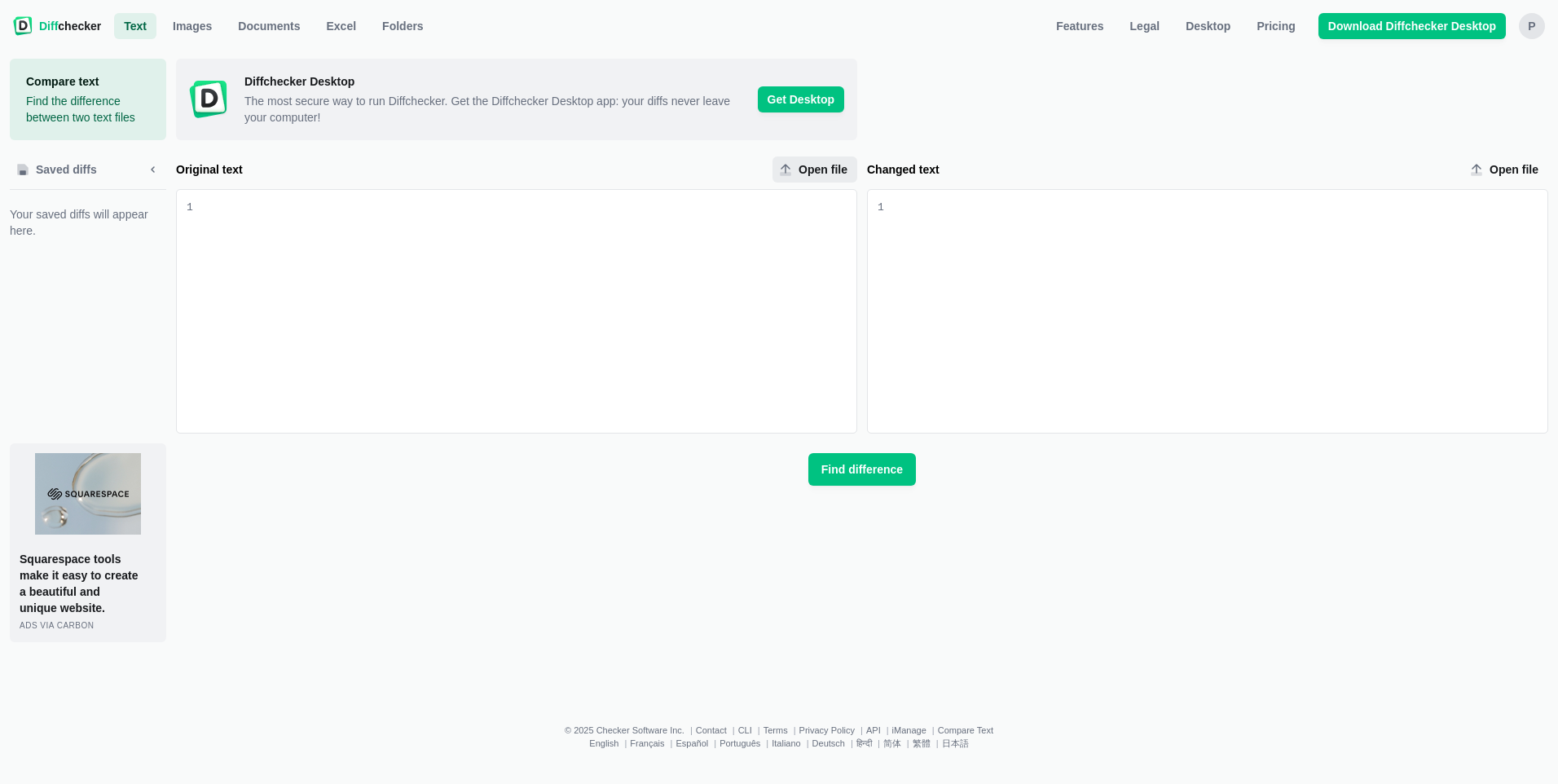
type input "C:\fakepath\CULS-HC.NOI.MS.PRIVATE.pdf"
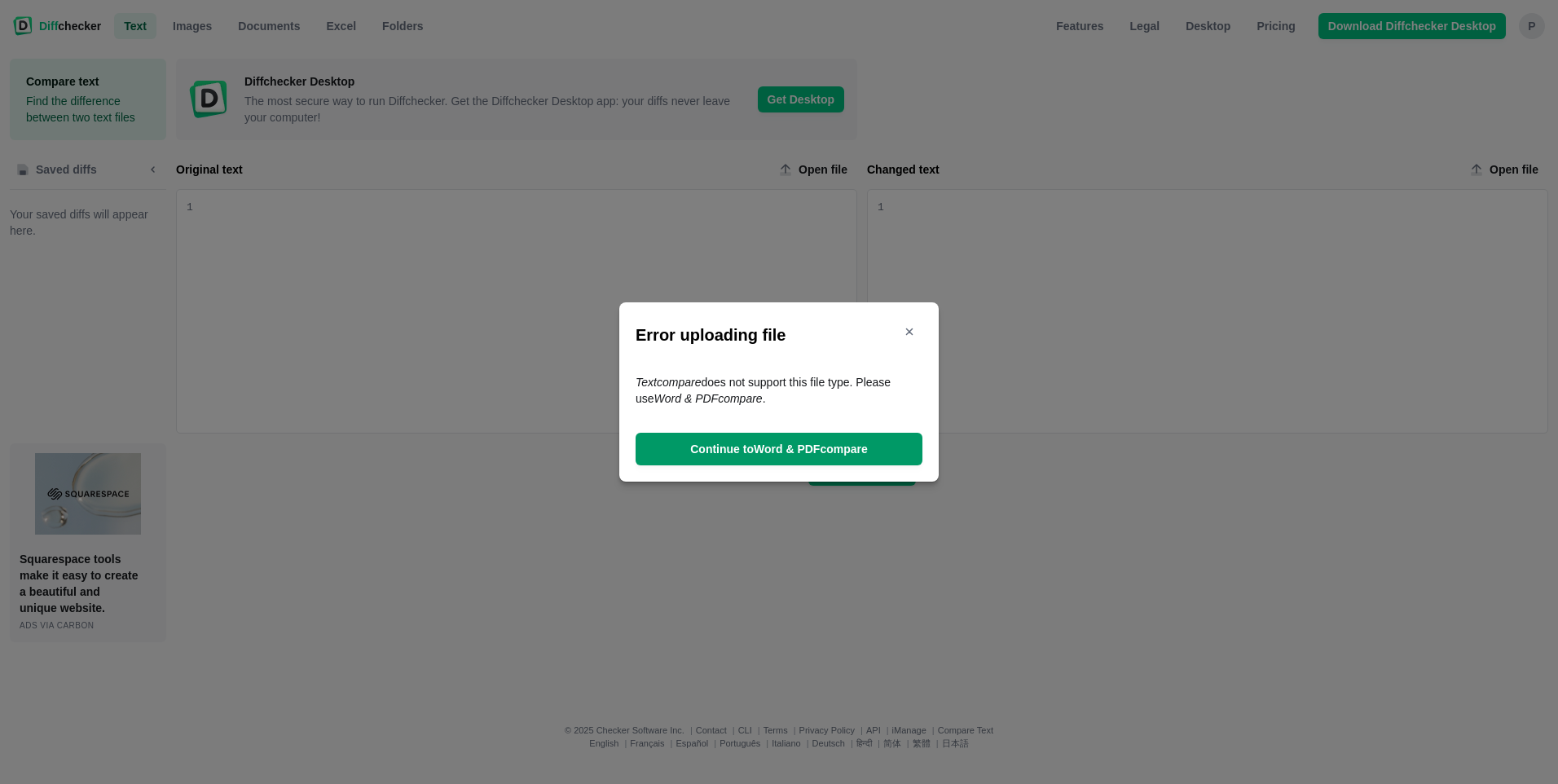
click at [744, 439] on link "Continue to Word & PDF compare" at bounding box center [779, 448] width 287 height 32
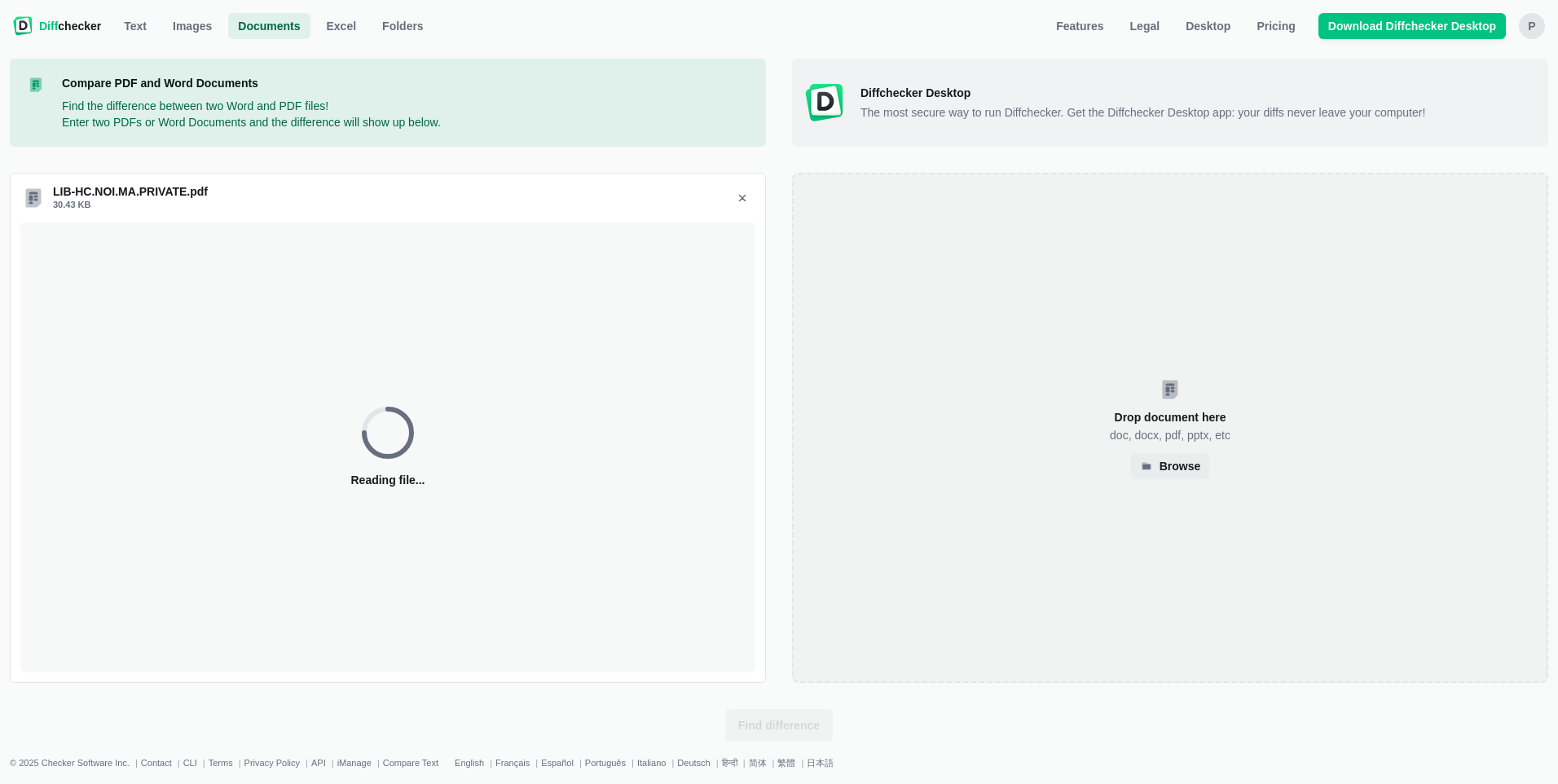
select select "2"
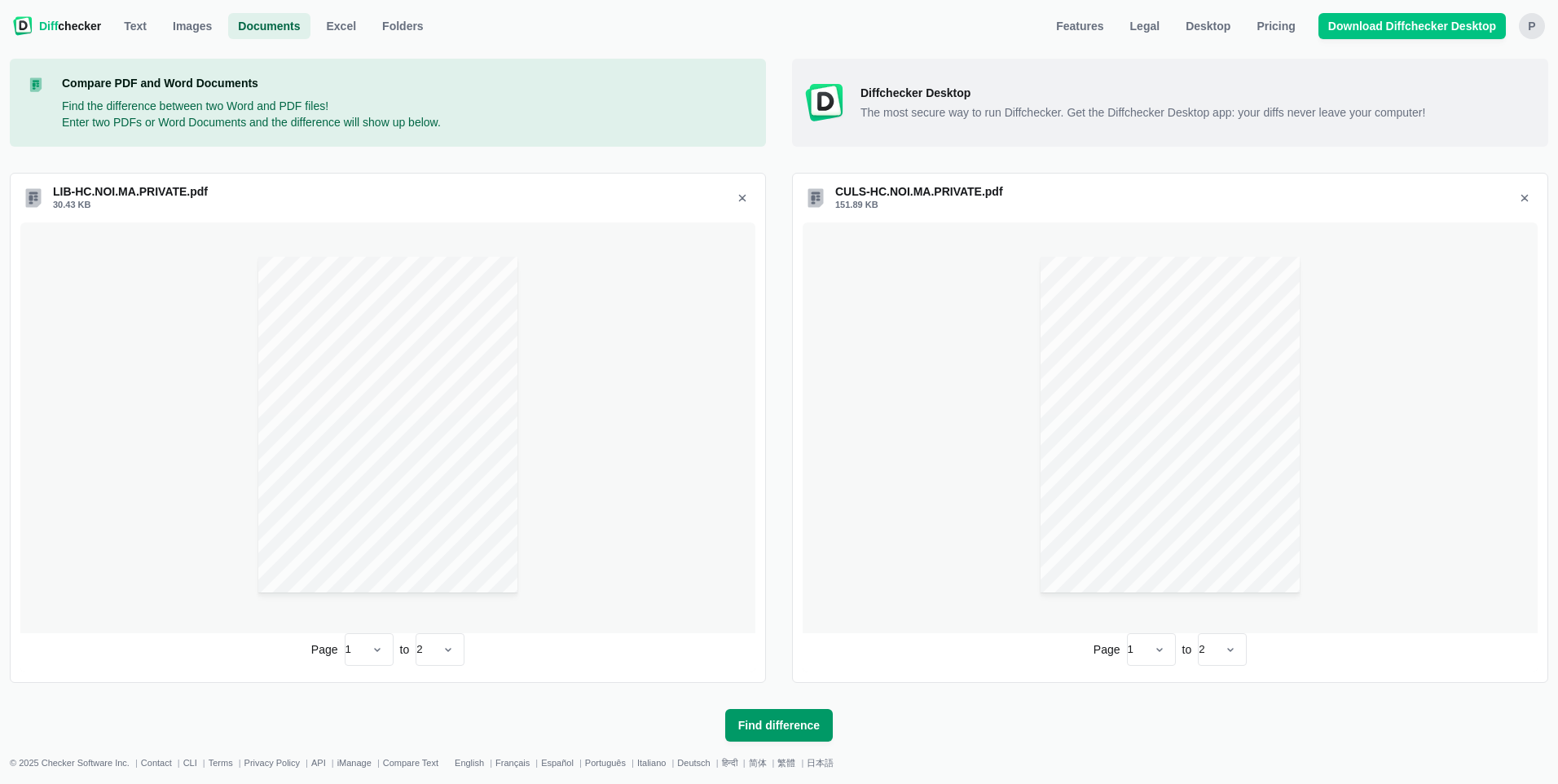
click at [788, 730] on span "Find difference" at bounding box center [779, 725] width 88 height 17
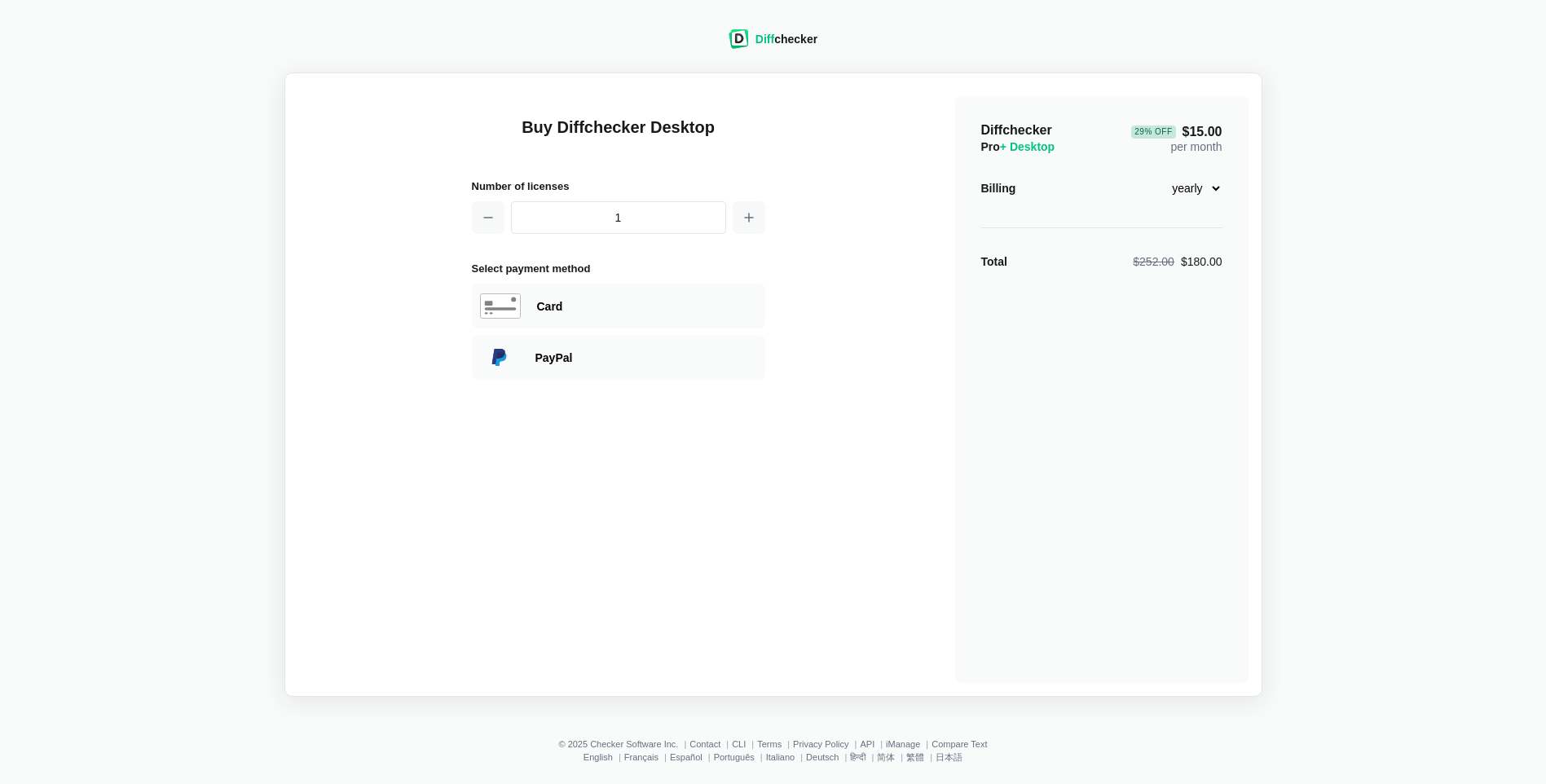
click at [793, 38] on div "Diff checker" at bounding box center [786, 38] width 62 height 17
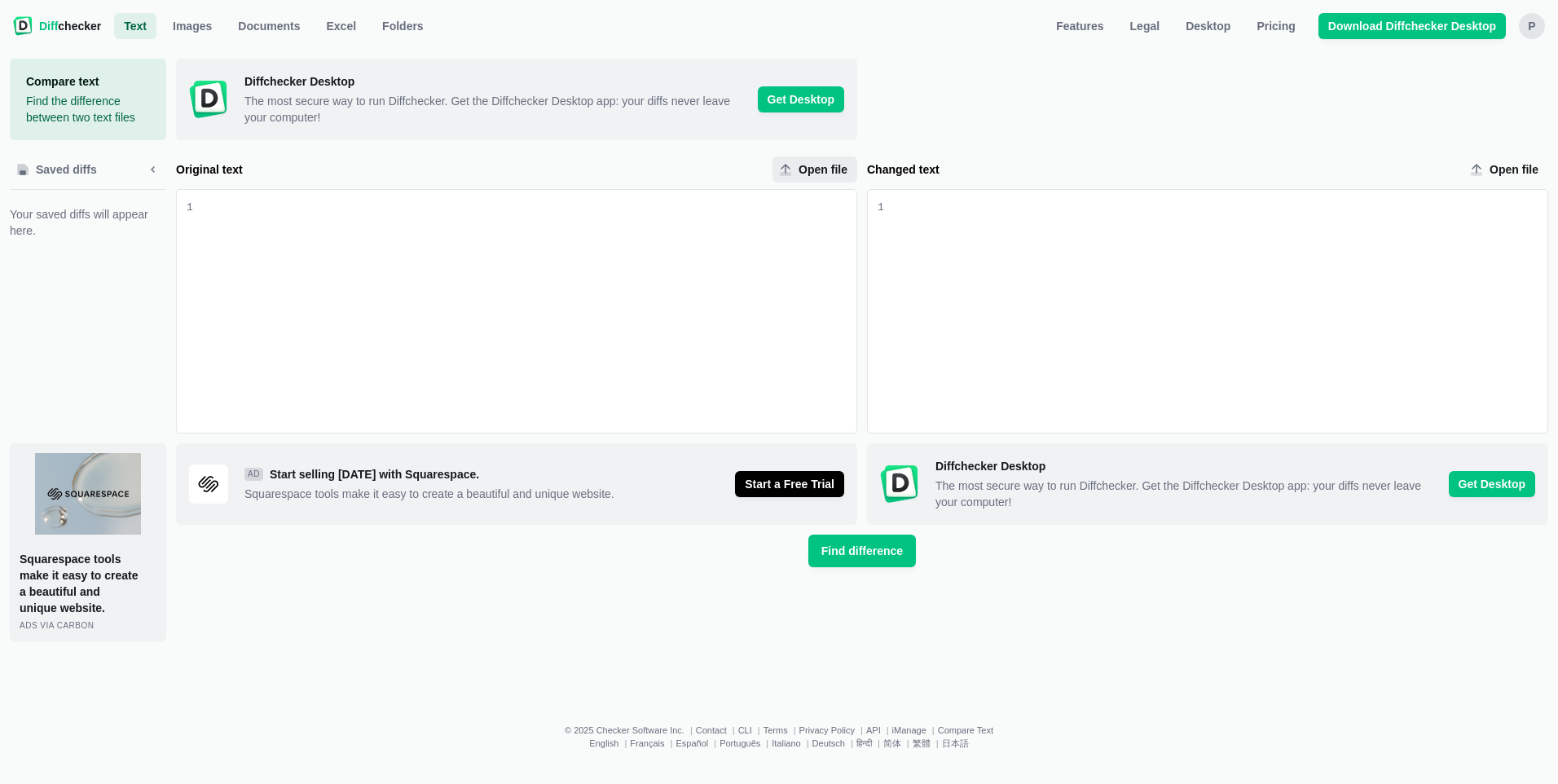
click at [798, 173] on span "Open file" at bounding box center [823, 170] width 55 height 17
click at [798, 173] on input "Open file" at bounding box center [815, 170] width 85 height 26
type input "C:\fakepath\CULS-HC.NOI.CA.PRIVATE.pdf"
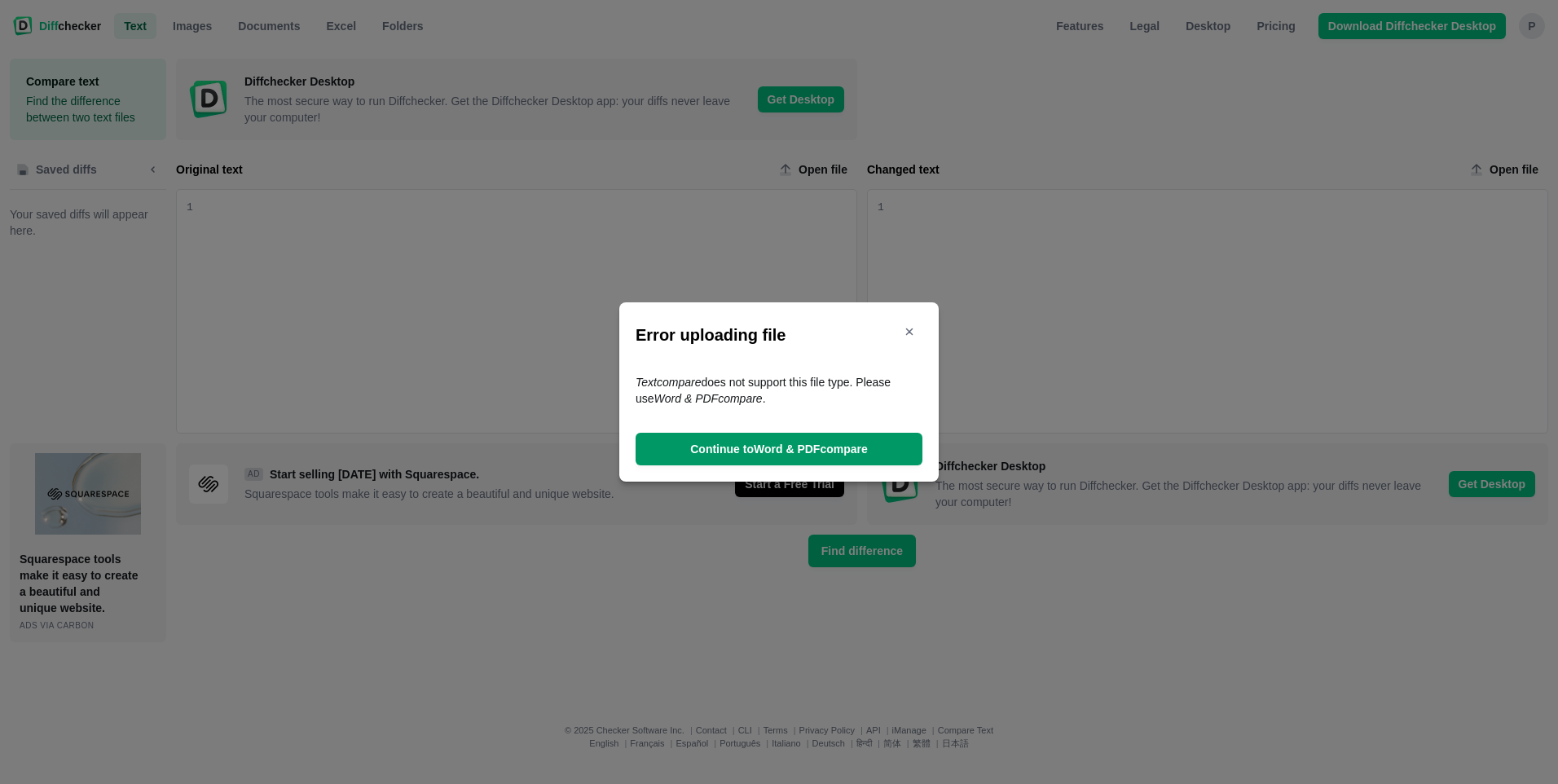
click at [782, 450] on span "Continue to Word & PDF compare" at bounding box center [779, 448] width 184 height 17
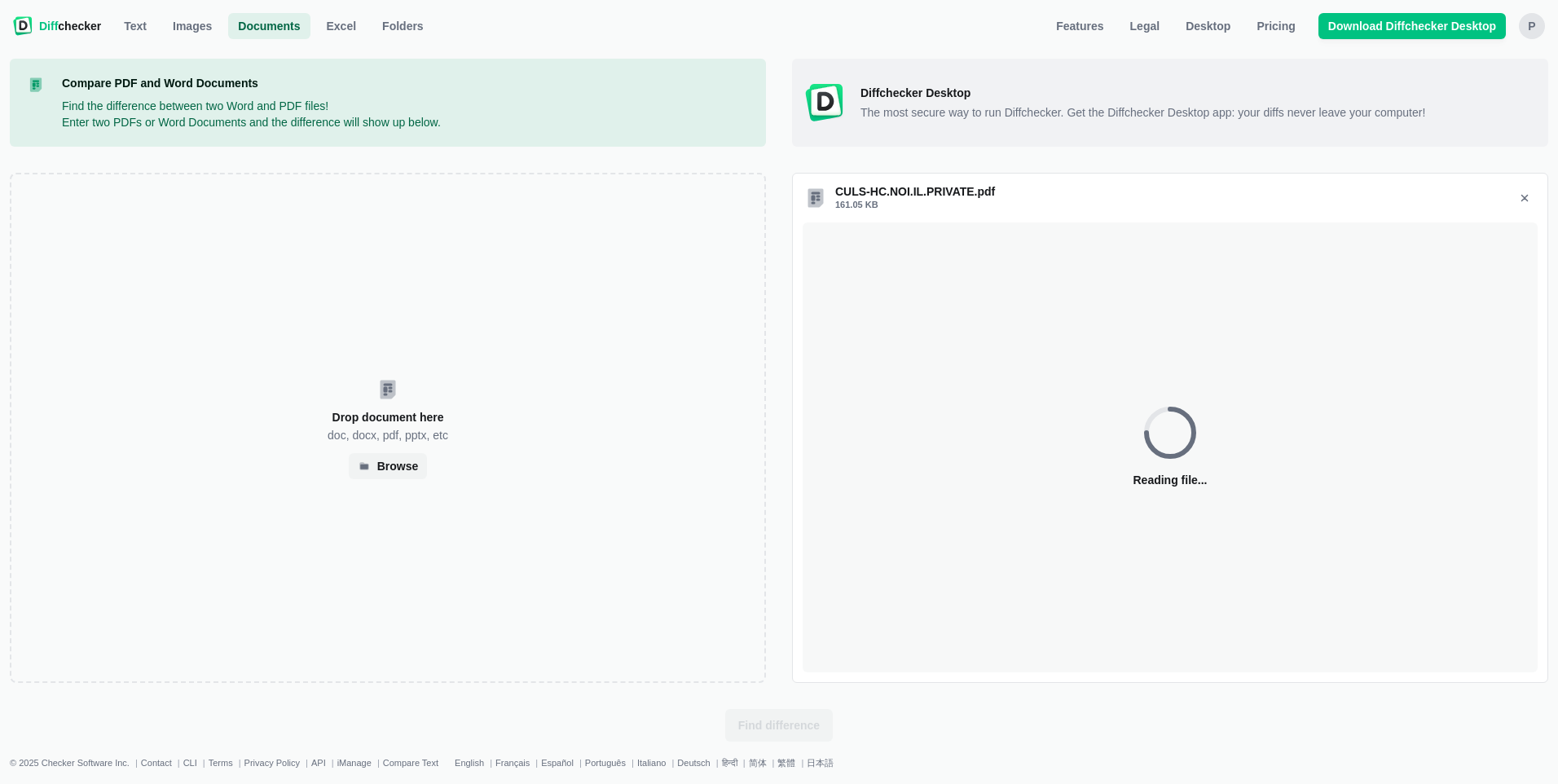
select select "6"
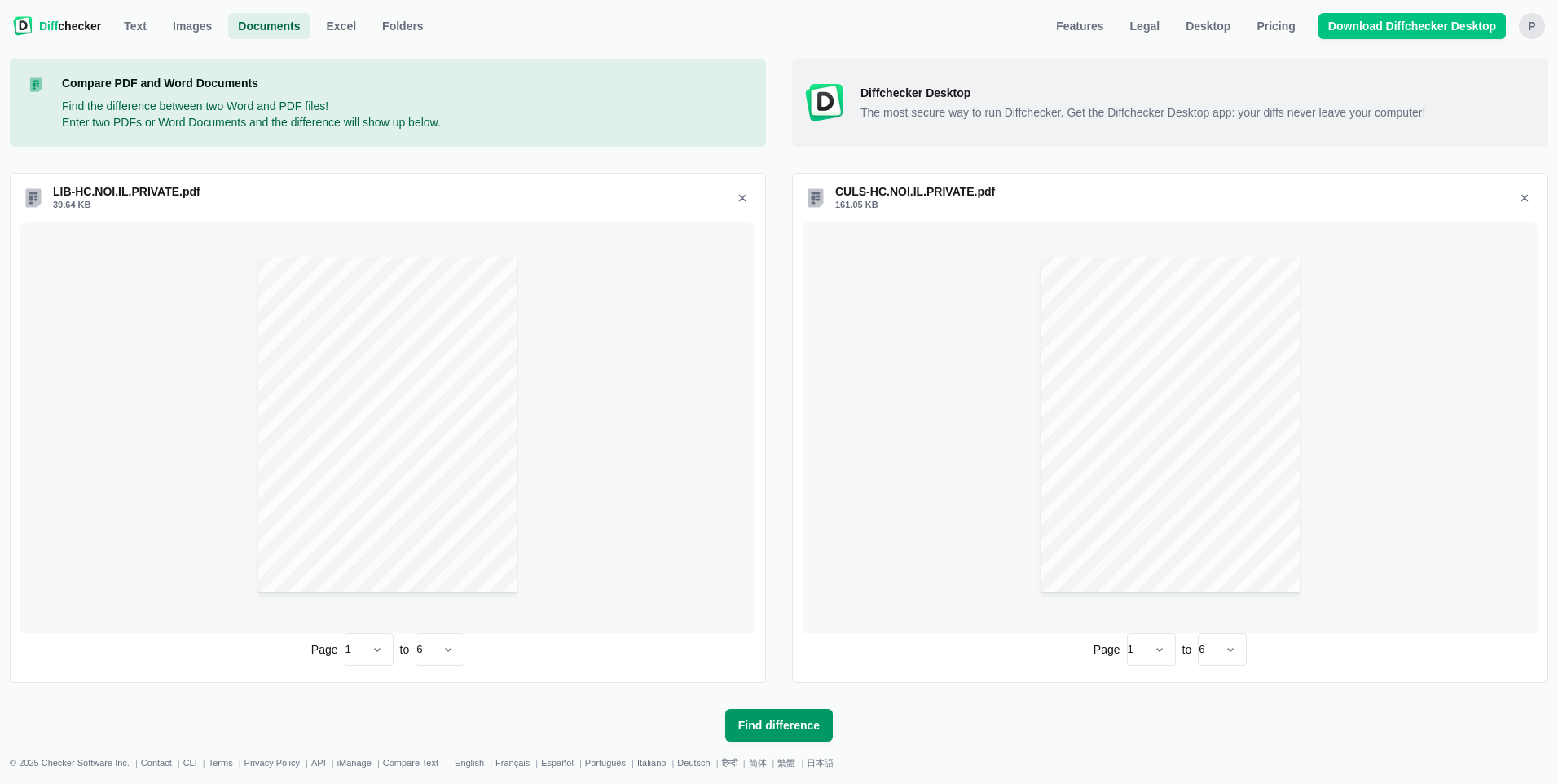
click at [772, 724] on span "Find difference" at bounding box center [779, 725] width 88 height 17
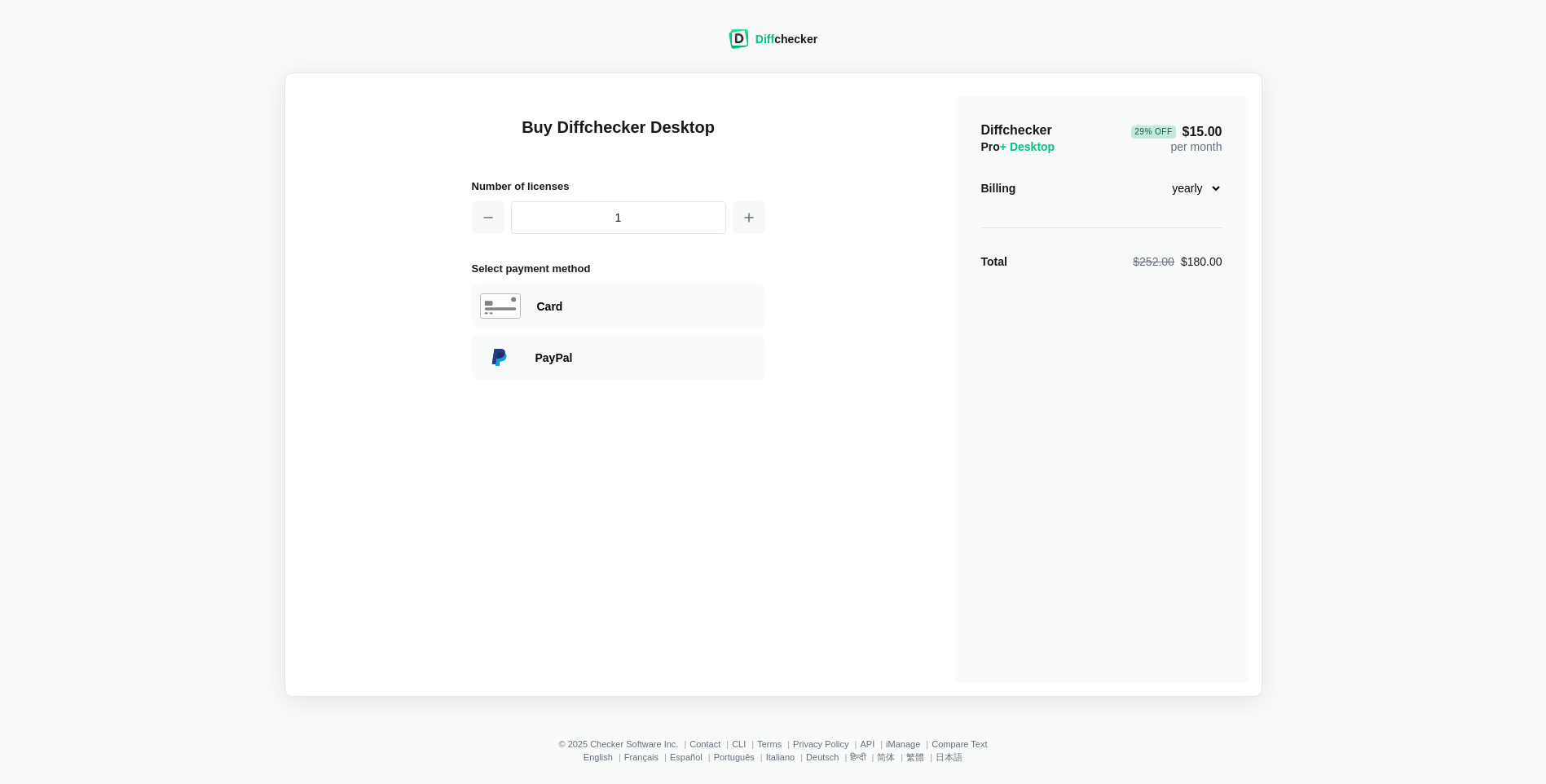
click at [737, 34] on img at bounding box center [738, 39] width 20 height 19
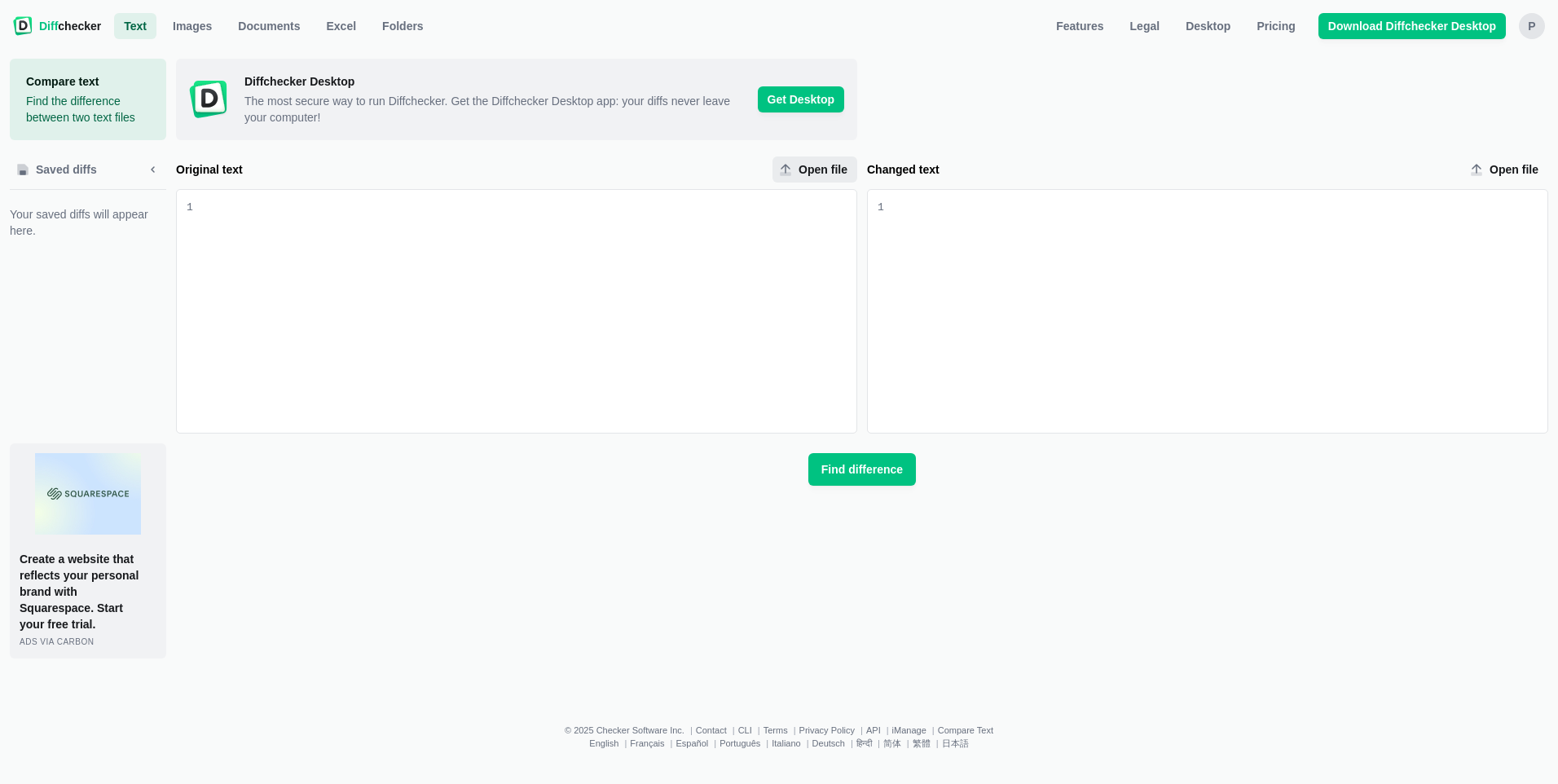
click at [819, 168] on span "Open file" at bounding box center [823, 170] width 55 height 17
click at [819, 168] on input "Open file" at bounding box center [815, 170] width 85 height 26
type input "C:\fakepath\CULS-HC.NOI.GA.PRIVATE.pdf"
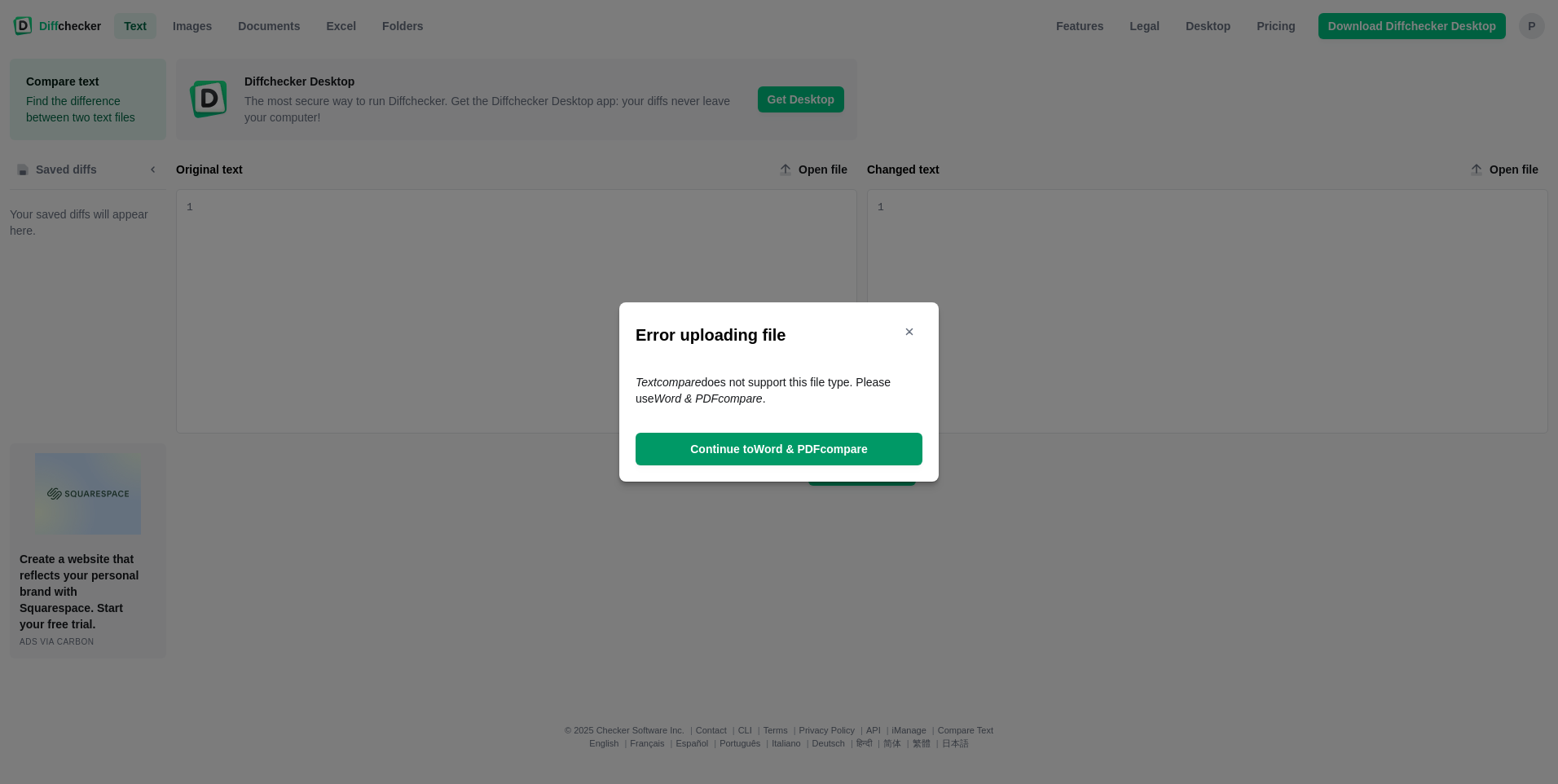
click at [739, 440] on link "Continue to Word & PDF compare" at bounding box center [779, 448] width 287 height 32
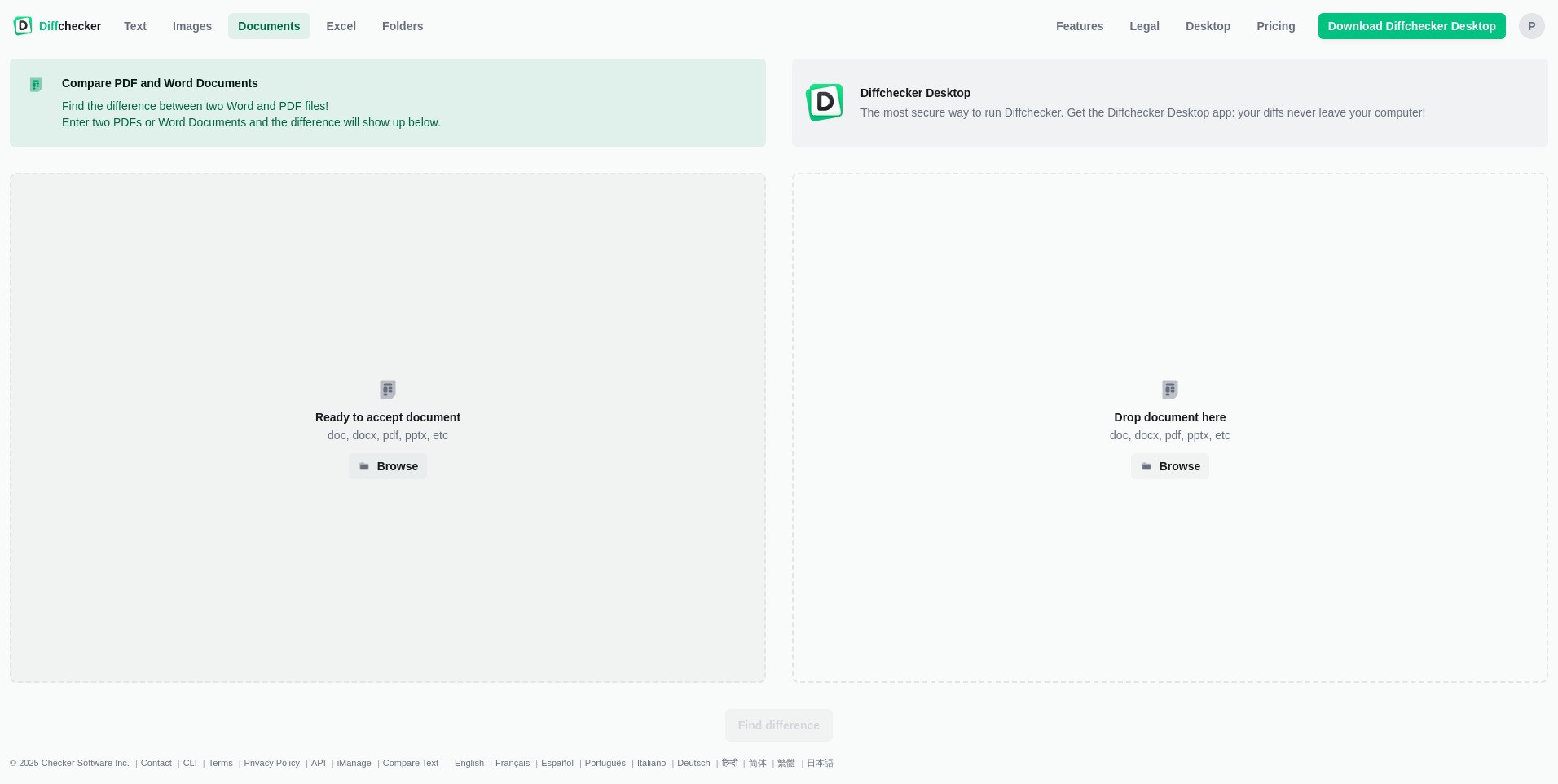
select select "2"
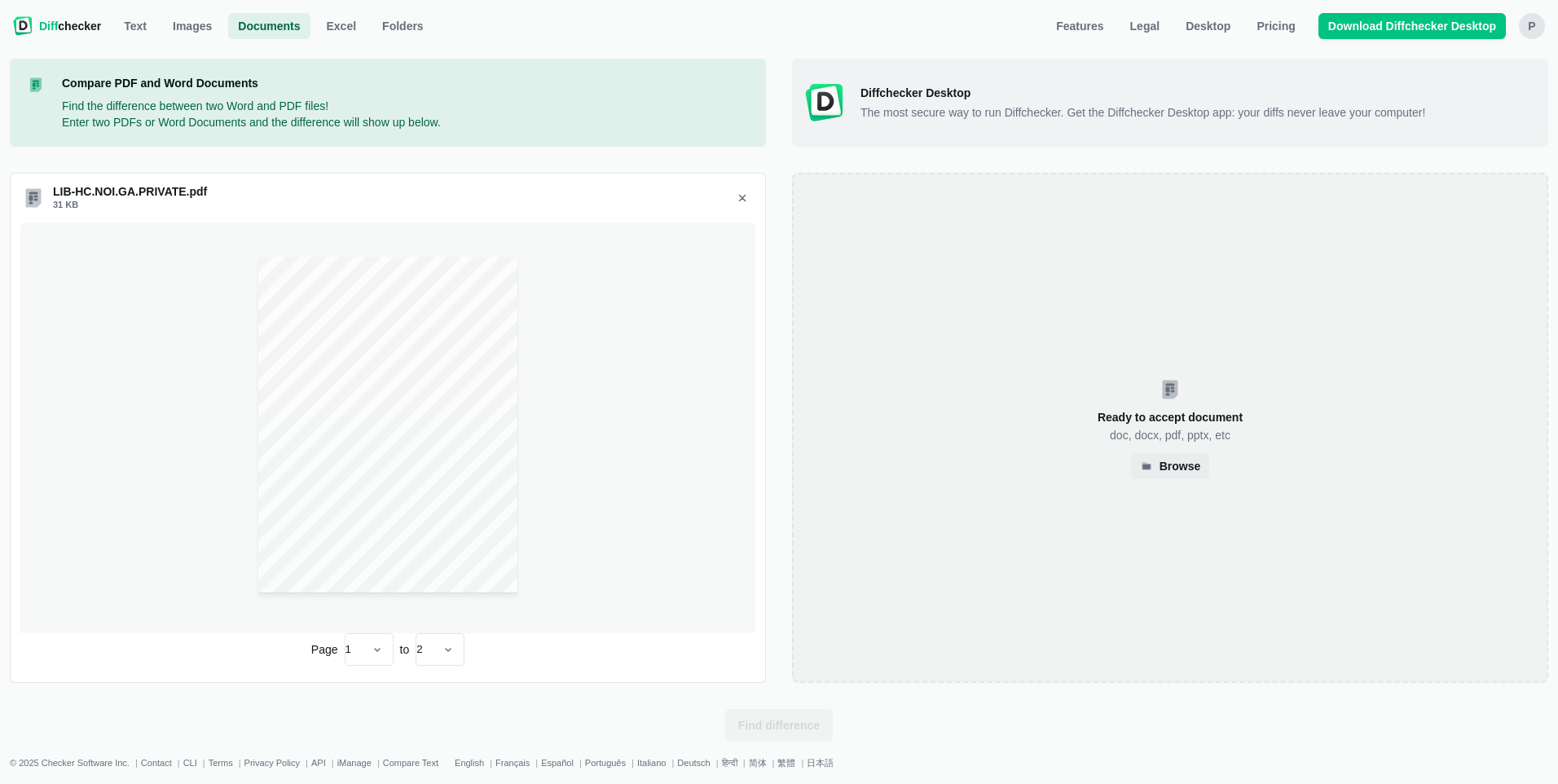
select select "2"
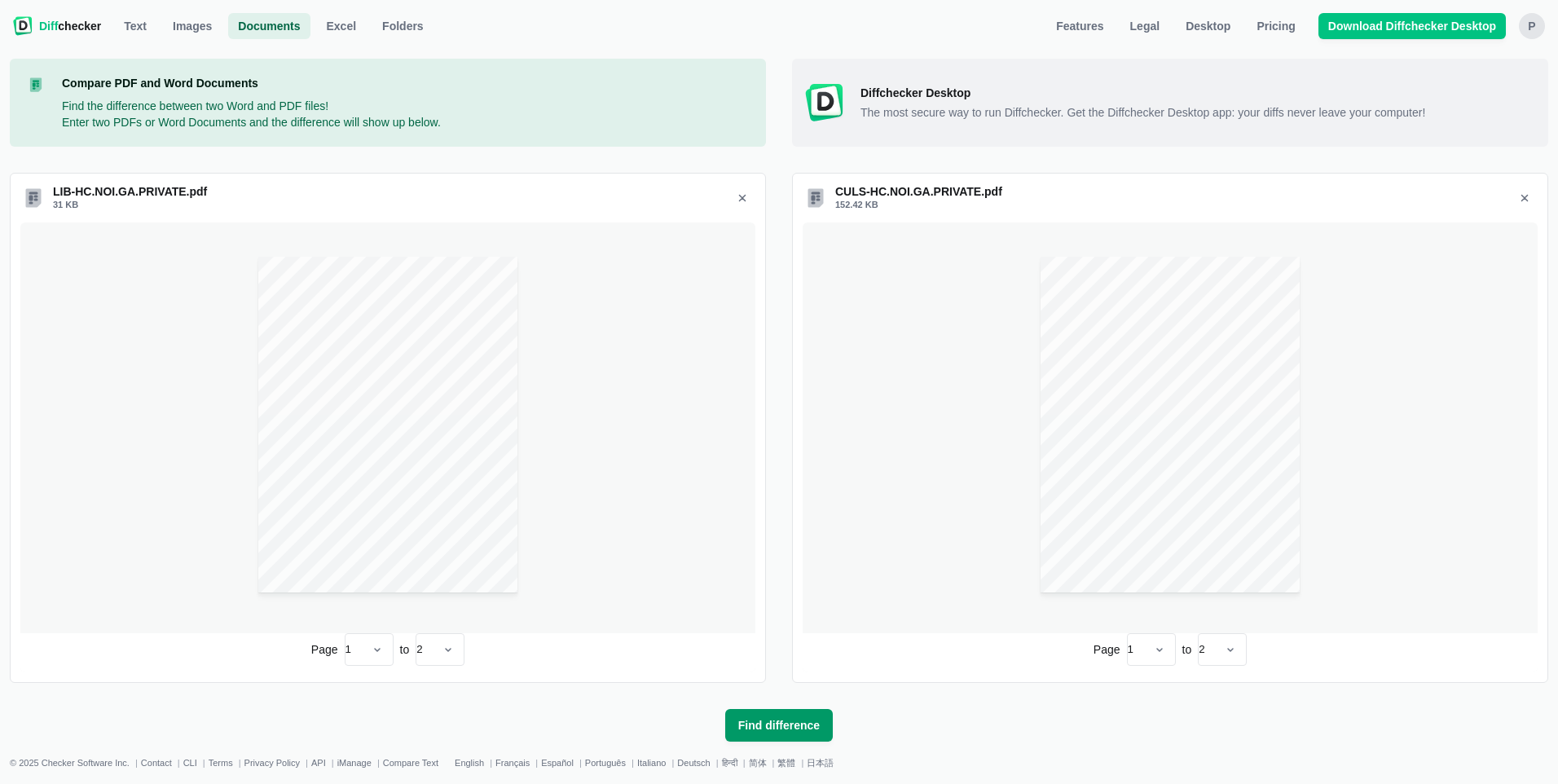
click at [773, 724] on span "Find difference" at bounding box center [779, 725] width 88 height 17
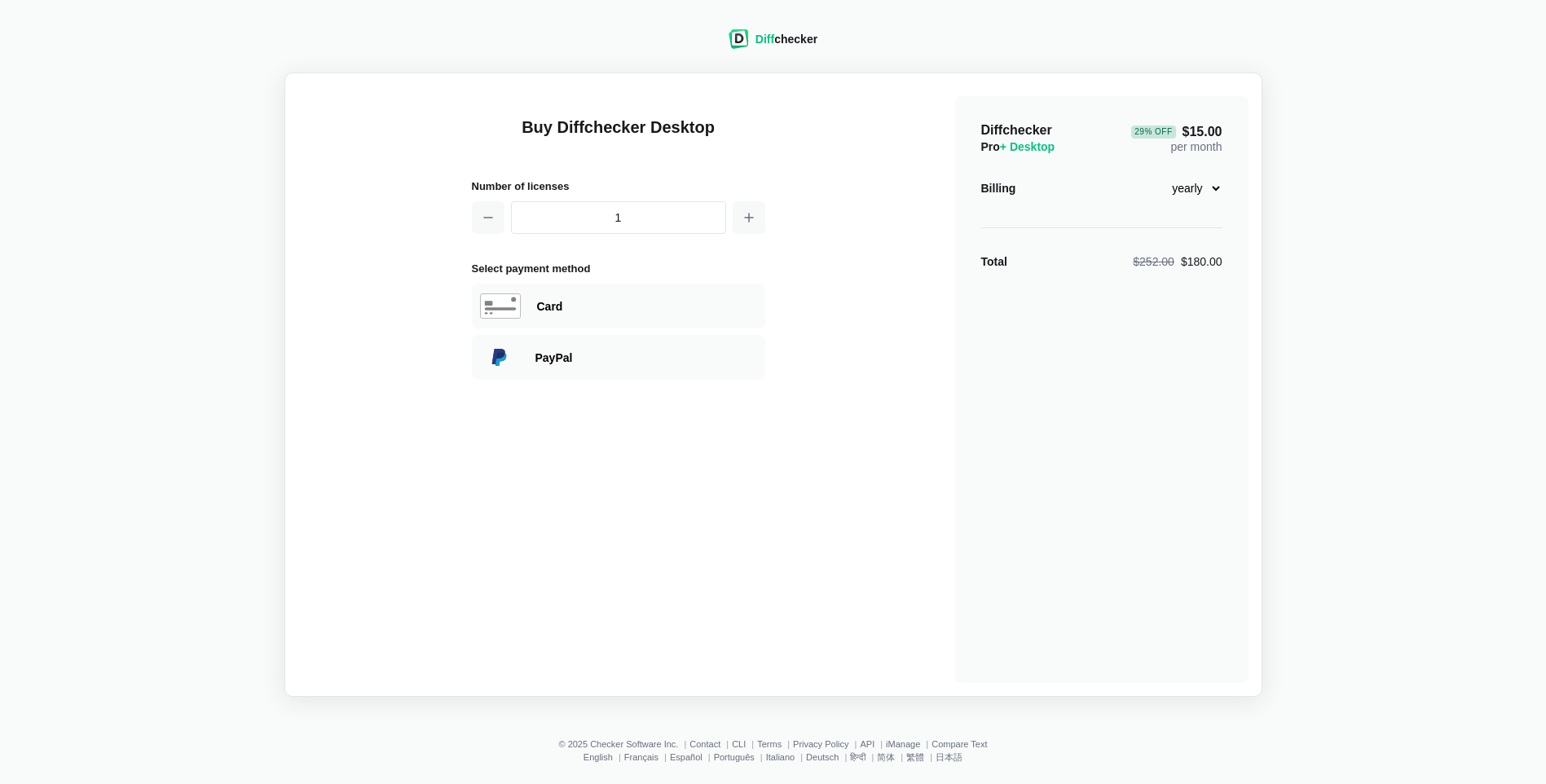
click at [764, 37] on span "Diff" at bounding box center [764, 38] width 18 height 13
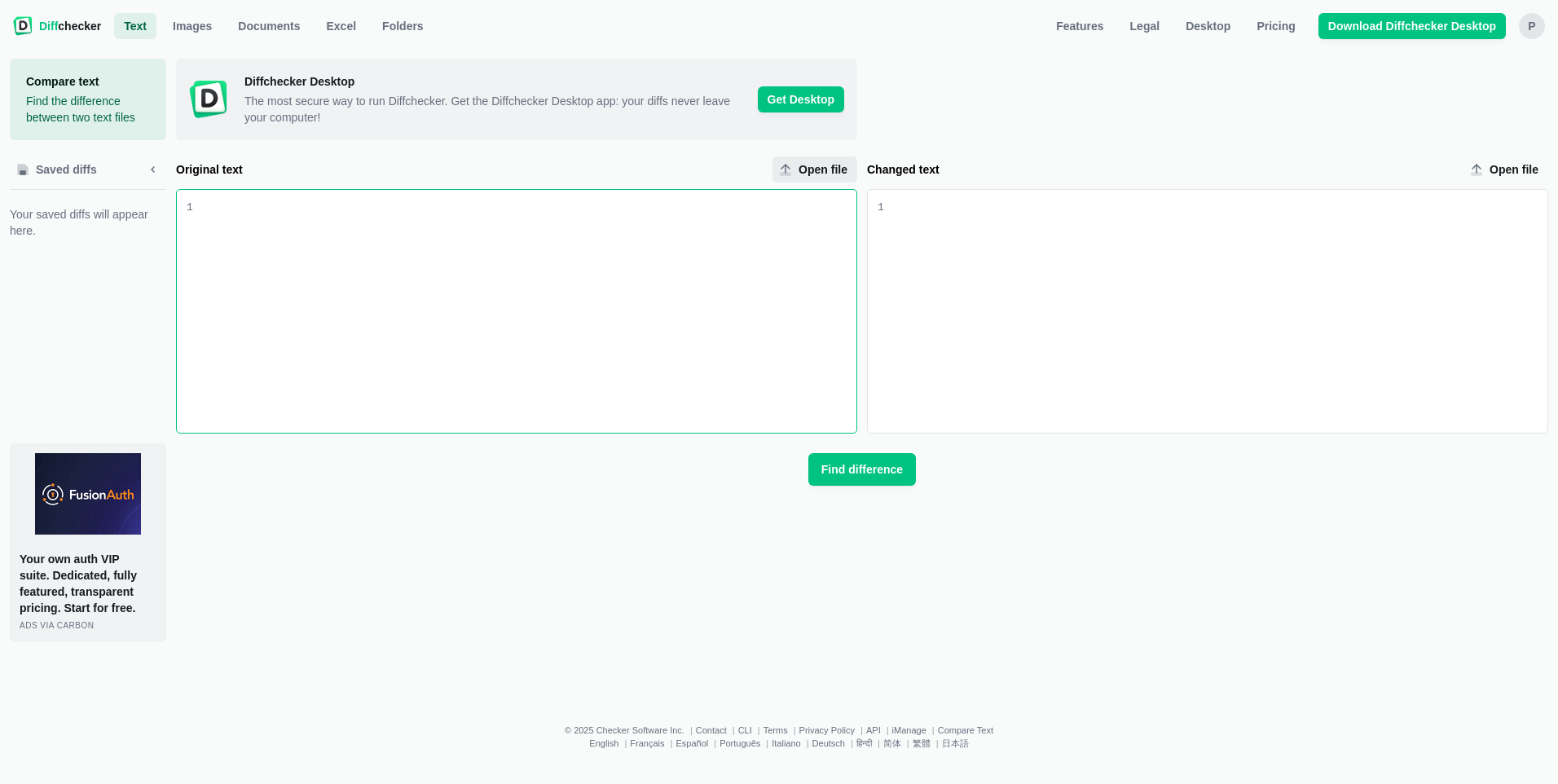
click at [815, 165] on span "Open file" at bounding box center [823, 170] width 55 height 17
click at [815, 165] on input "Open file" at bounding box center [815, 170] width 85 height 26
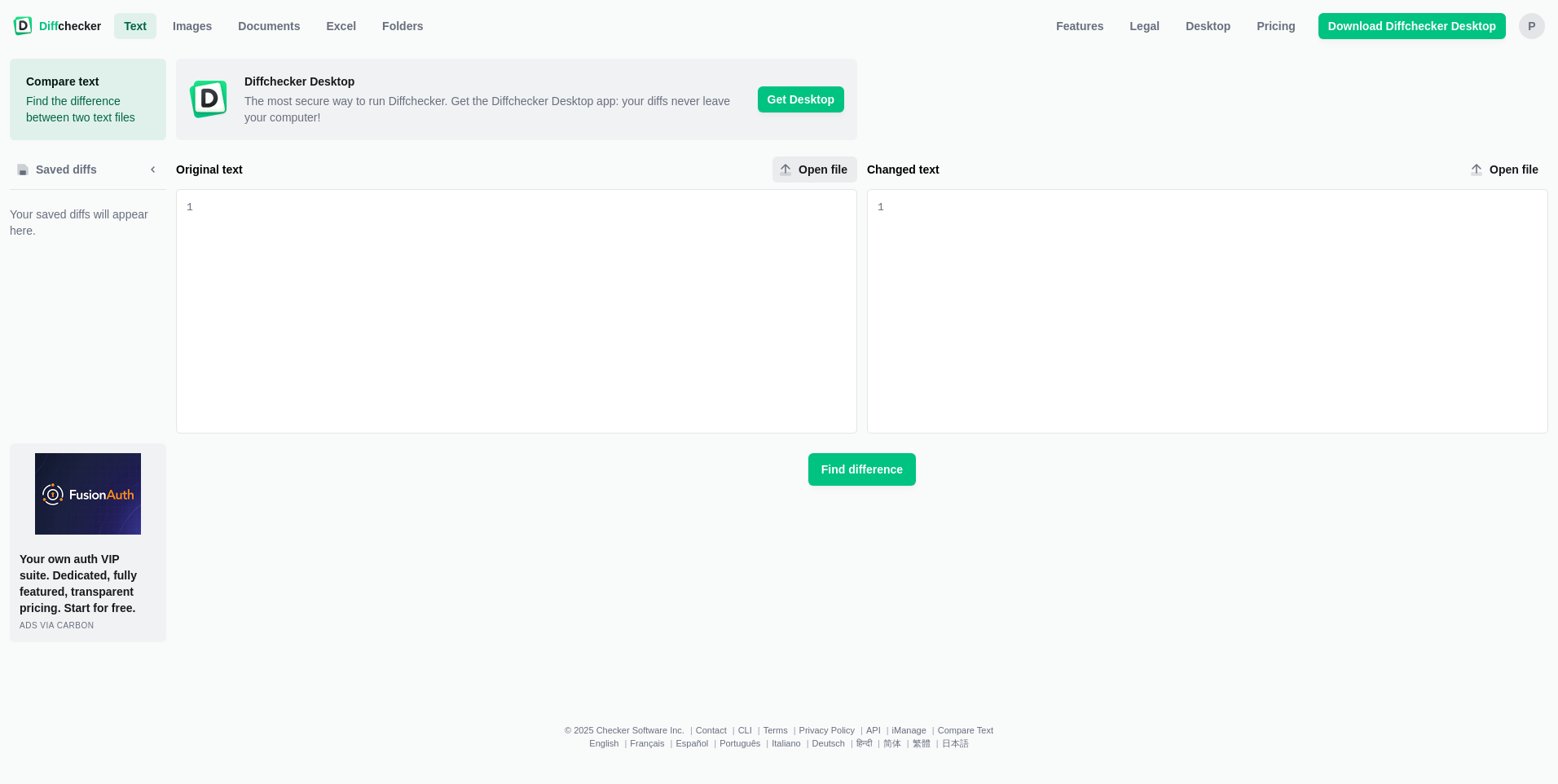
type input "C:\fakepath\CULS-HC.NOI.PA.PUBLIC.pdf"
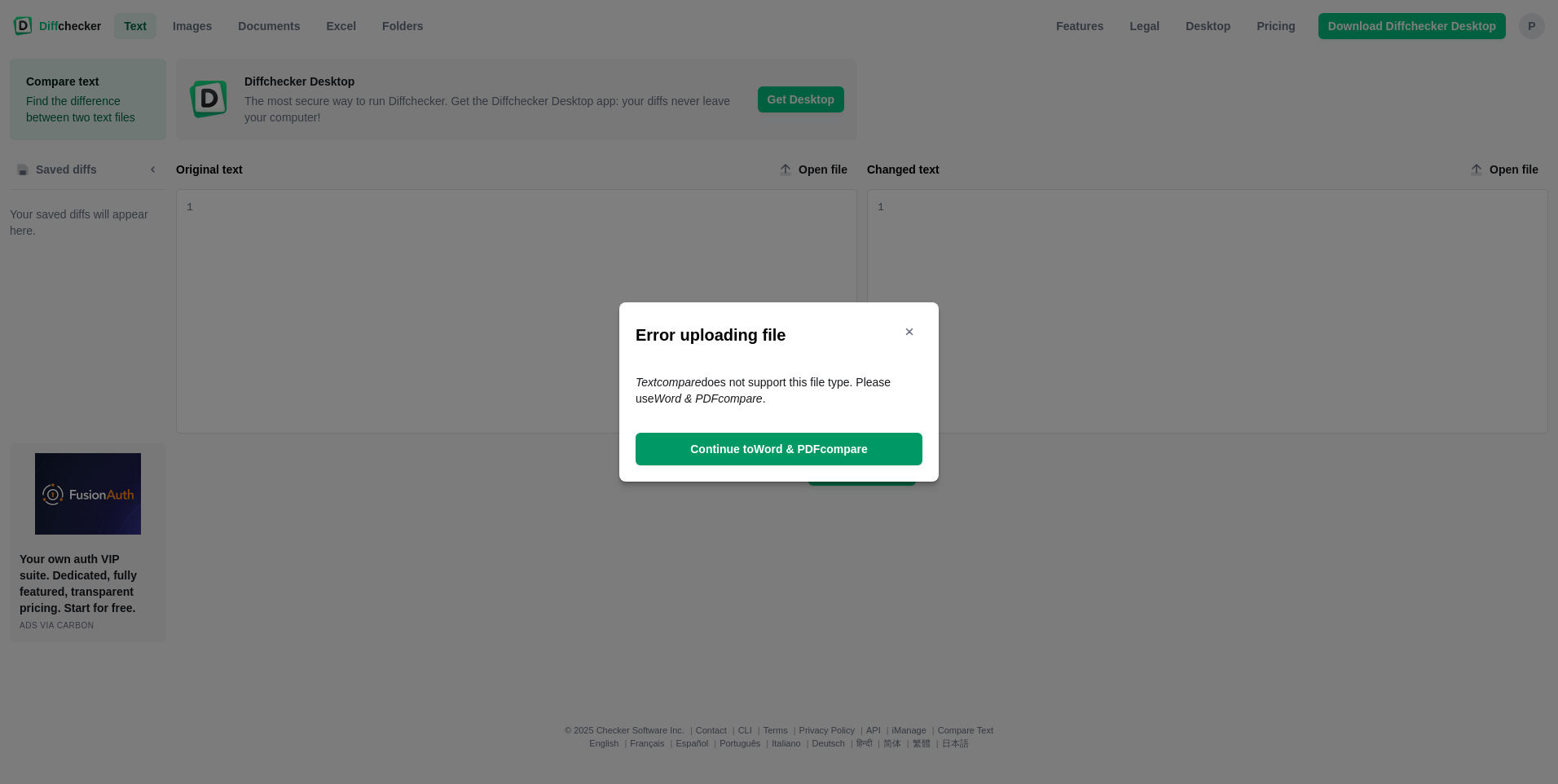
click at [773, 448] on span "Continue to Word & PDF compare" at bounding box center [779, 448] width 184 height 17
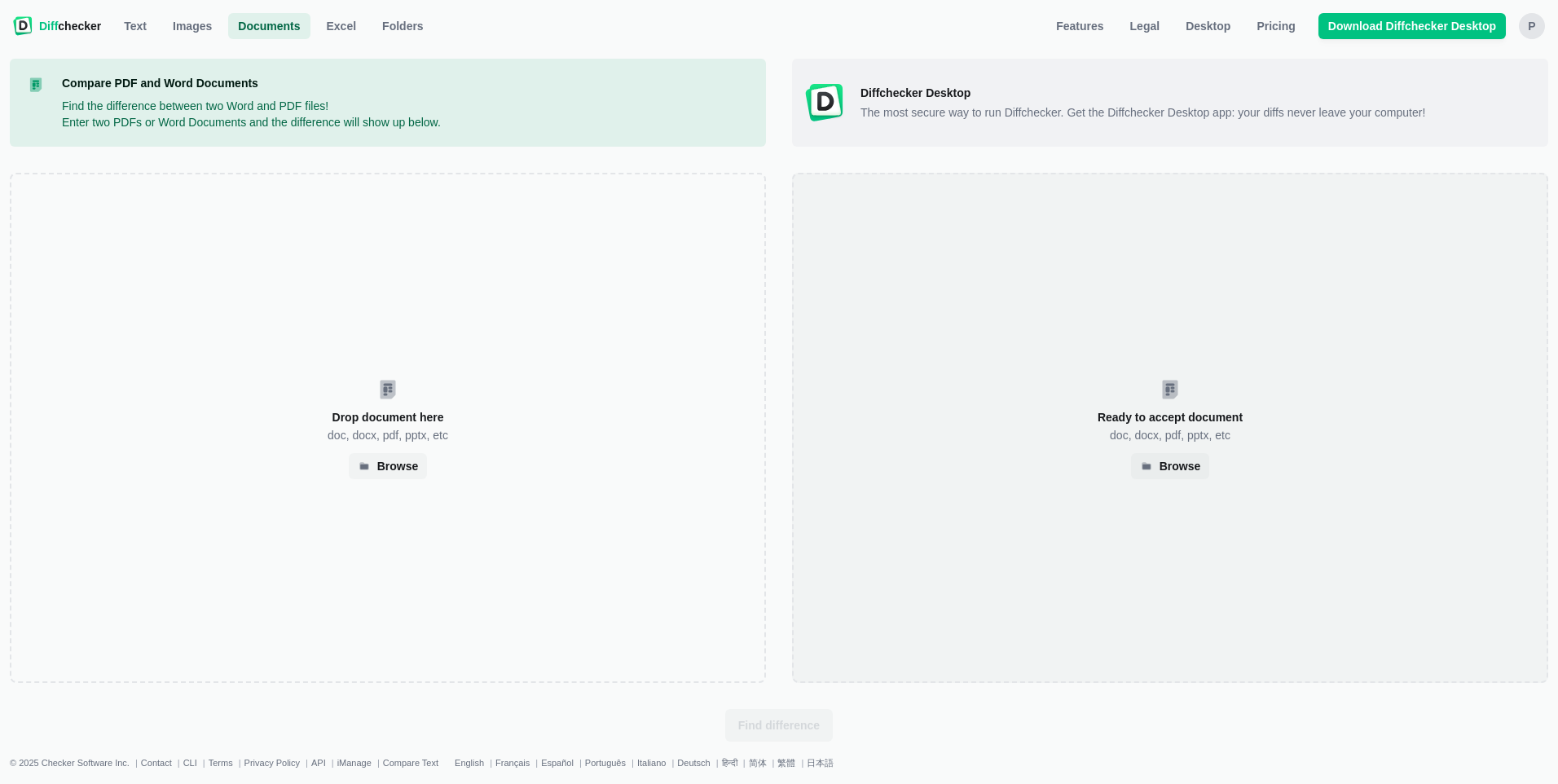
select select "4"
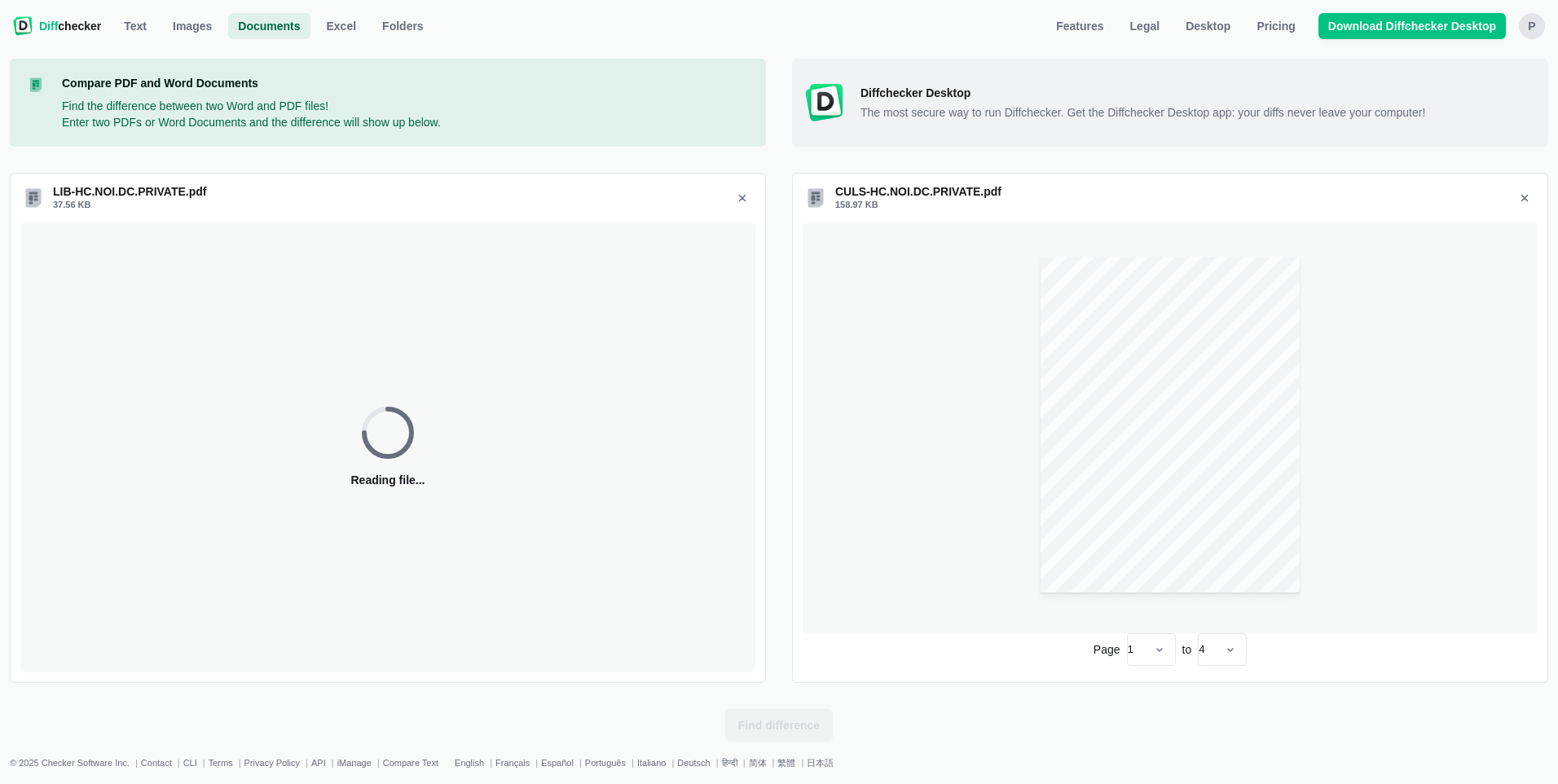
select select "4"
click at [790, 727] on span "Find difference" at bounding box center [779, 725] width 88 height 17
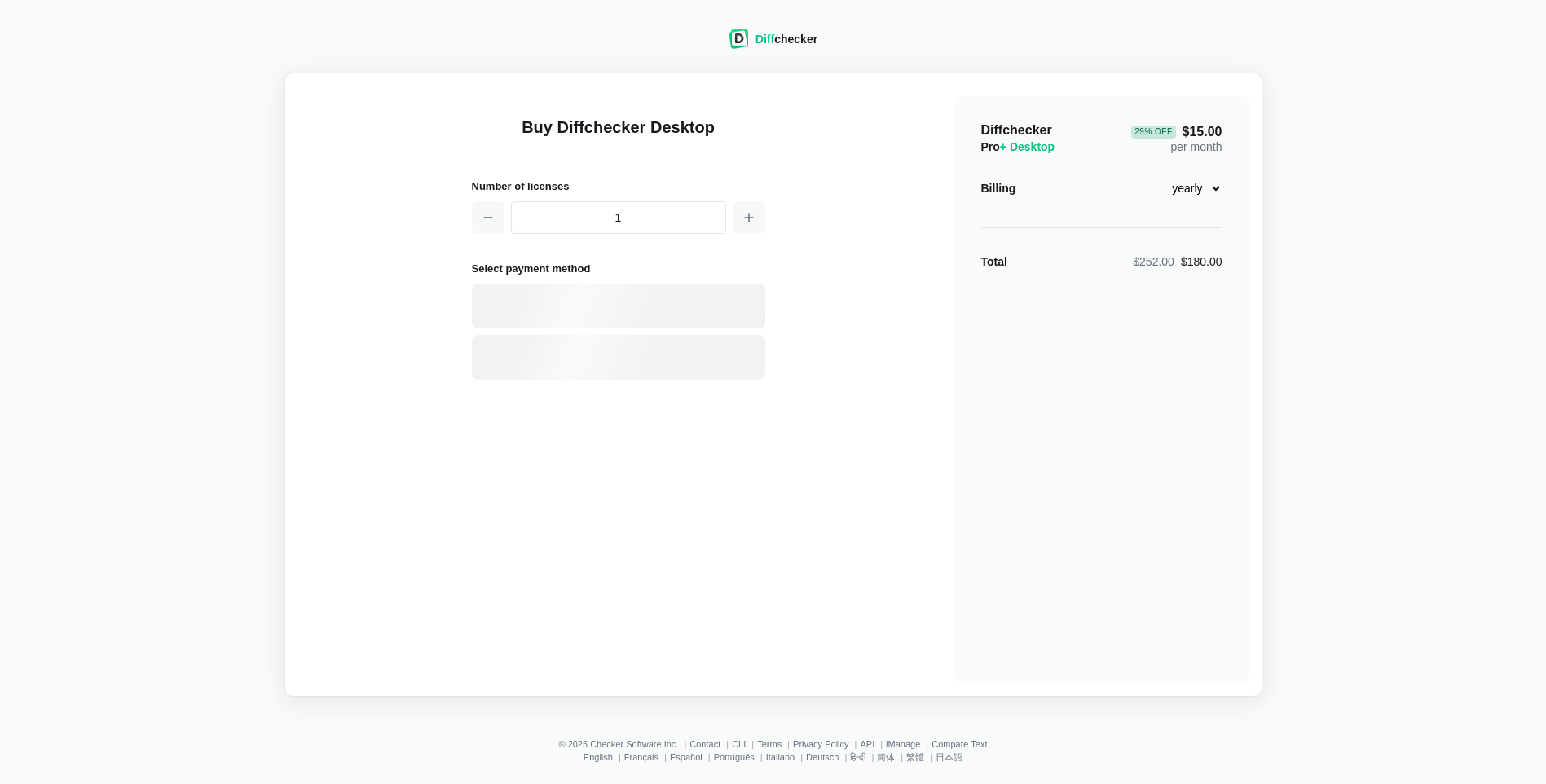
click at [757, 36] on span "Diff" at bounding box center [764, 38] width 18 height 13
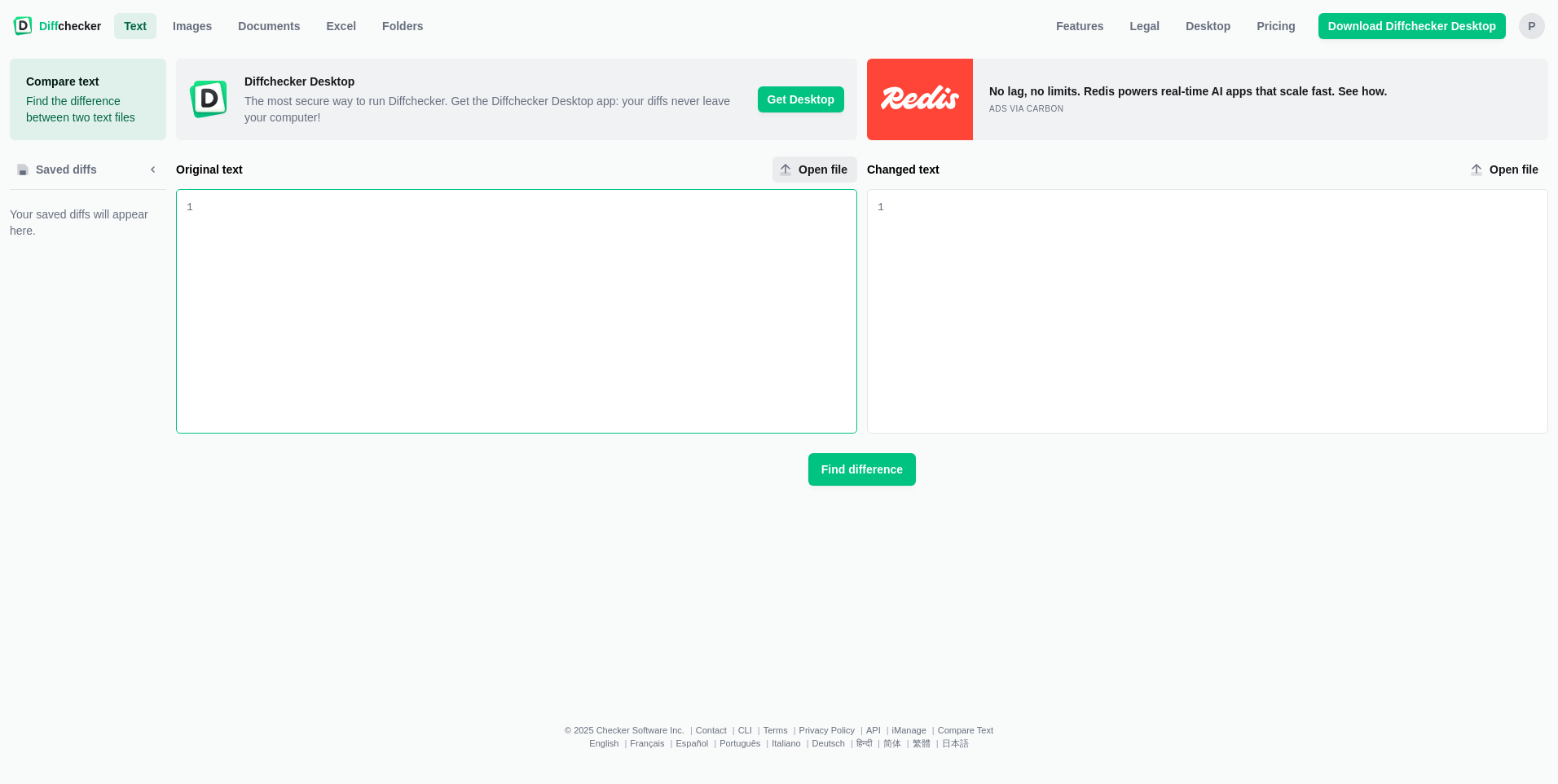
click at [790, 174] on icon "Original text upload" at bounding box center [785, 174] width 10 height 3
click at [790, 174] on input "Open file" at bounding box center [815, 170] width 85 height 26
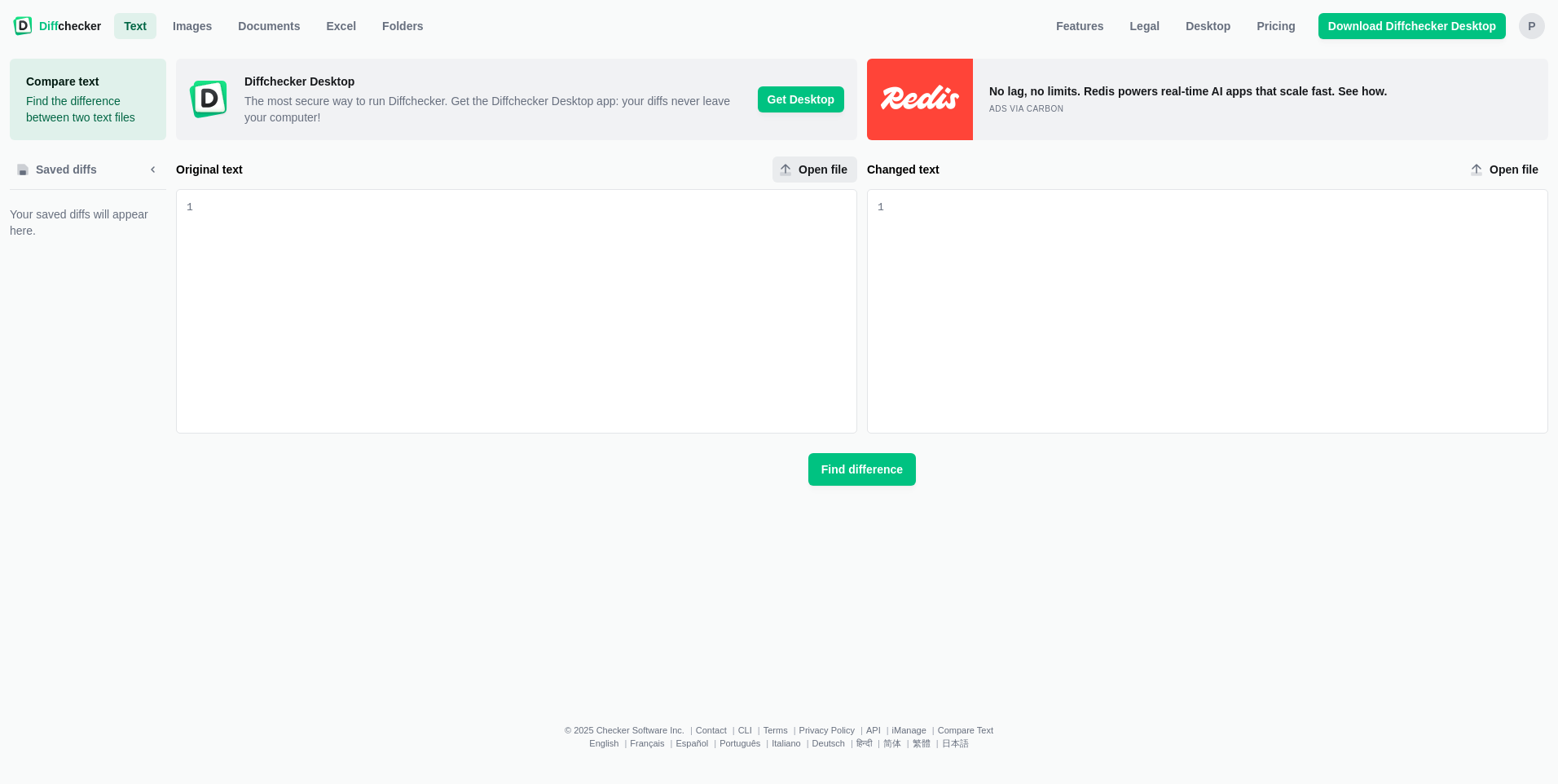
type input "C:\fakepath\CULS-HC.NOI.OH.PUBLIC.pdf"
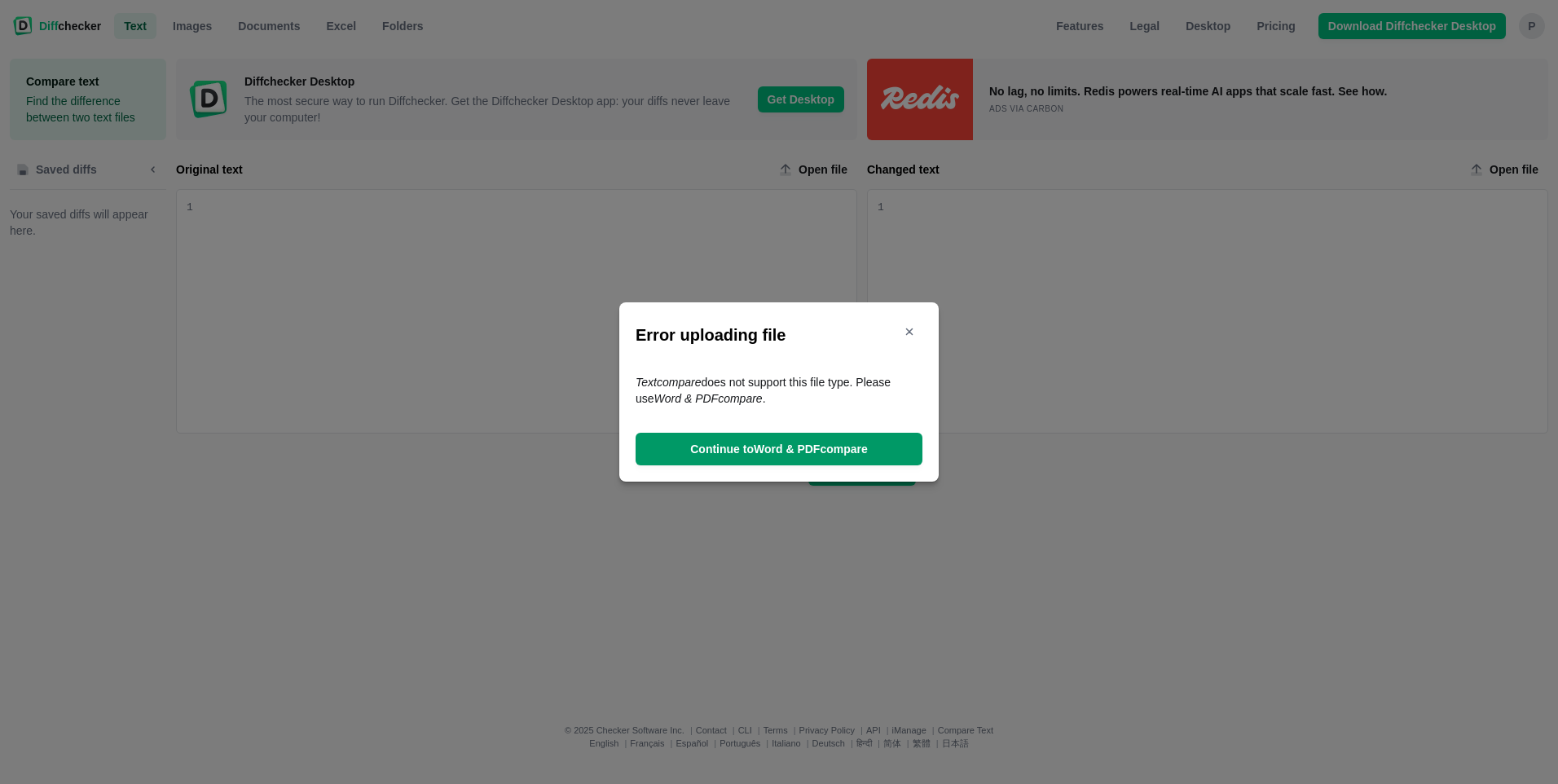
click at [755, 453] on span "Continue to Word & PDF compare" at bounding box center [779, 448] width 184 height 17
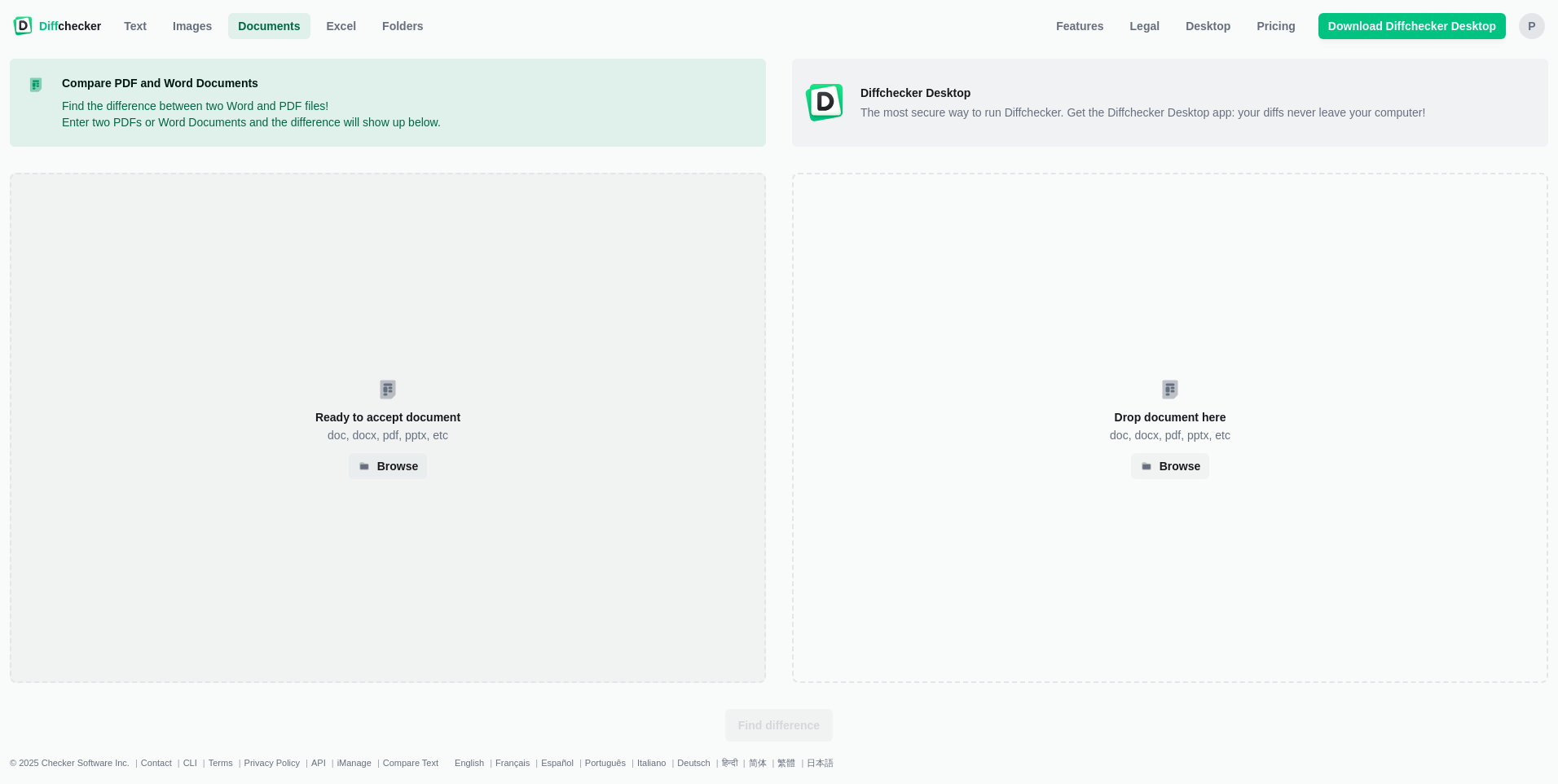
select select "4"
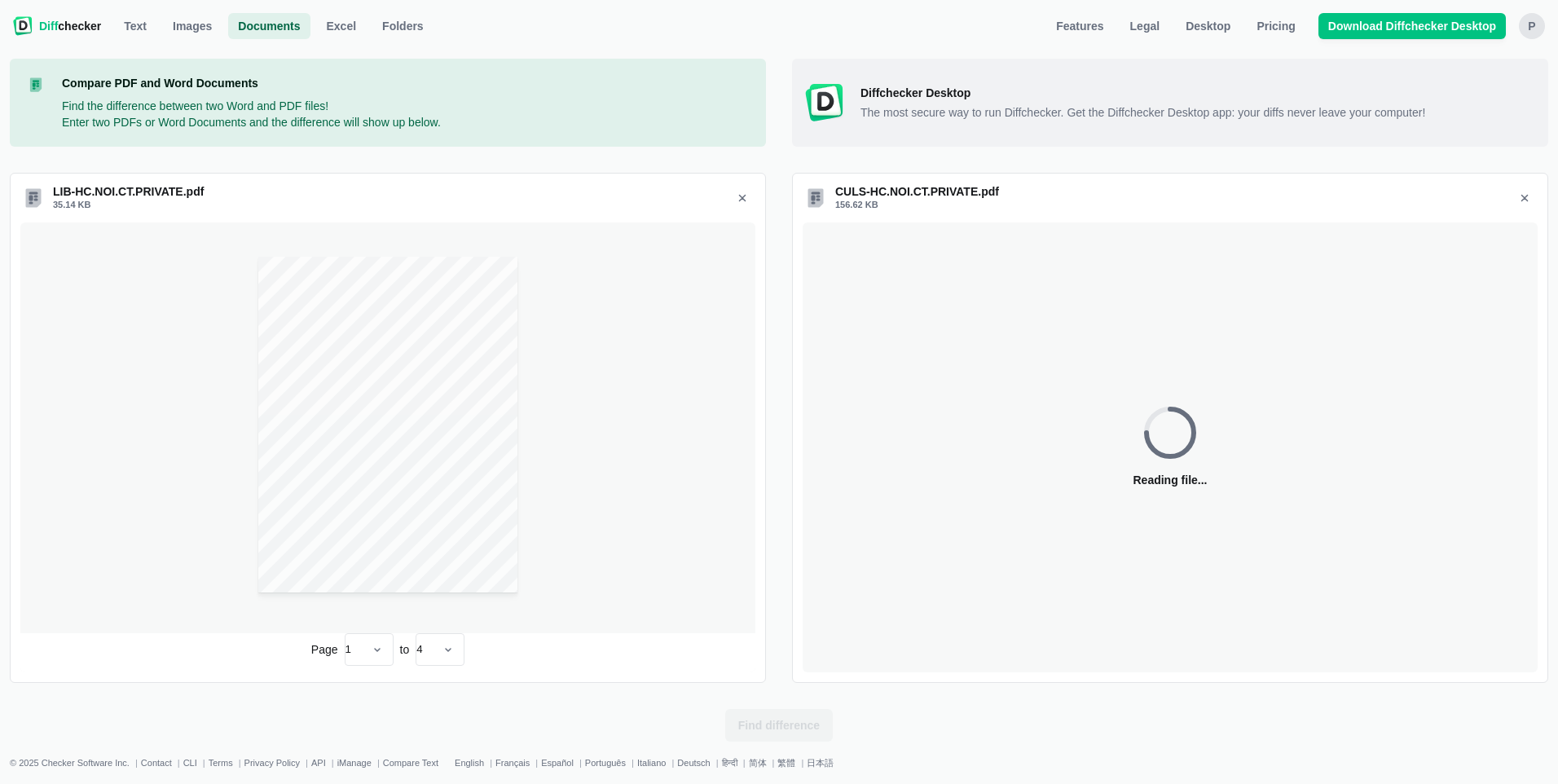
select select "4"
click at [761, 722] on span "Find difference" at bounding box center [779, 725] width 88 height 17
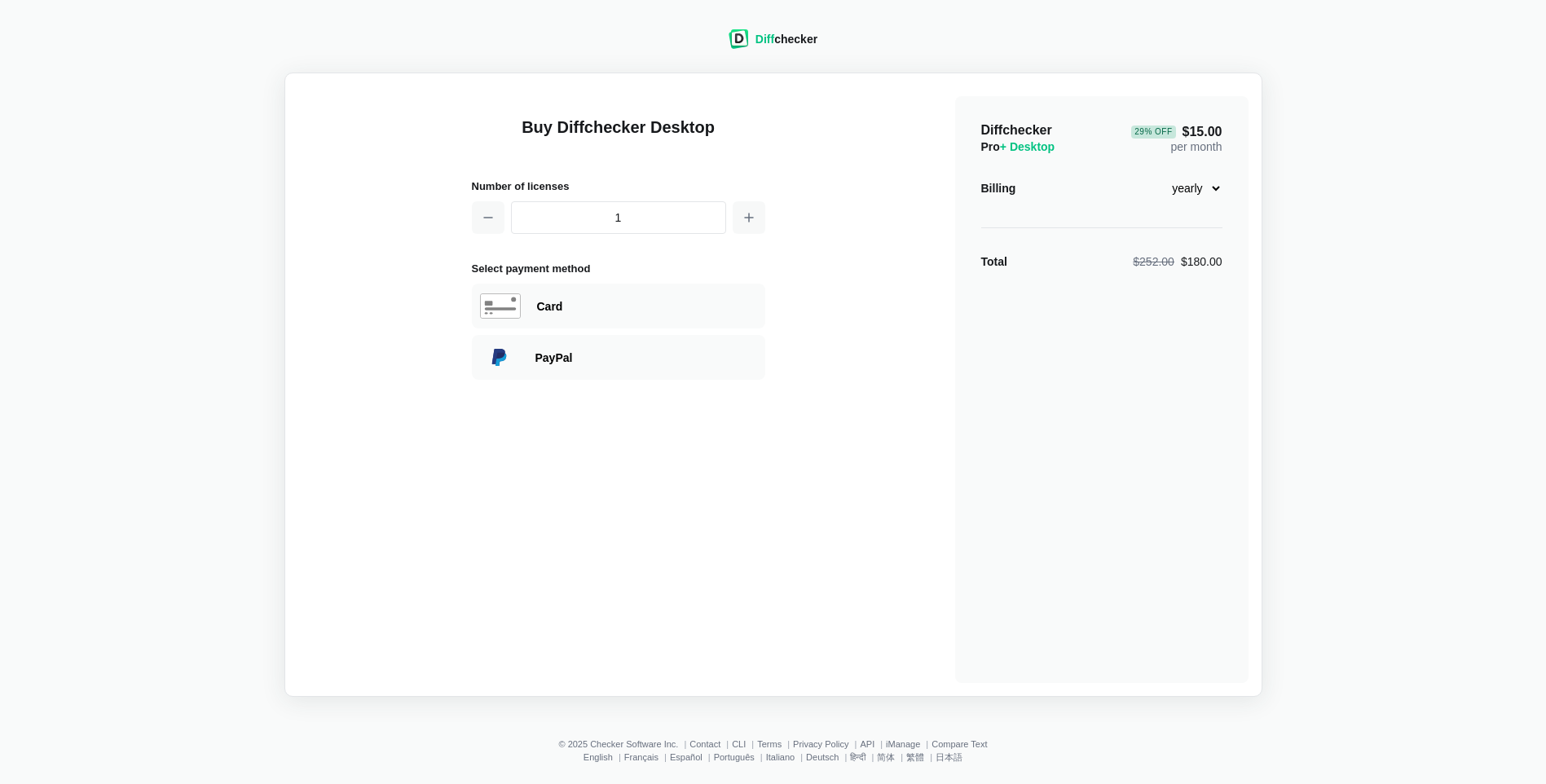
click at [758, 38] on span "Diff" at bounding box center [764, 38] width 18 height 13
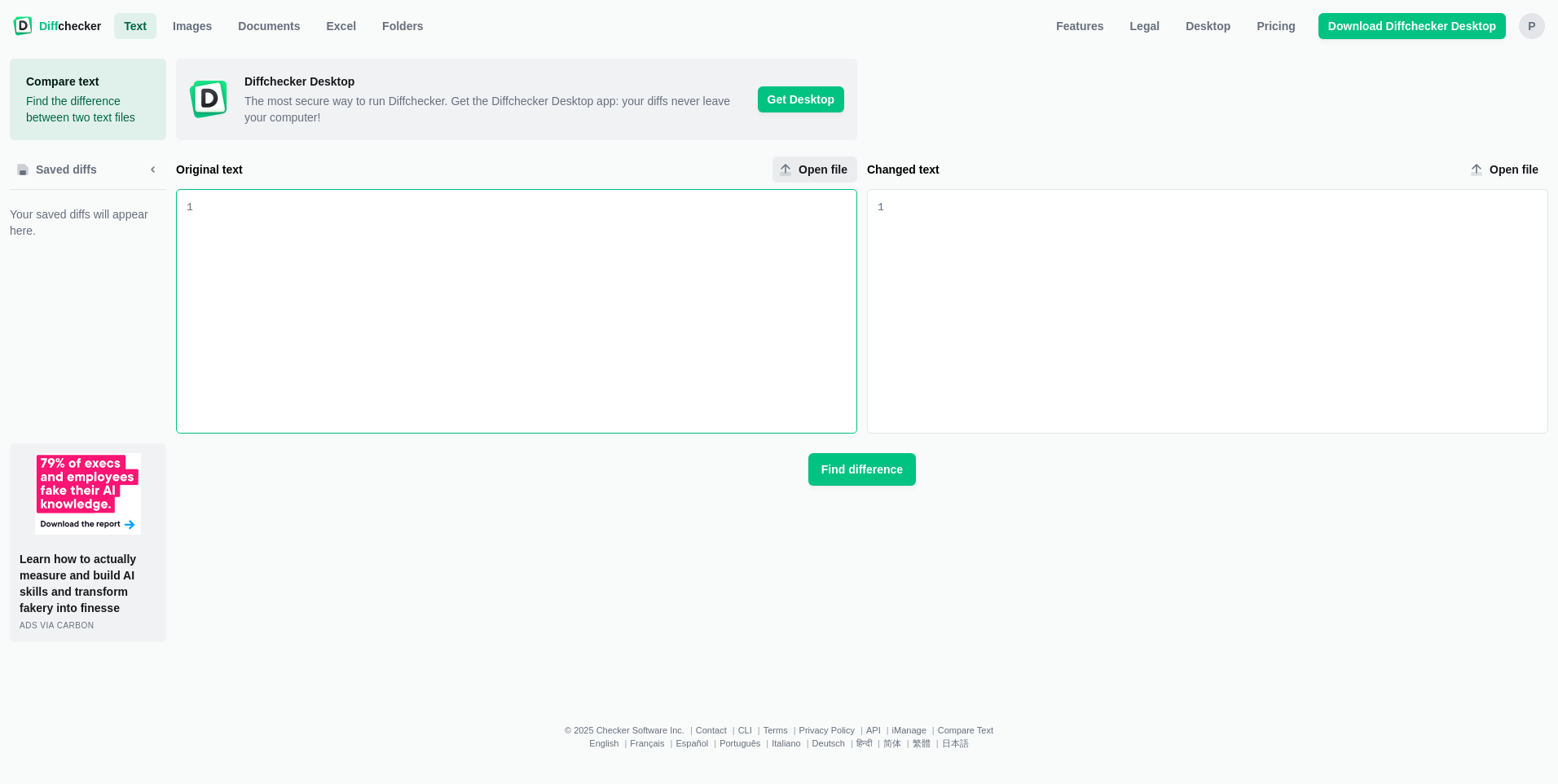
click at [785, 168] on icon "Original text upload" at bounding box center [785, 169] width 13 height 13
click at [785, 168] on input "Open file" at bounding box center [815, 170] width 85 height 26
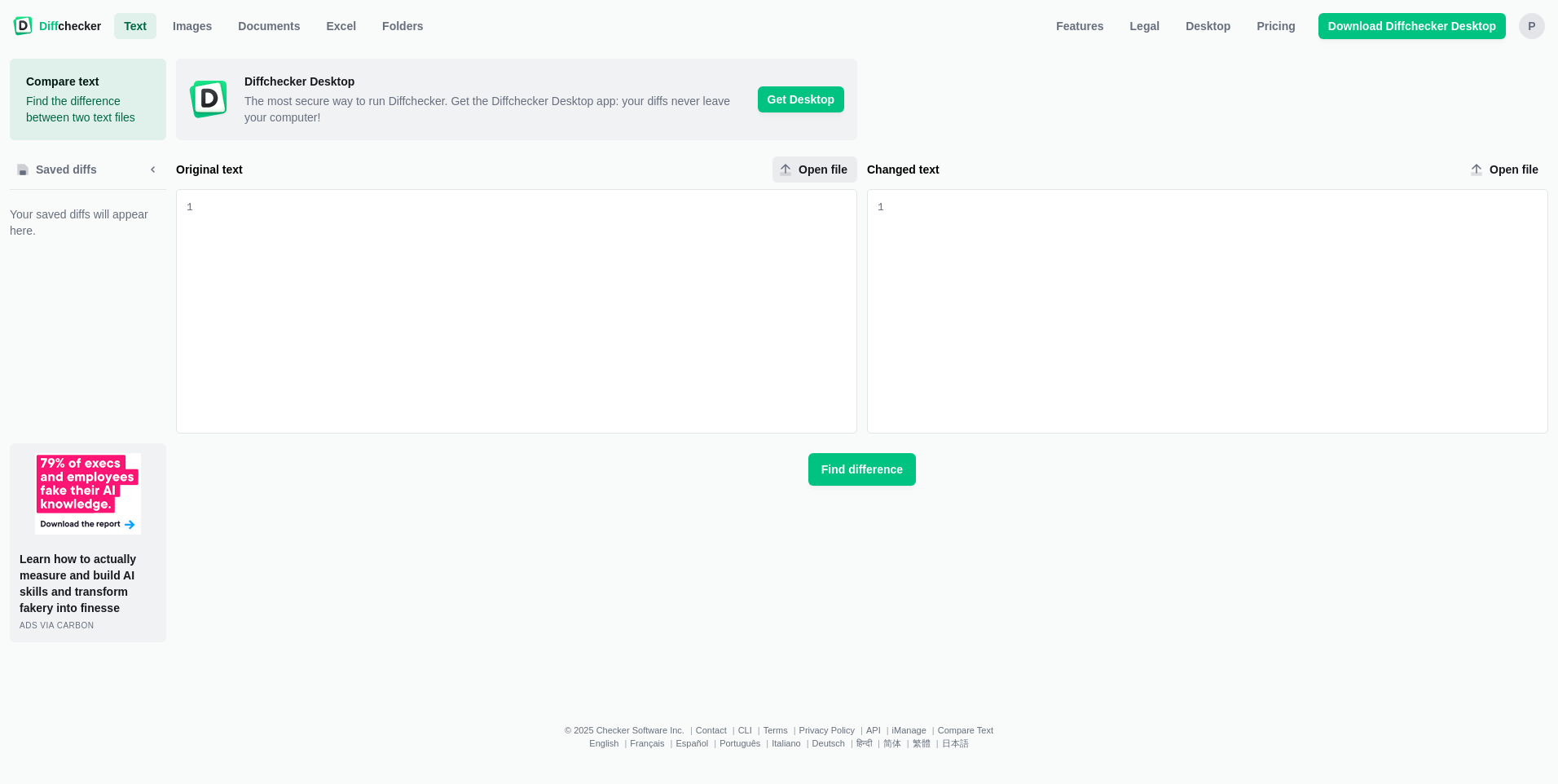
type input "C:\fakepath\CULS-HC.NOI.MA.PRIVATE.pdf"
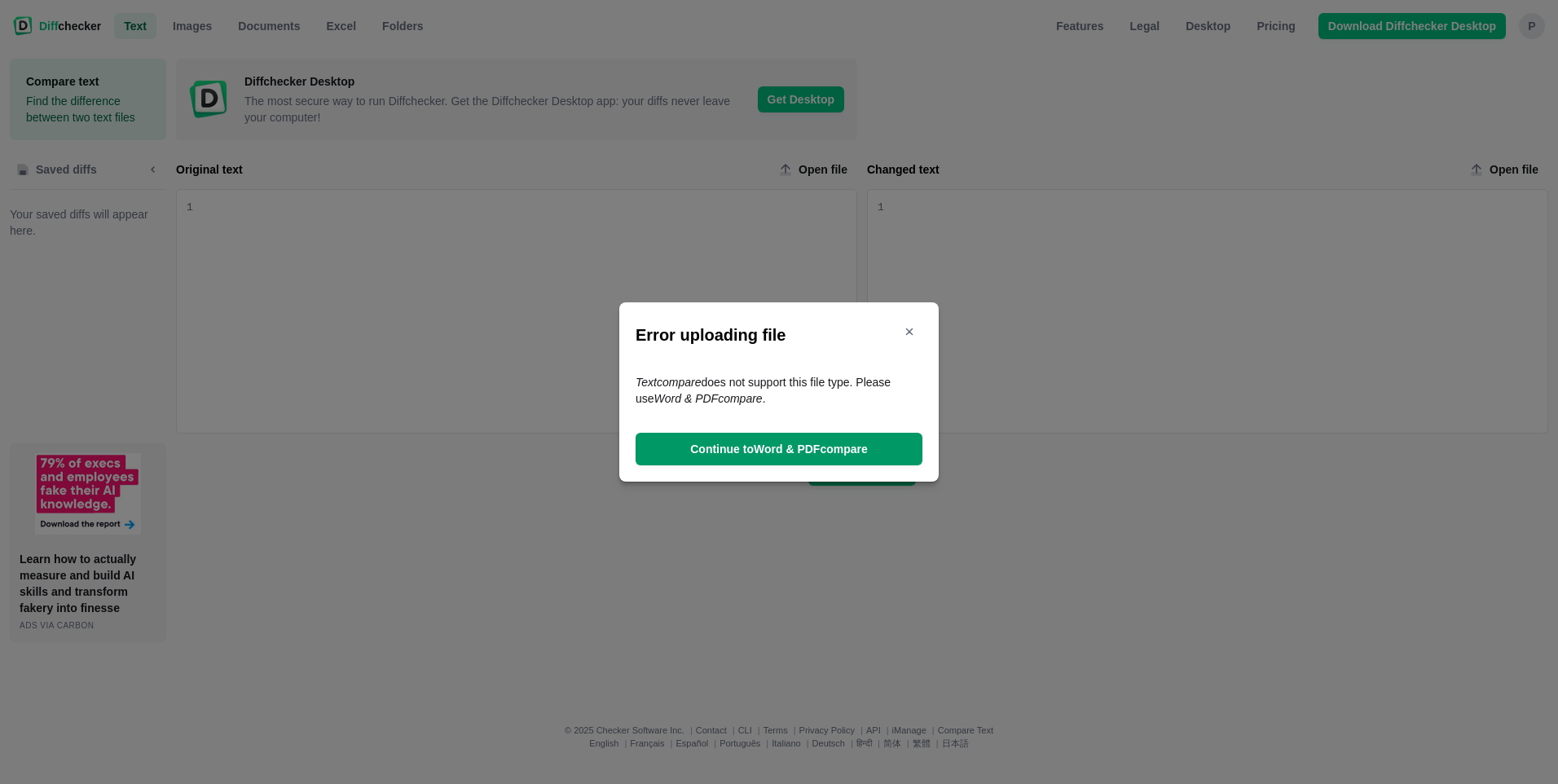
click at [775, 449] on span "Continue to Word & PDF compare" at bounding box center [779, 448] width 184 height 17
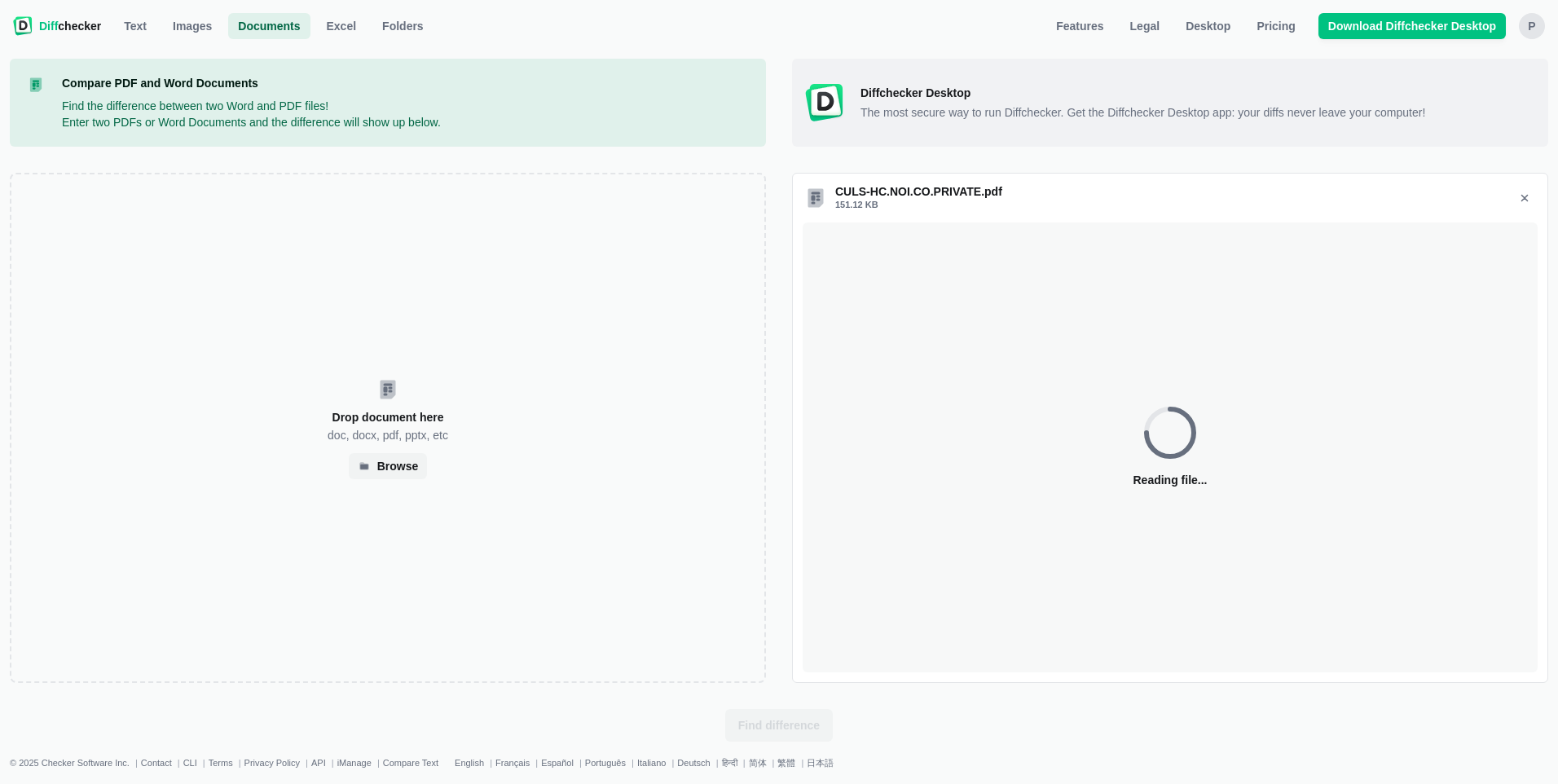
select select "2"
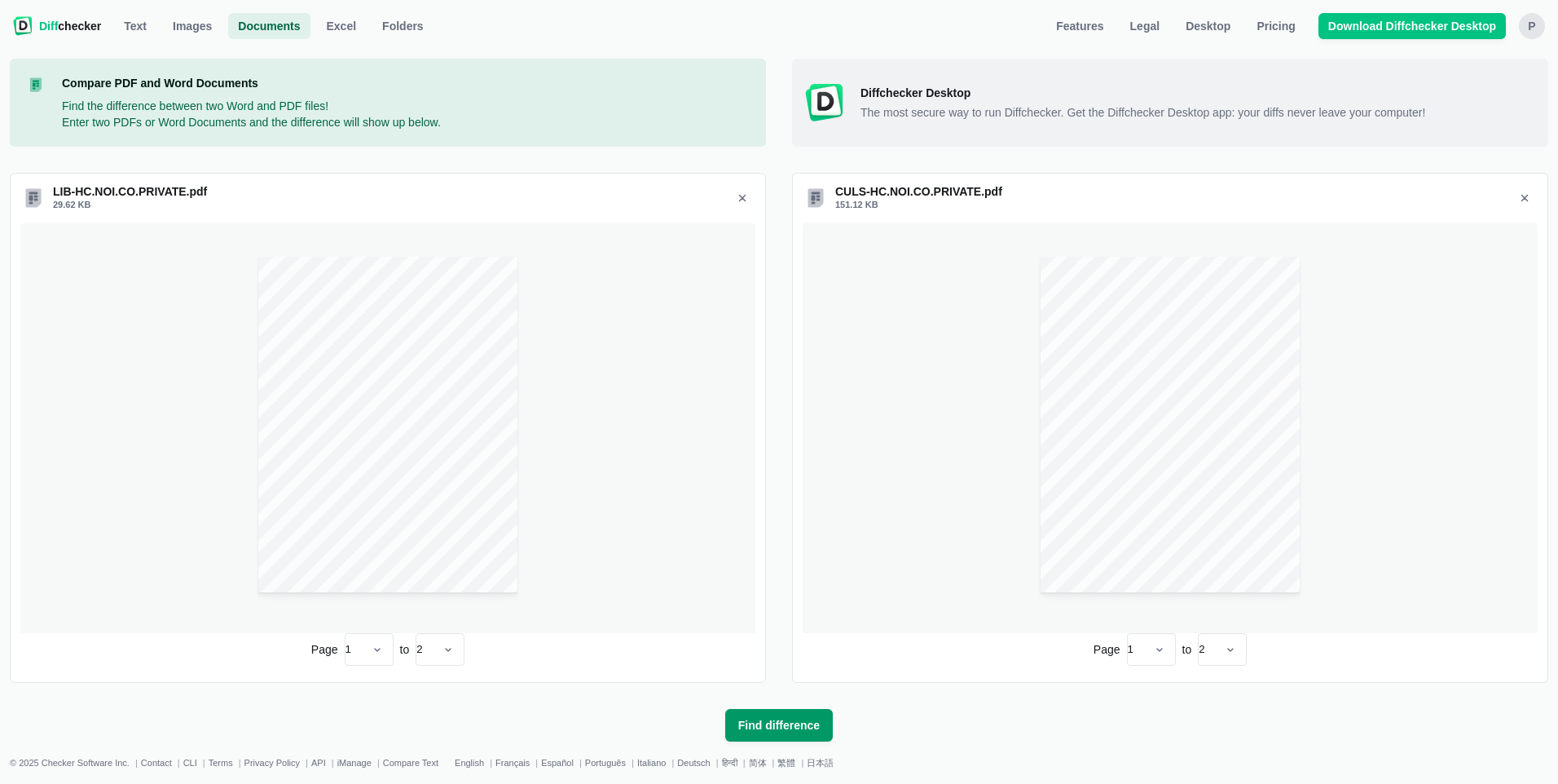
click at [785, 715] on button "Find difference" at bounding box center [779, 725] width 108 height 32
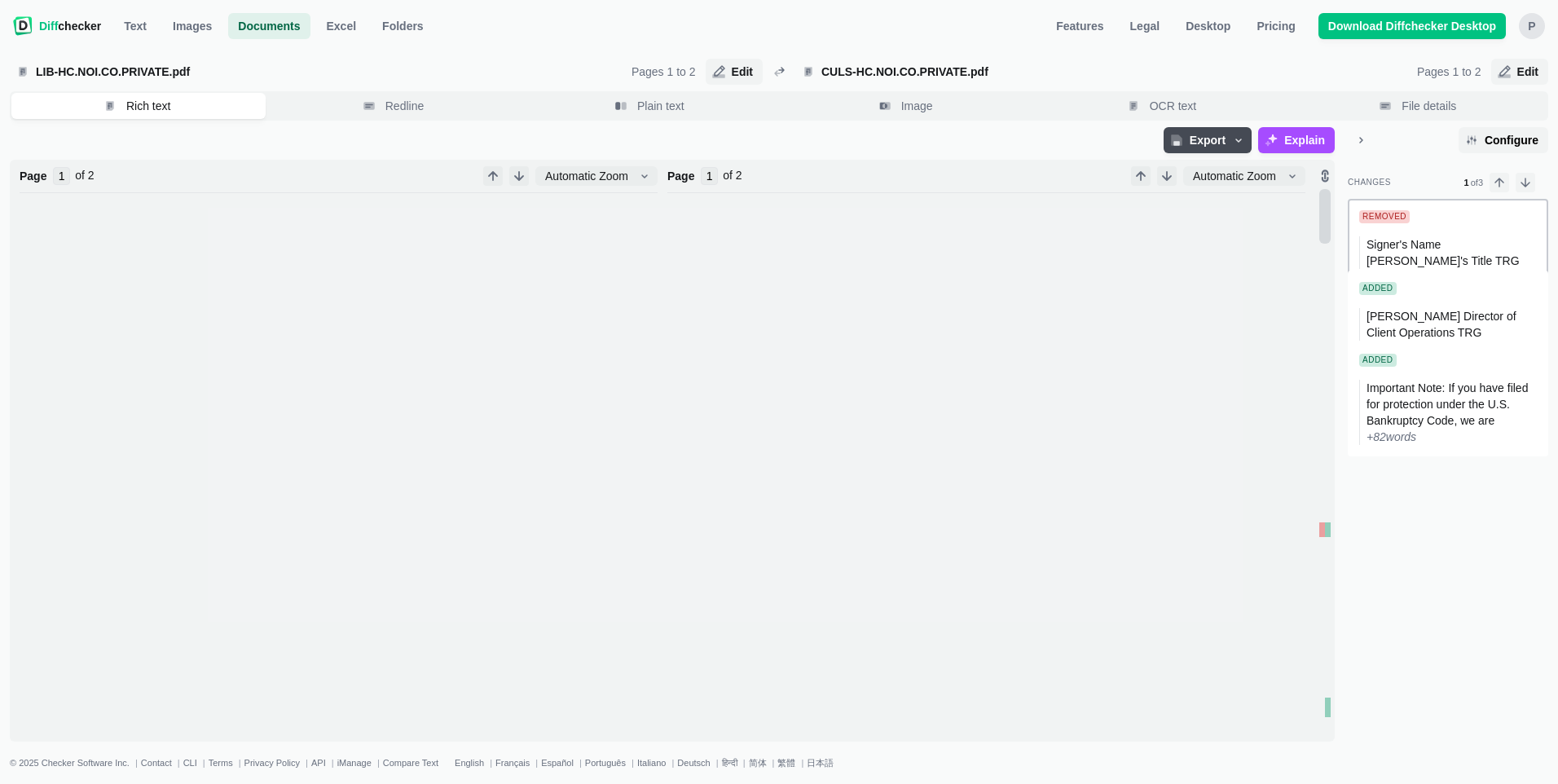
type input "1"
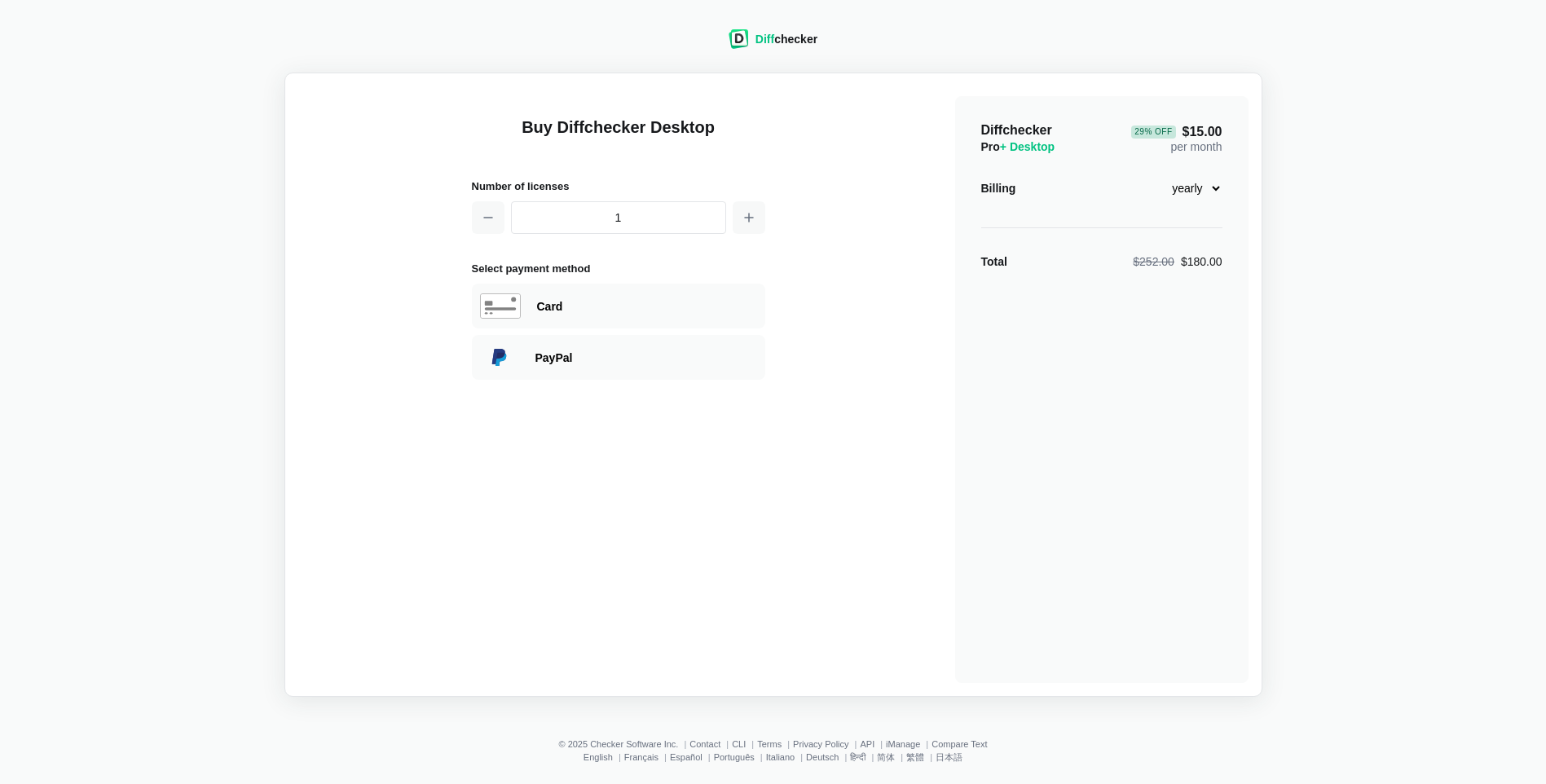
click at [788, 38] on div "Diff checker" at bounding box center [786, 38] width 62 height 17
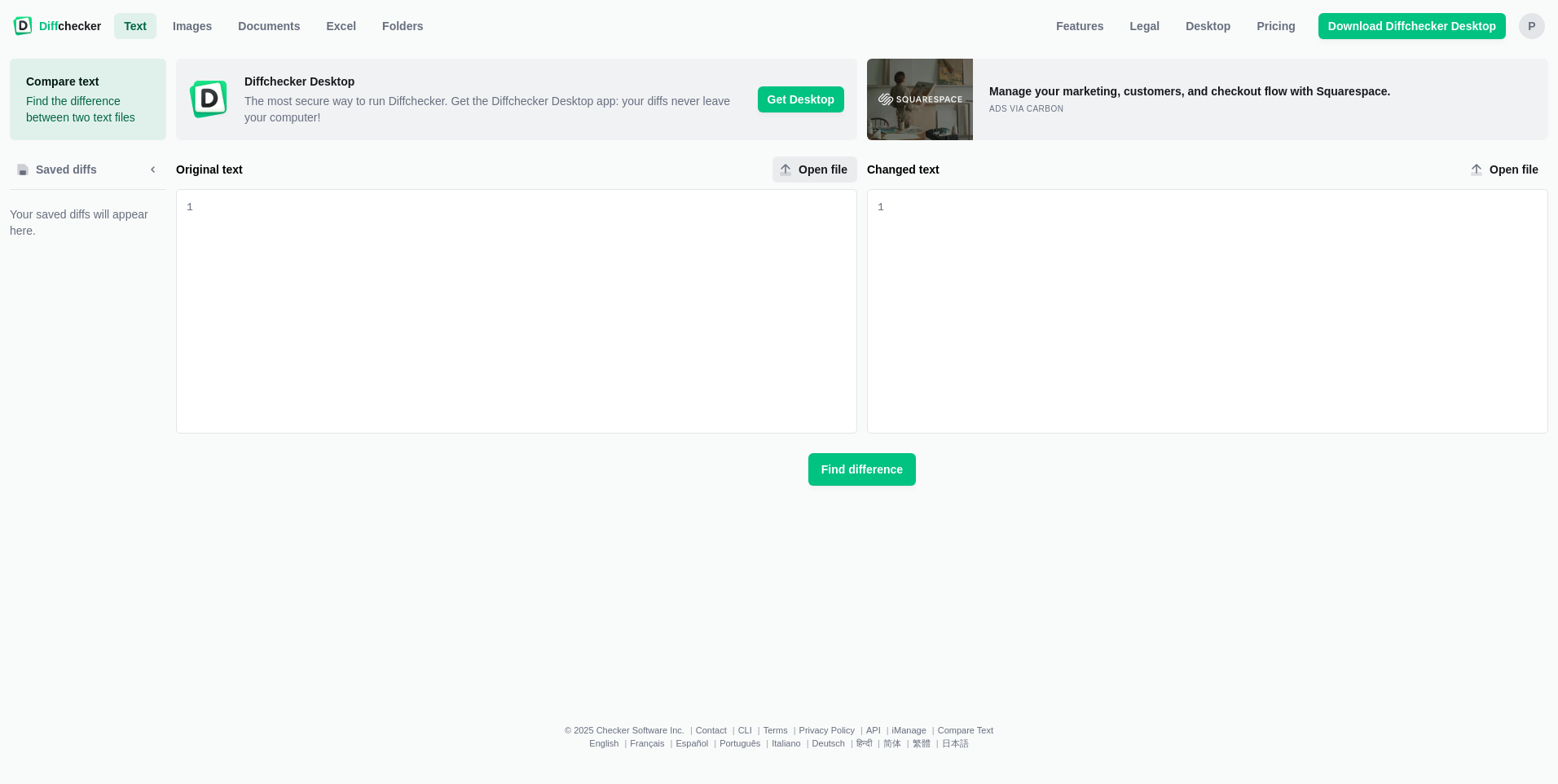
click at [802, 168] on span "Open file" at bounding box center [823, 170] width 55 height 17
click at [802, 168] on input "Open file" at bounding box center [815, 170] width 85 height 26
type input "C:\fakepath\CULS-HC.NOI.[GEOGRAPHIC_DATA]PUBLIC.pdf"
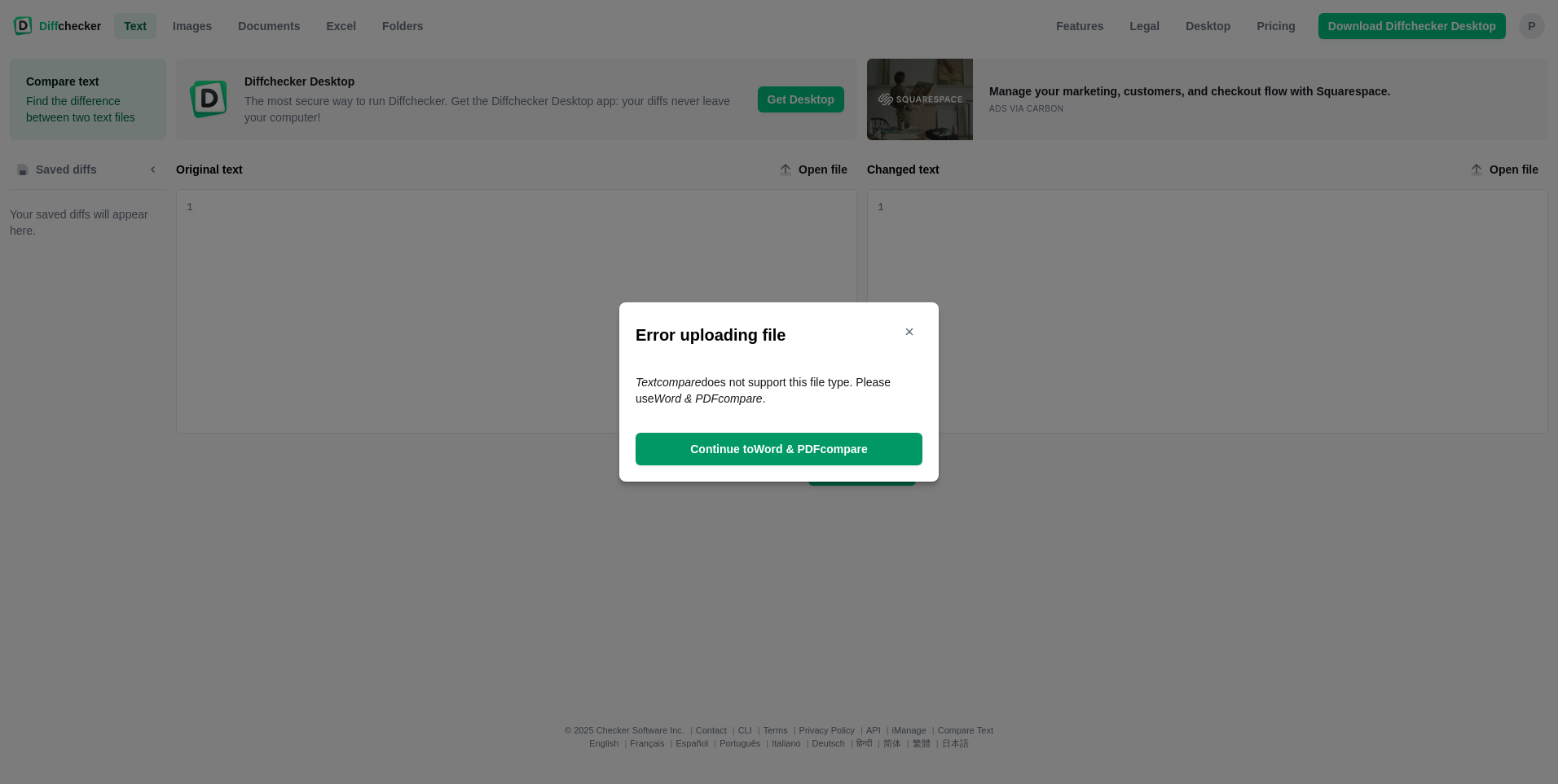
click at [787, 442] on span "Continue to Word & PDF compare" at bounding box center [779, 448] width 184 height 17
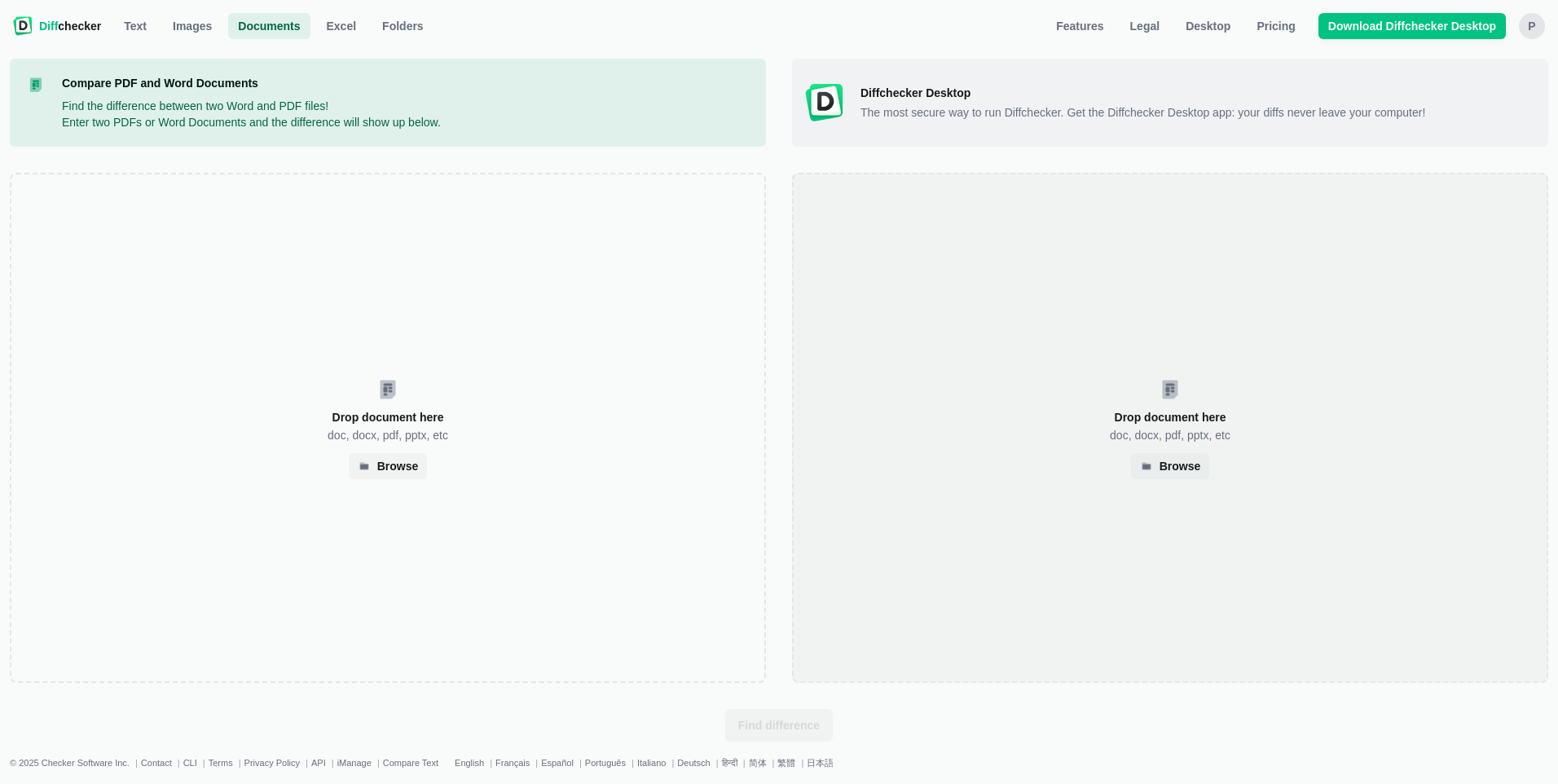
select select "8"
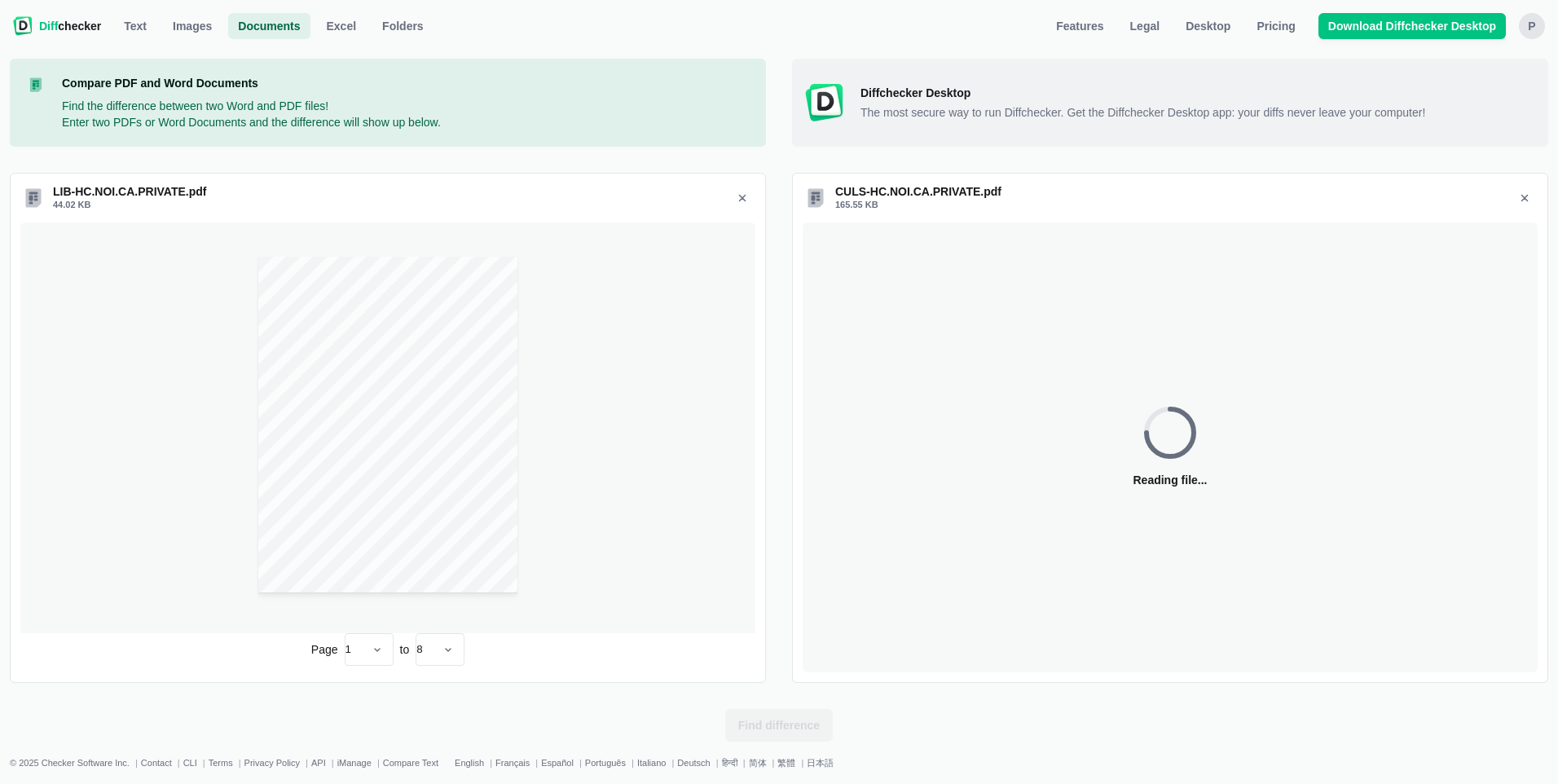
select select "8"
click at [778, 720] on span "Find difference" at bounding box center [779, 725] width 88 height 17
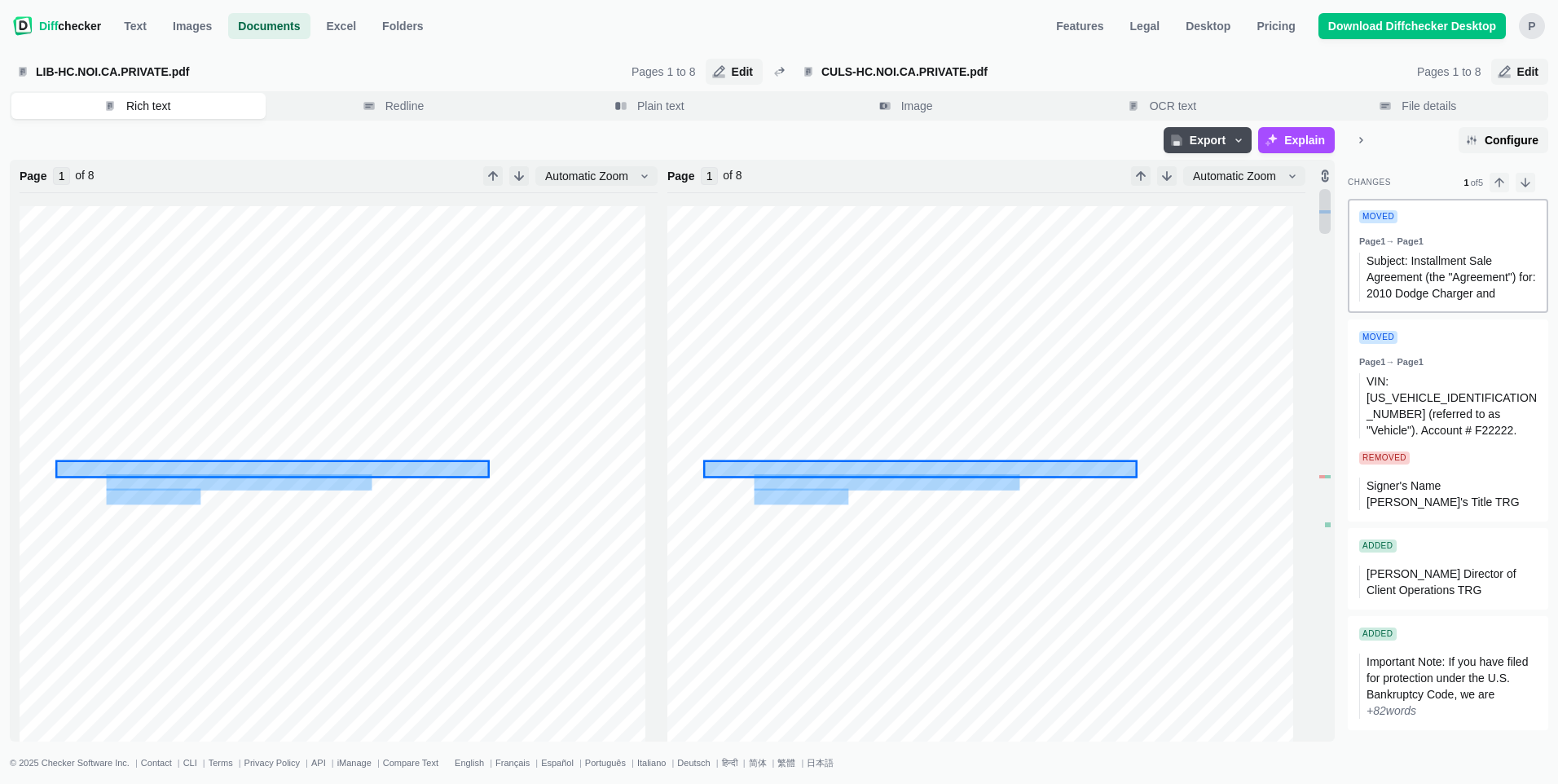
click at [1421, 245] on div "Page 1 → Page 1" at bounding box center [1448, 244] width 177 height 17
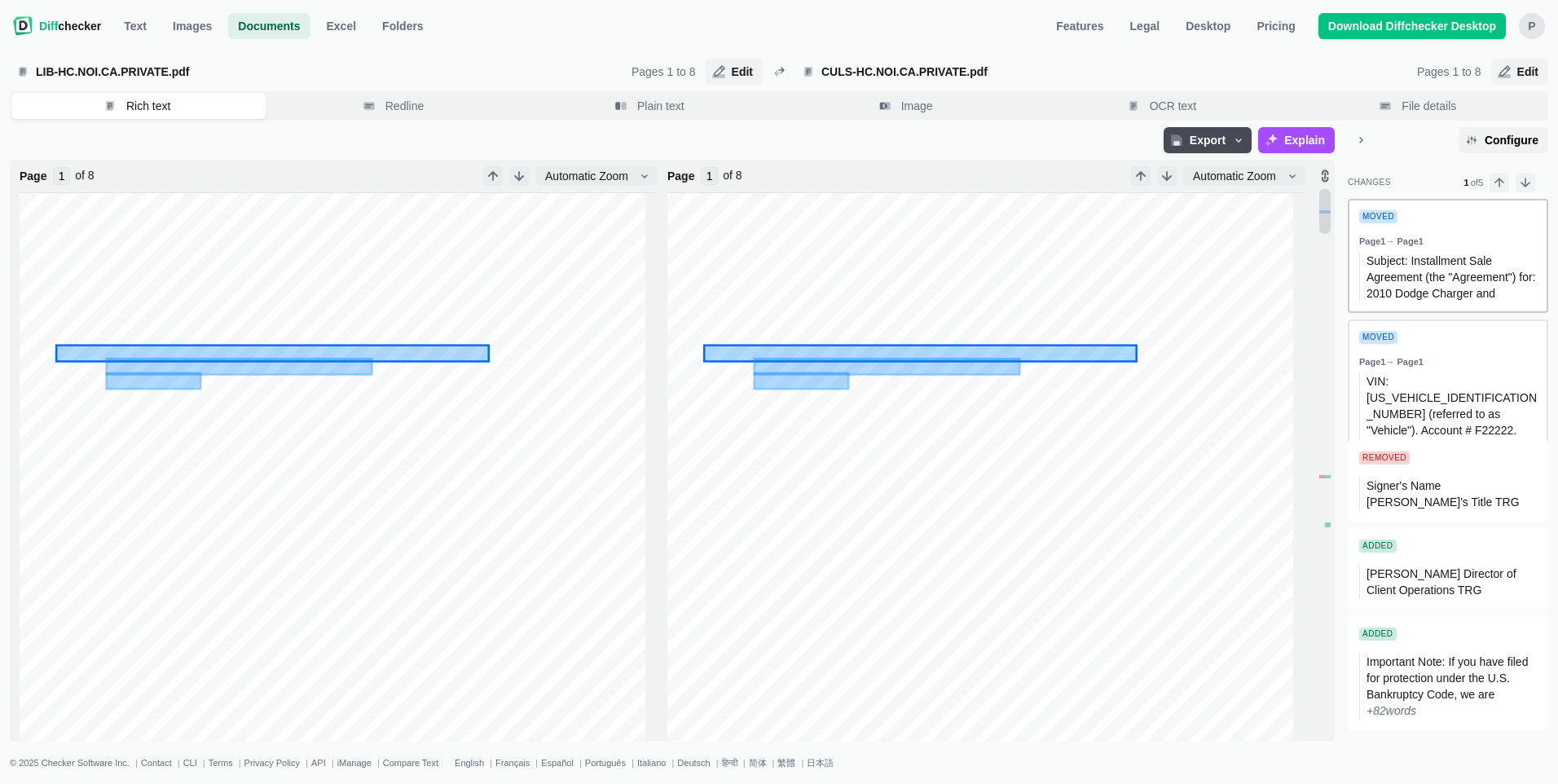
click at [1381, 338] on div "Moved" at bounding box center [1379, 336] width 38 height 13
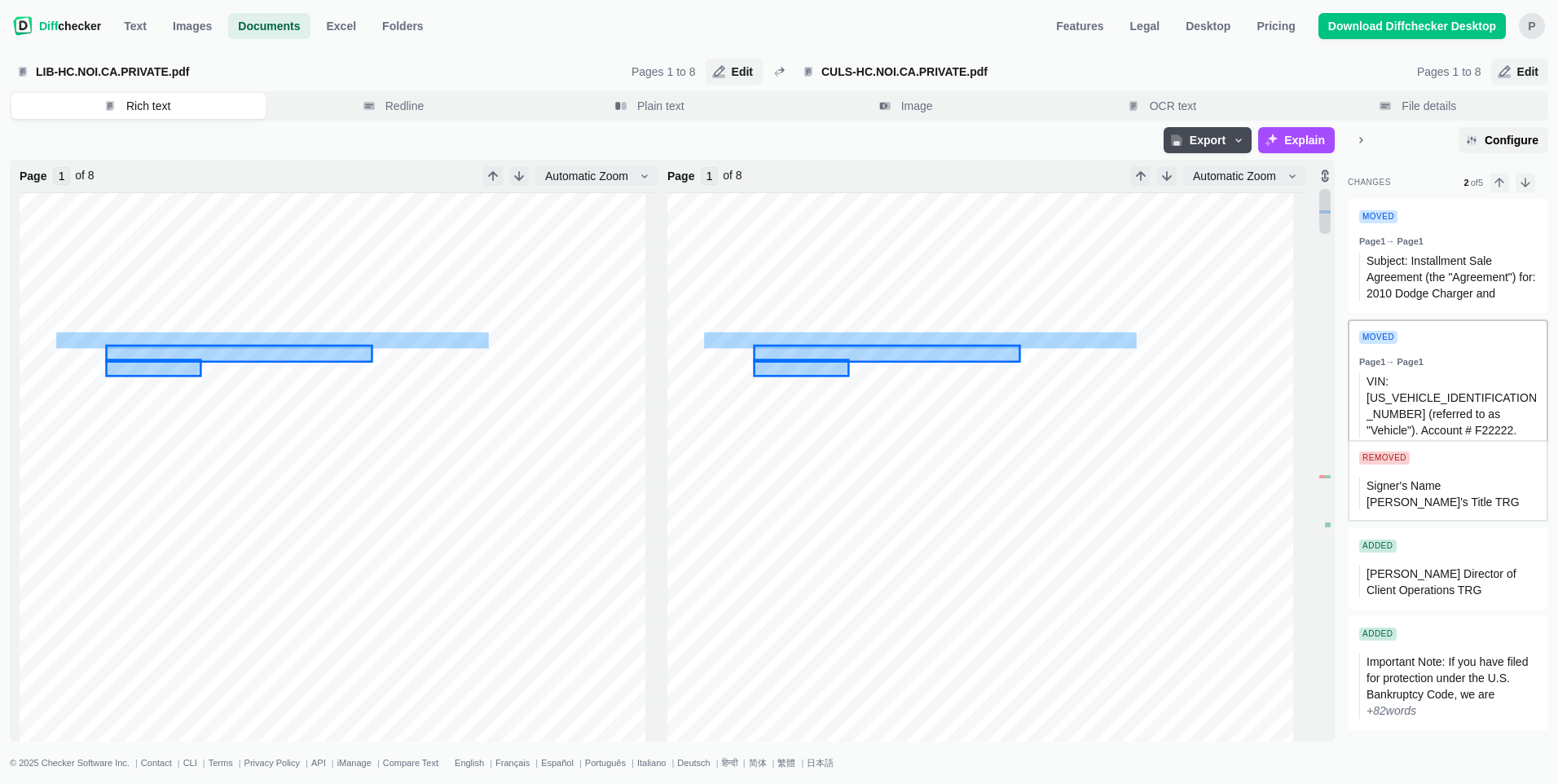
click at [1393, 462] on div "Removed" at bounding box center [1385, 457] width 51 height 13
type input "4"
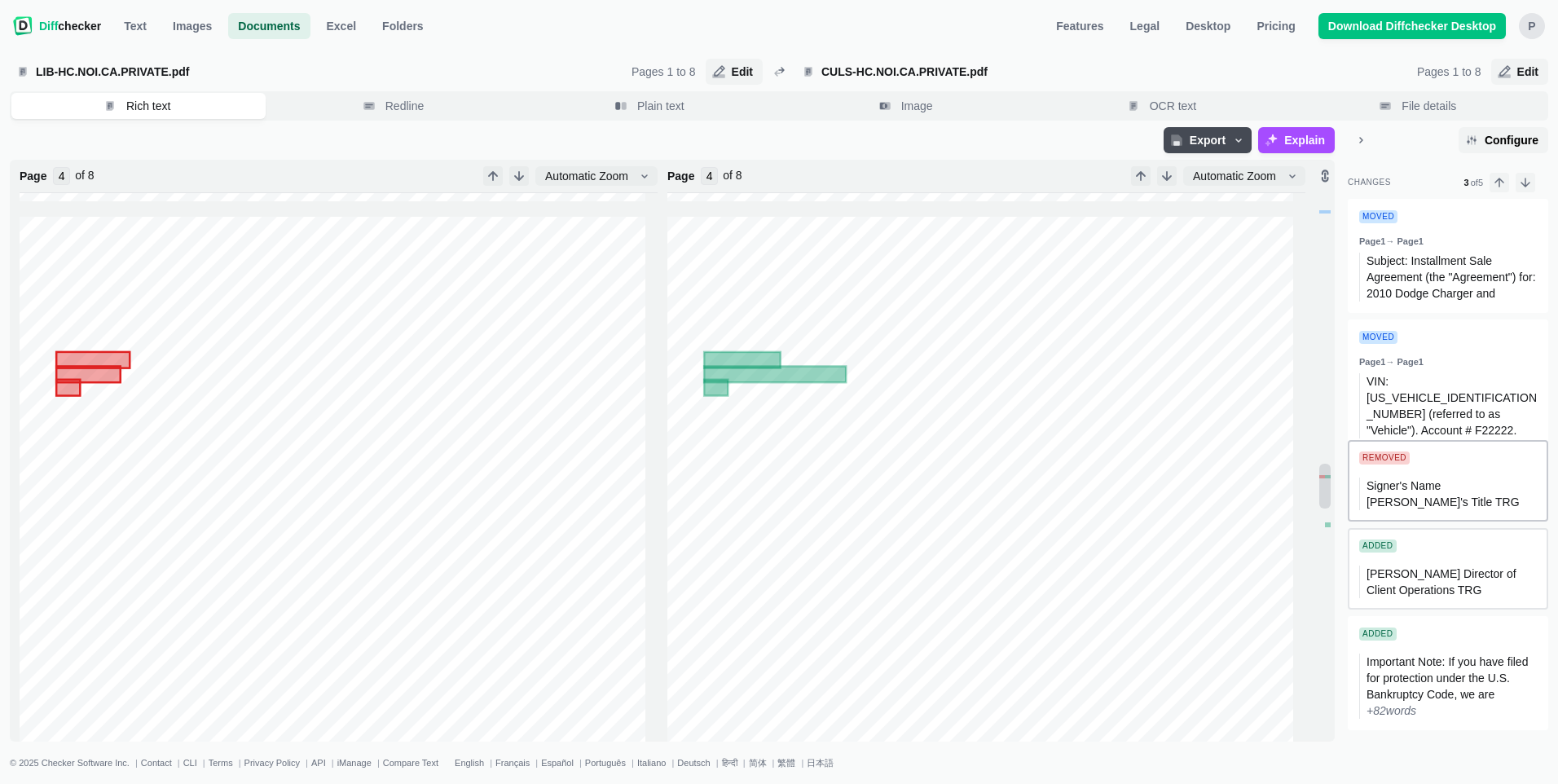
click at [1371, 544] on div "Added" at bounding box center [1378, 545] width 38 height 13
click at [1364, 634] on div "Added" at bounding box center [1378, 634] width 38 height 13
type input "5"
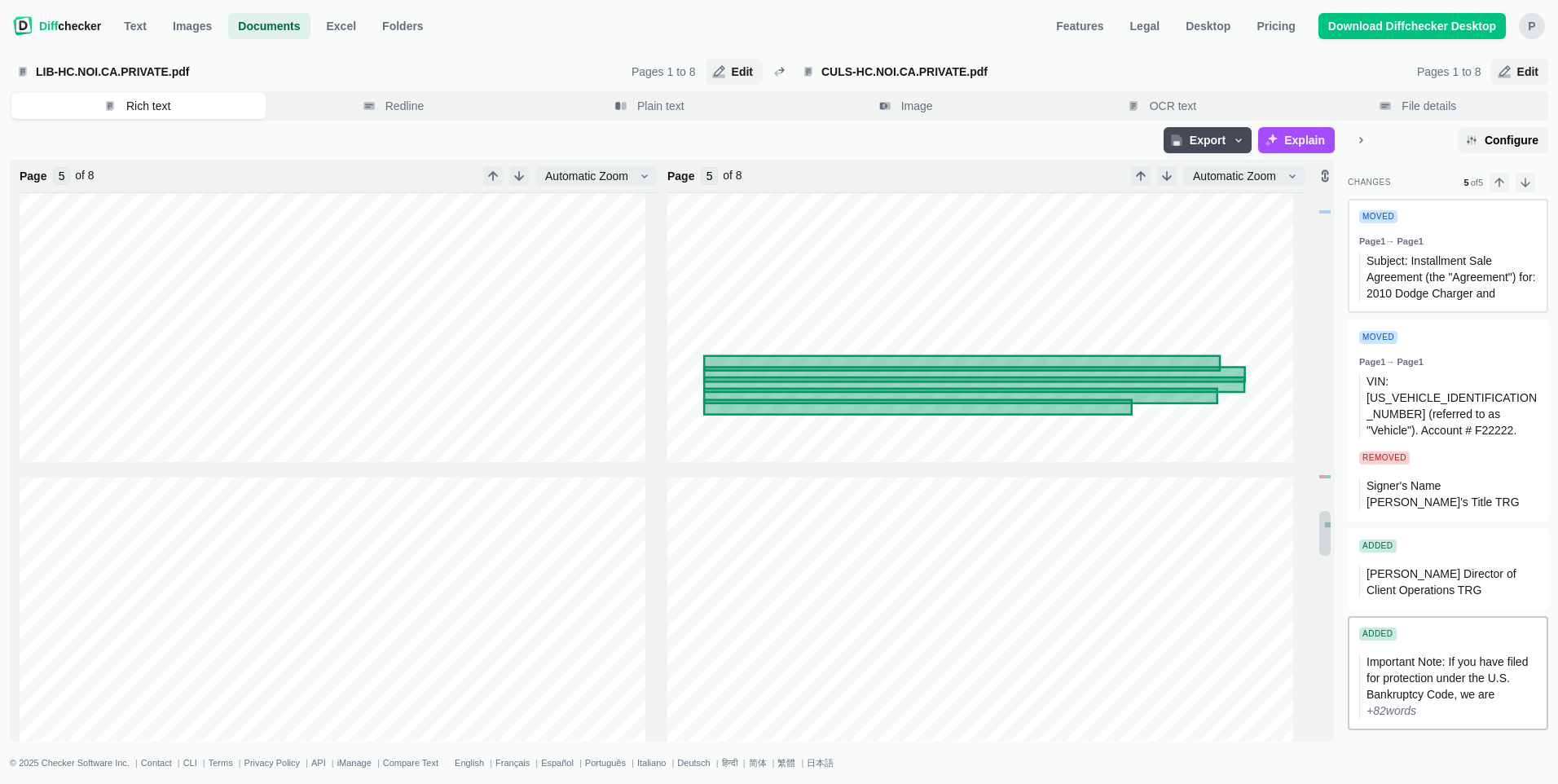
click at [1386, 219] on div "Moved" at bounding box center [1379, 216] width 38 height 13
type input "1"
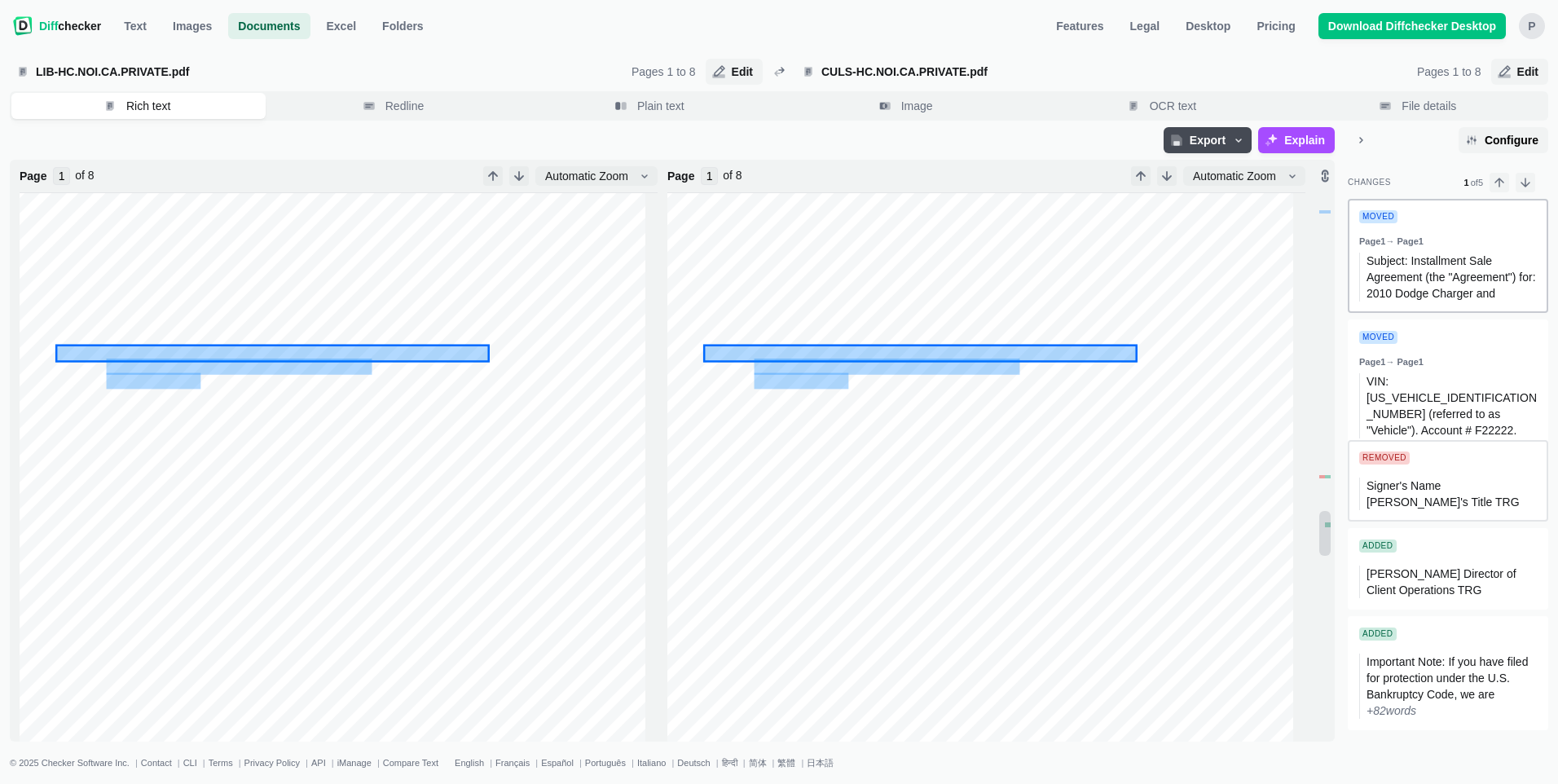
click at [1388, 461] on div "Removed" at bounding box center [1385, 457] width 51 height 13
type input "4"
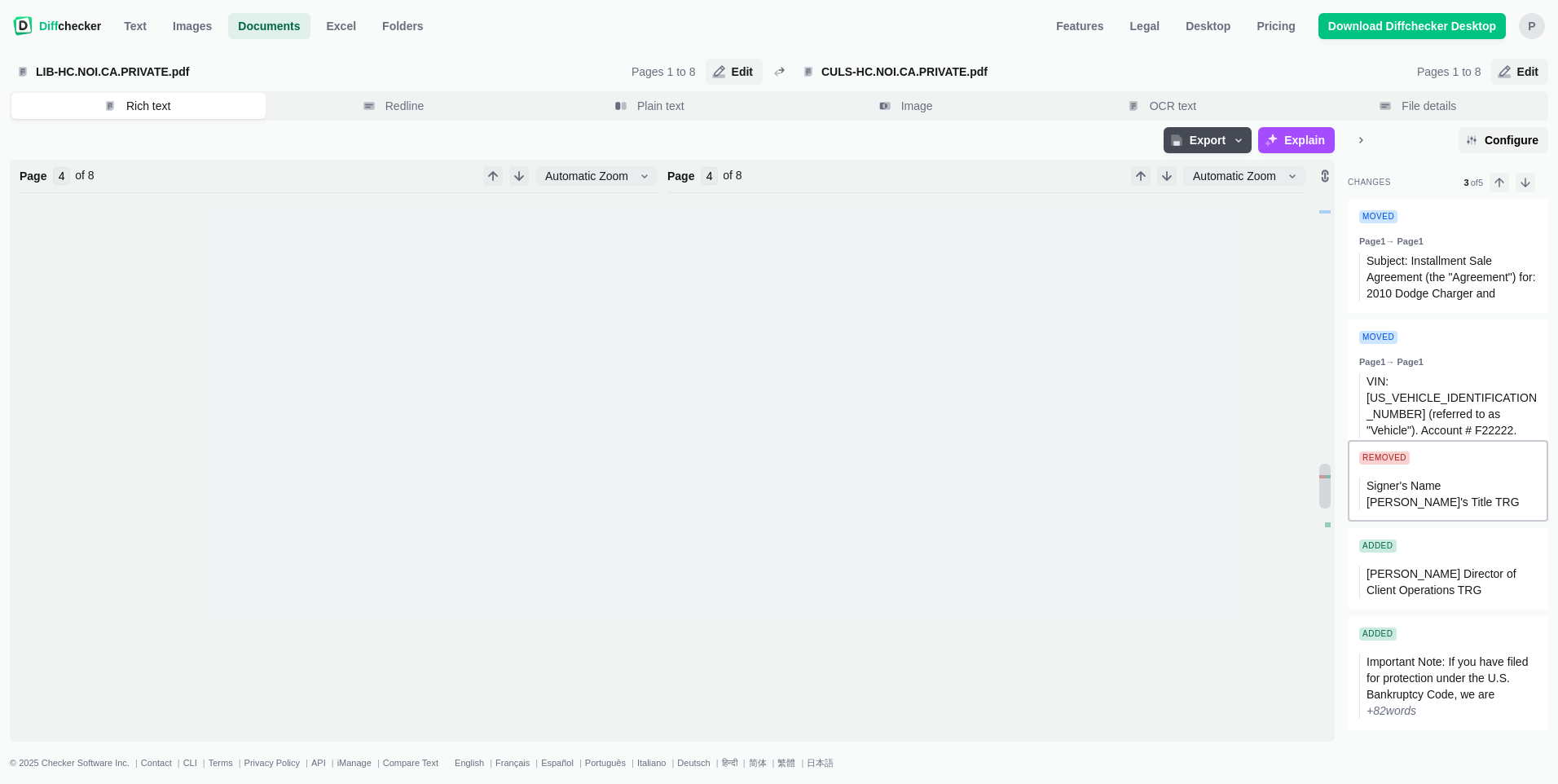
scroll to position [3290, 0]
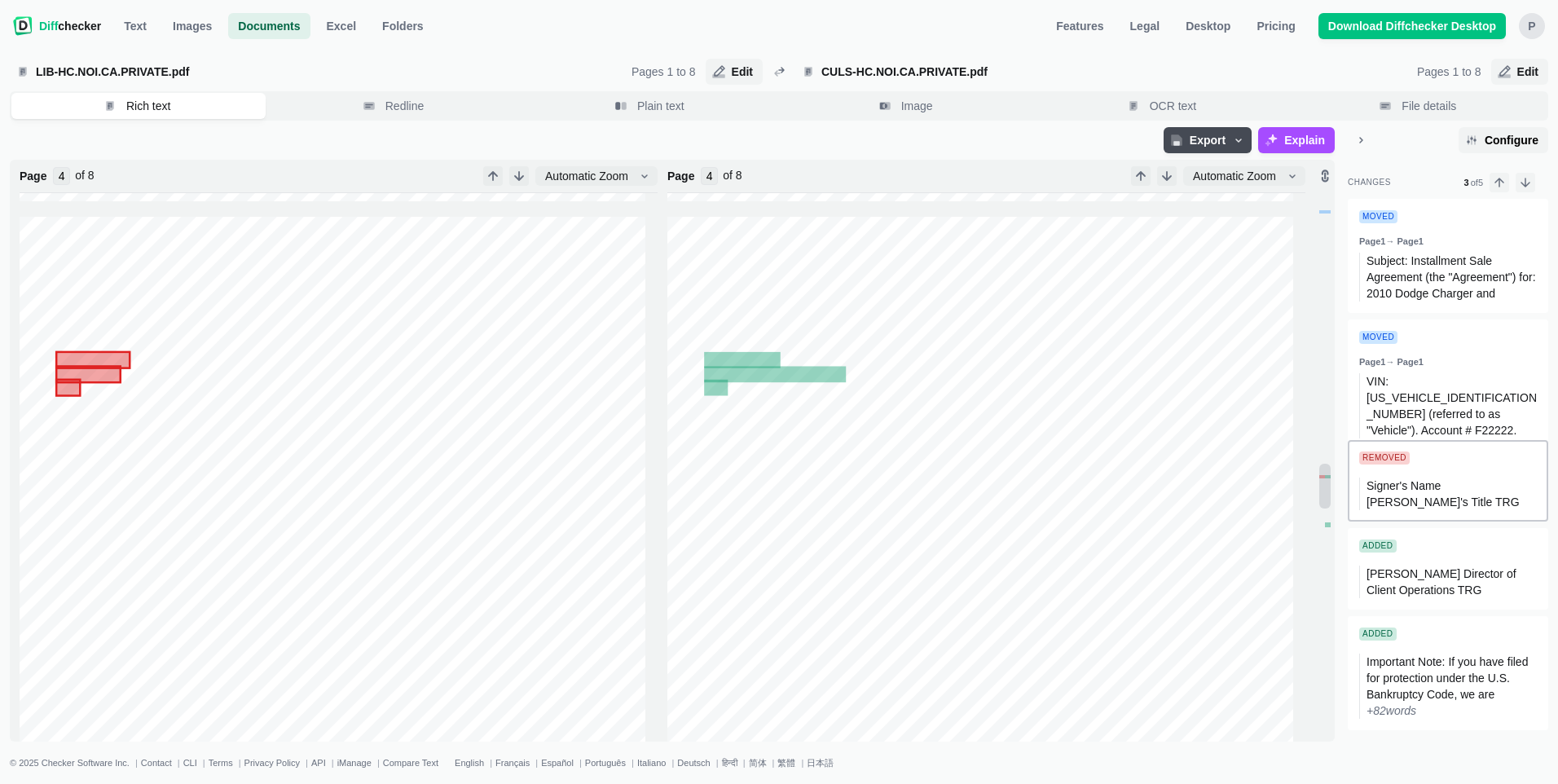
click at [1084, 499] on icon at bounding box center [980, 621] width 626 height 810
click at [1373, 549] on div "Added" at bounding box center [1378, 545] width 38 height 13
click at [1389, 579] on span "[PERSON_NAME] Director of Client Operations TRG" at bounding box center [1443, 582] width 153 height 30
click at [1383, 635] on div "Added" at bounding box center [1378, 634] width 38 height 13
type input "5"
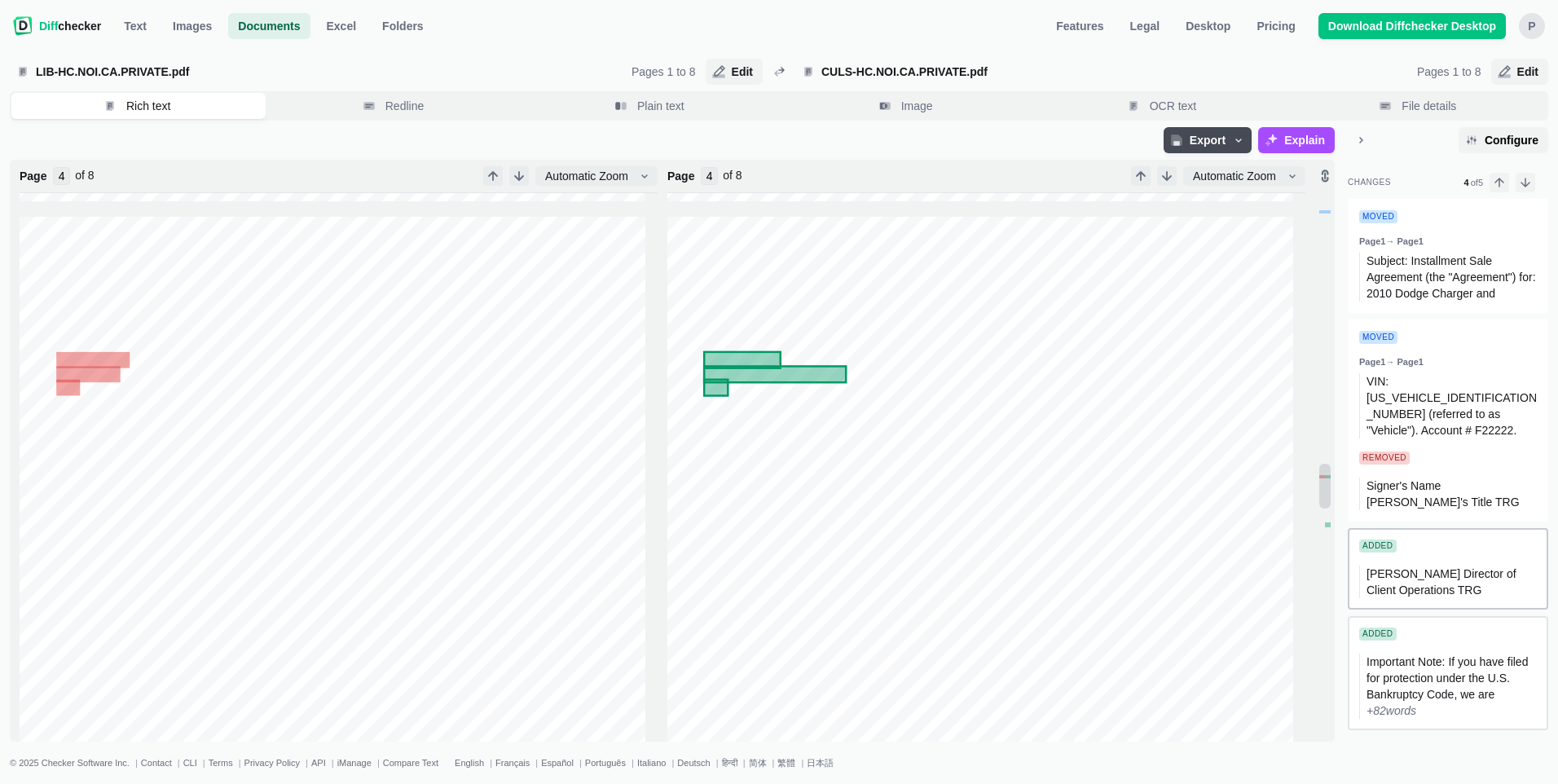
type input "5"
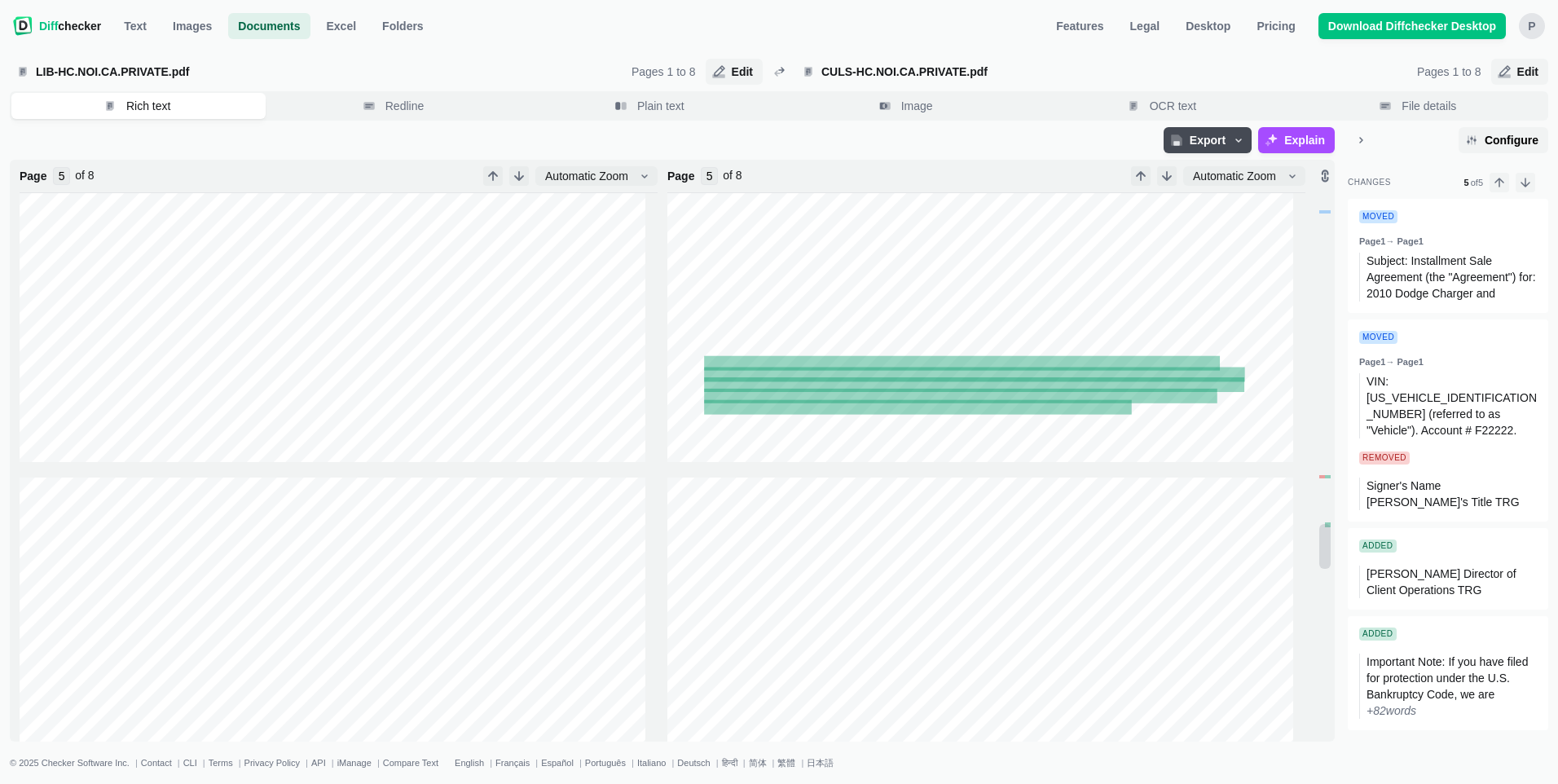
scroll to position [4099, 0]
